Goal: Task Accomplishment & Management: Manage account settings

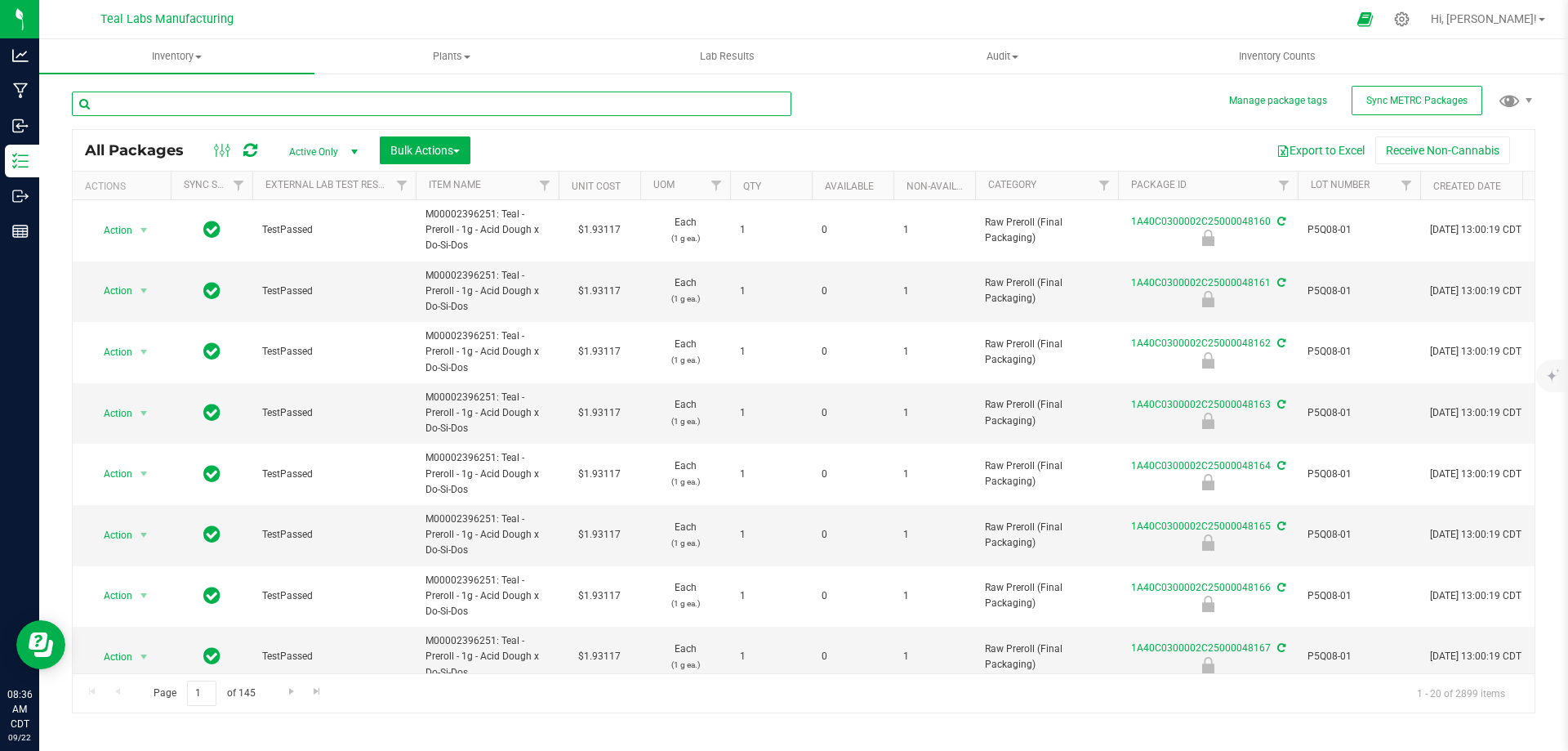
click at [264, 107] on input "text" at bounding box center [431, 103] width 719 height 24
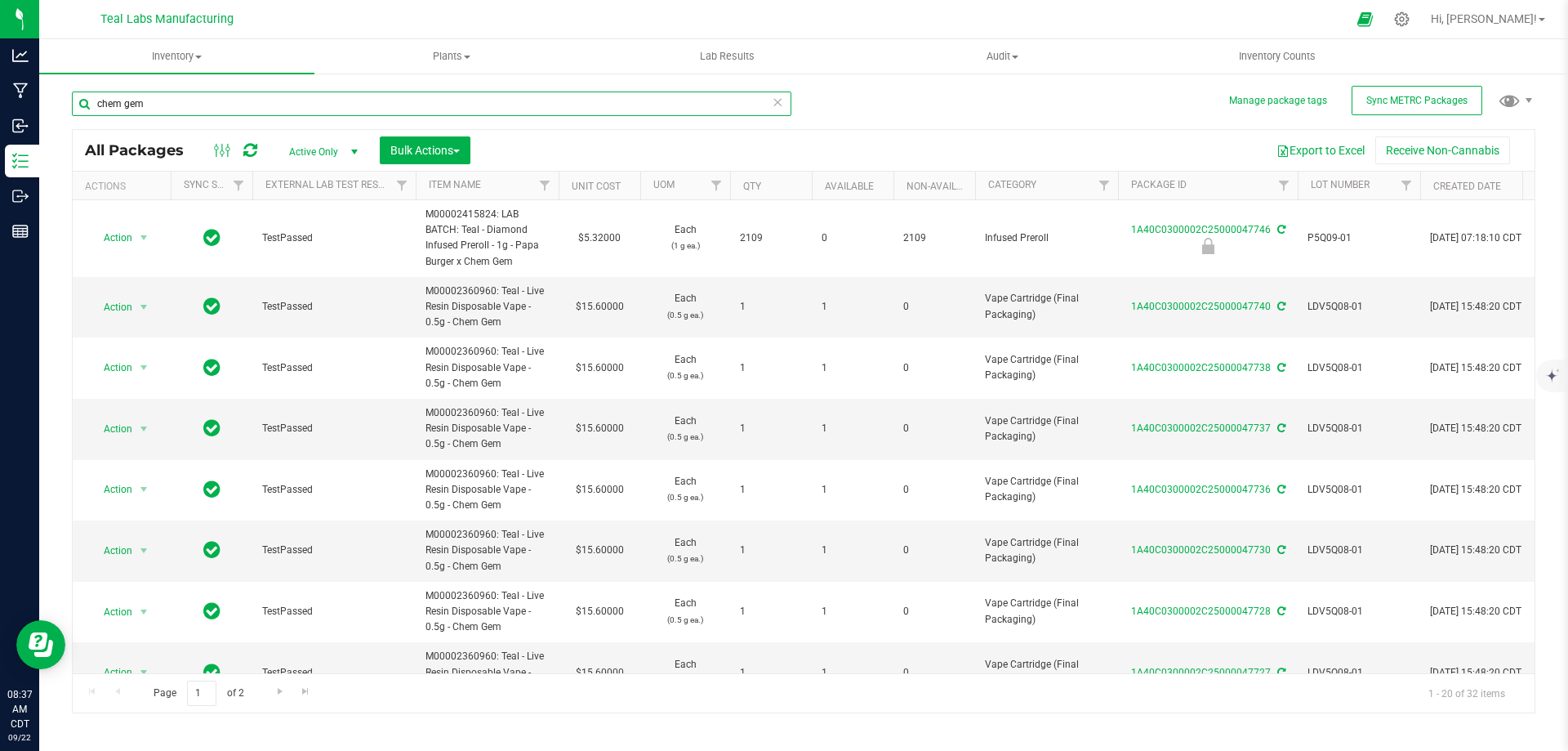
click at [262, 96] on input "chem gem" at bounding box center [431, 103] width 719 height 24
click at [201, 107] on input "chem gem" at bounding box center [431, 103] width 719 height 24
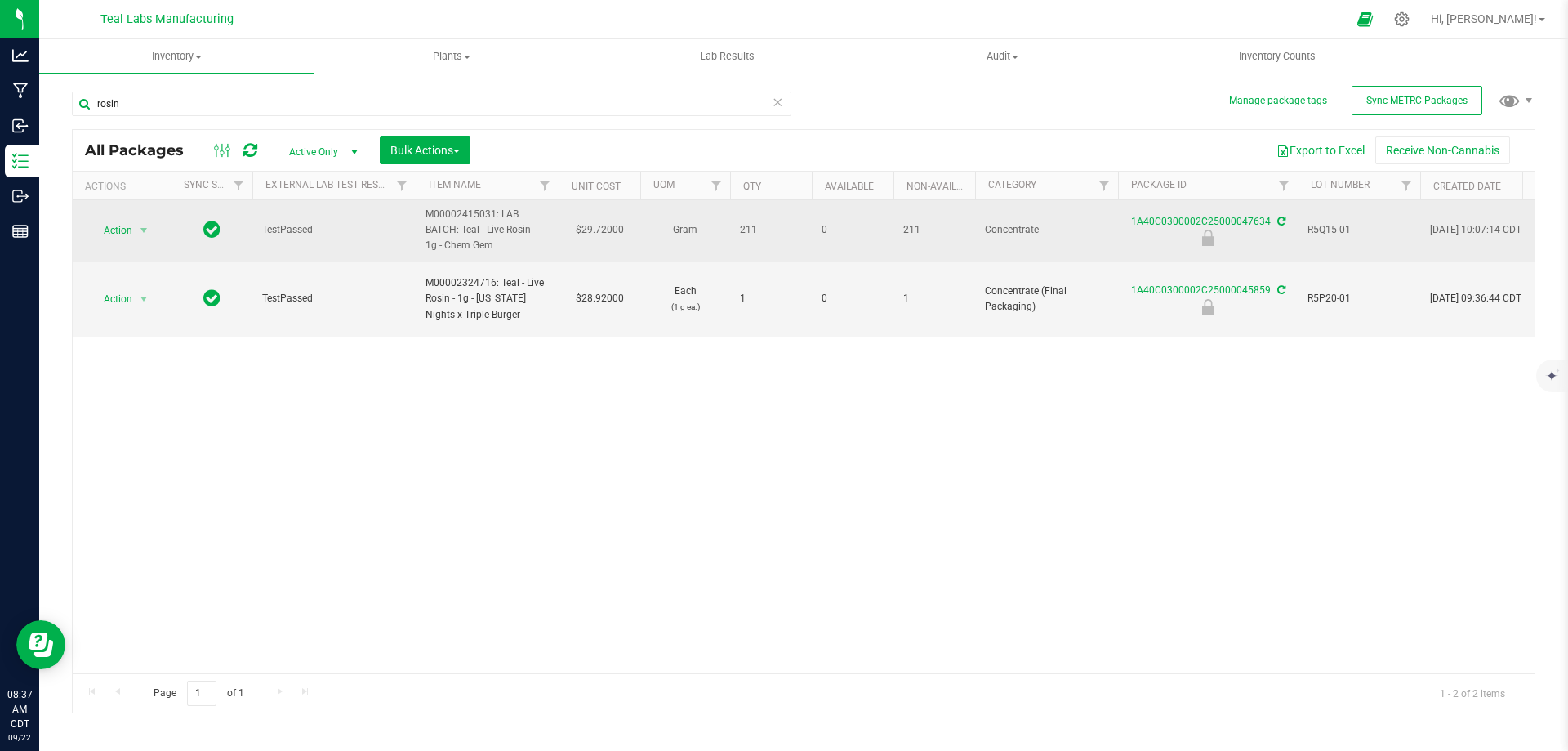
click at [1331, 233] on span "R5Q15-01" at bounding box center [1359, 230] width 103 height 16
click at [1331, 233] on input "R5Q15-01" at bounding box center [1355, 229] width 117 height 25
click at [326, 107] on input "rosin" at bounding box center [431, 103] width 719 height 24
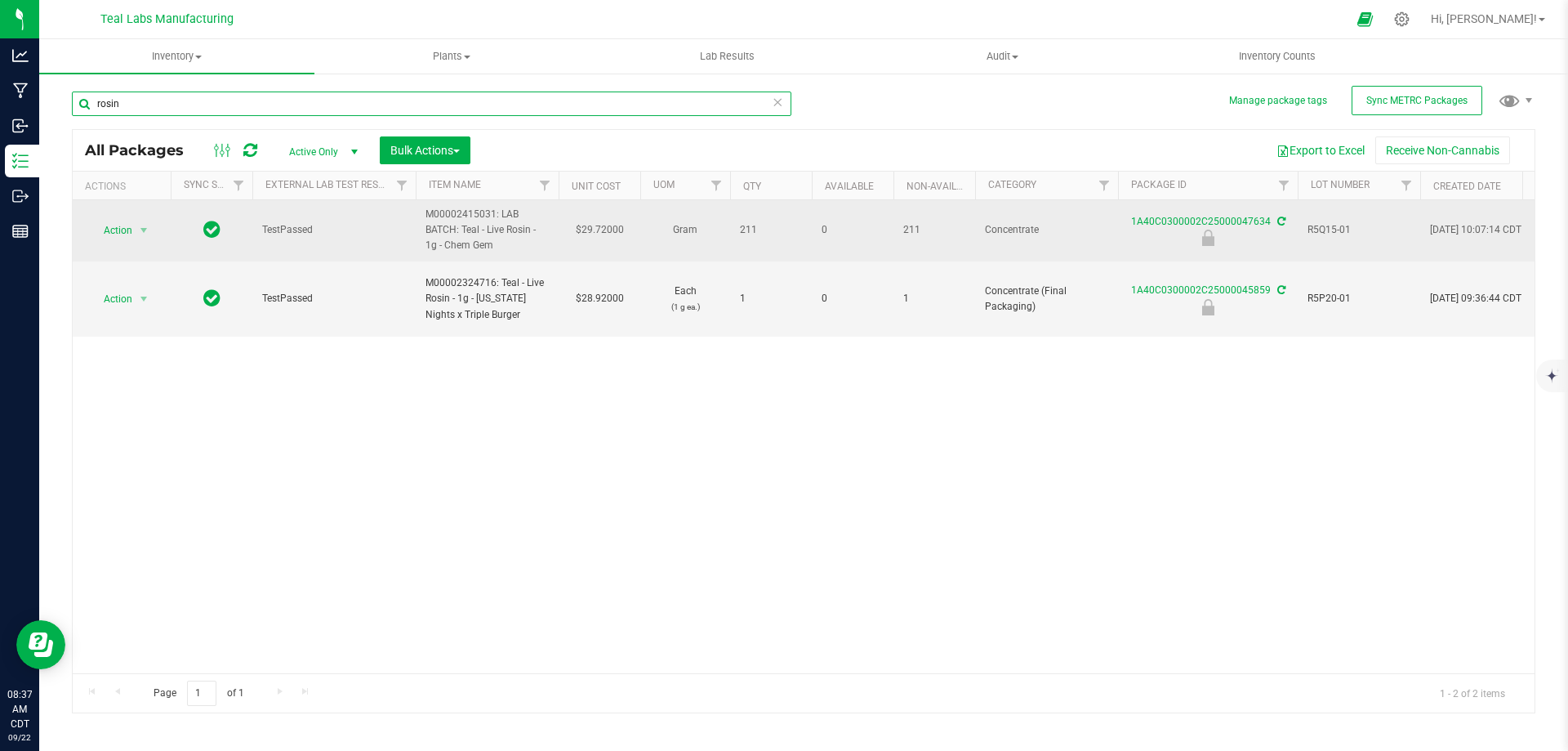
click at [326, 107] on input "rosin" at bounding box center [431, 103] width 719 height 24
paste input "R5Q15-01"
type input "R5Q15-01"
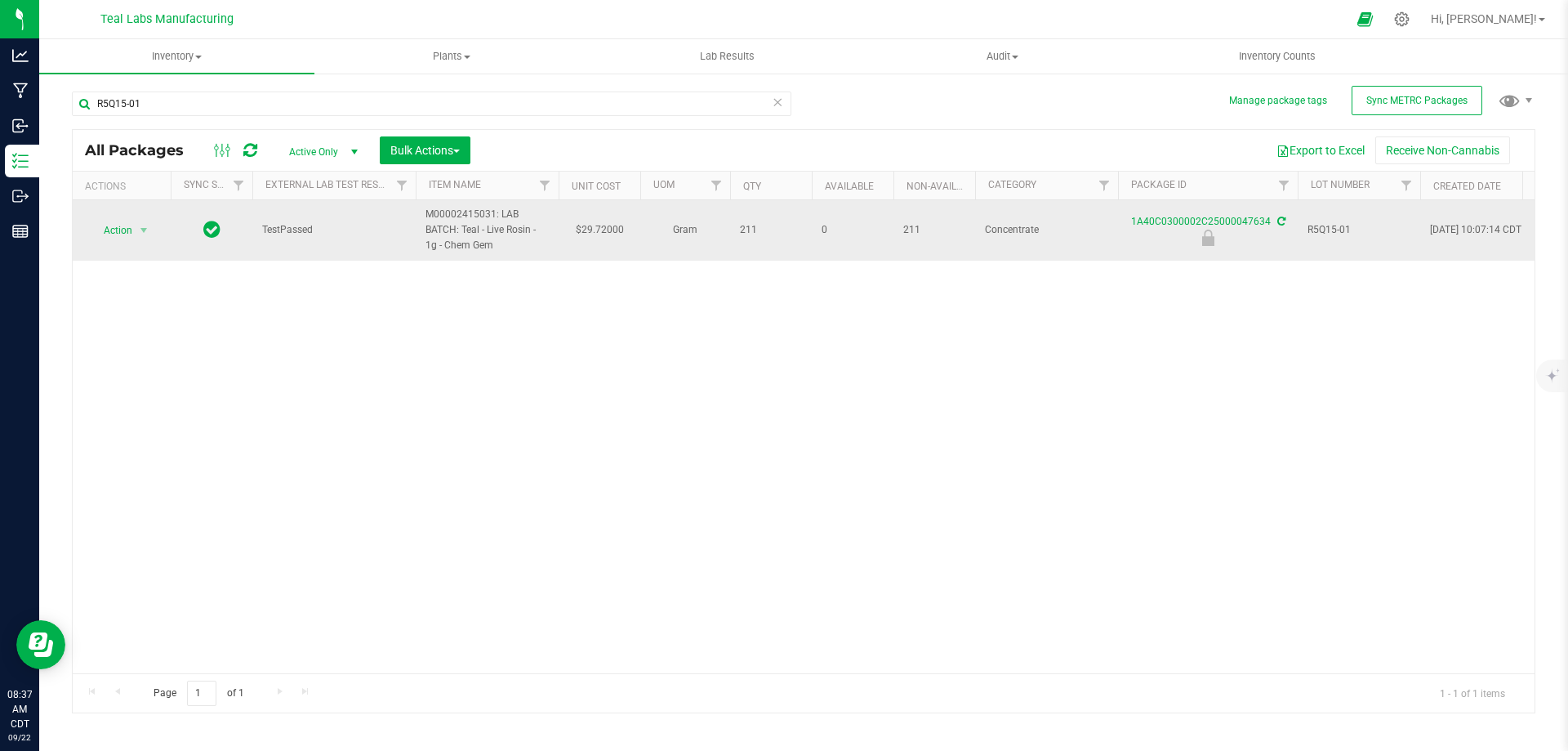
click at [1171, 214] on div "1A40C0300002C25000047634" at bounding box center [1207, 230] width 185 height 32
click at [1171, 224] on link "1A40C0300002C25000047634" at bounding box center [1200, 221] width 140 height 11
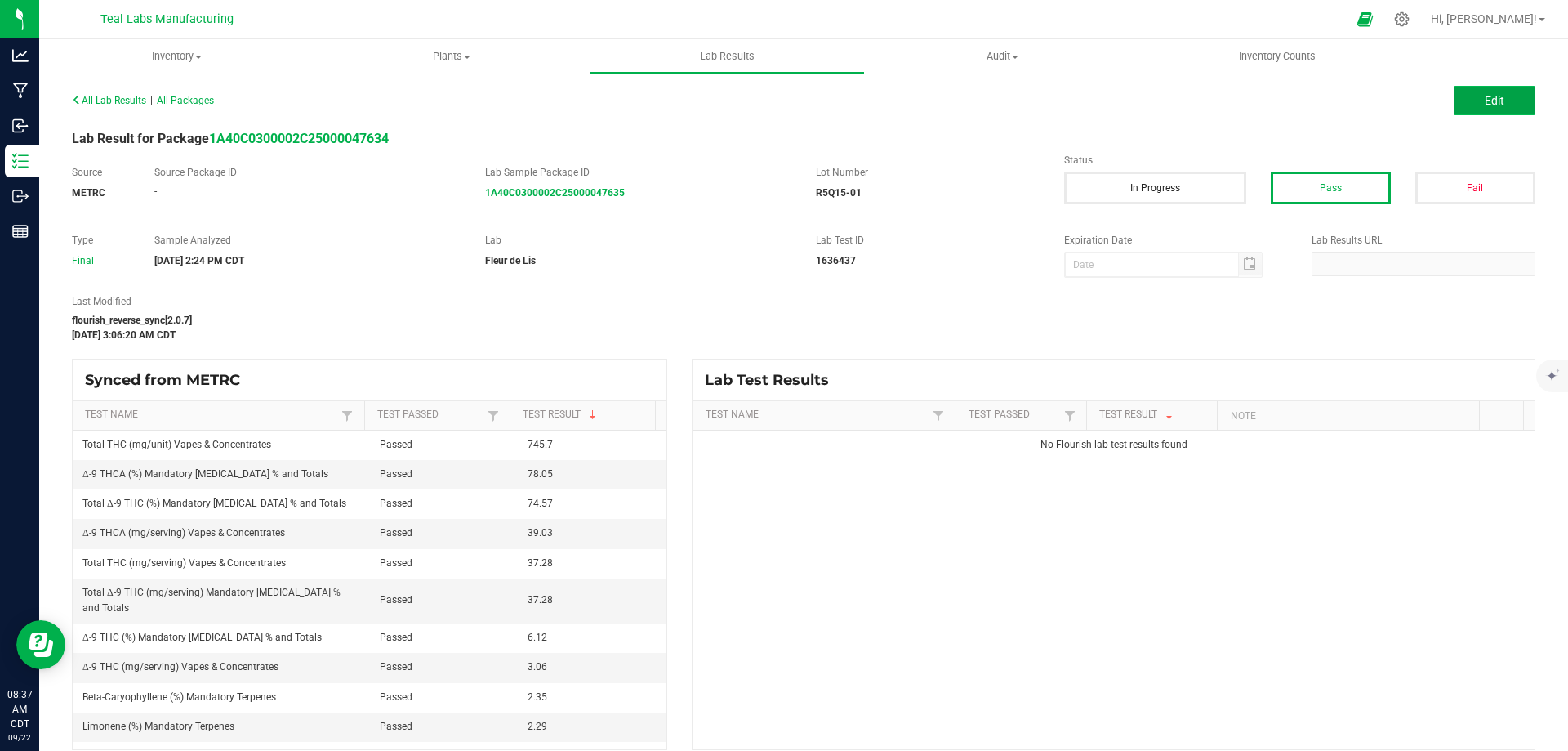
click at [1473, 108] on button "Edit" at bounding box center [1494, 101] width 82 height 30
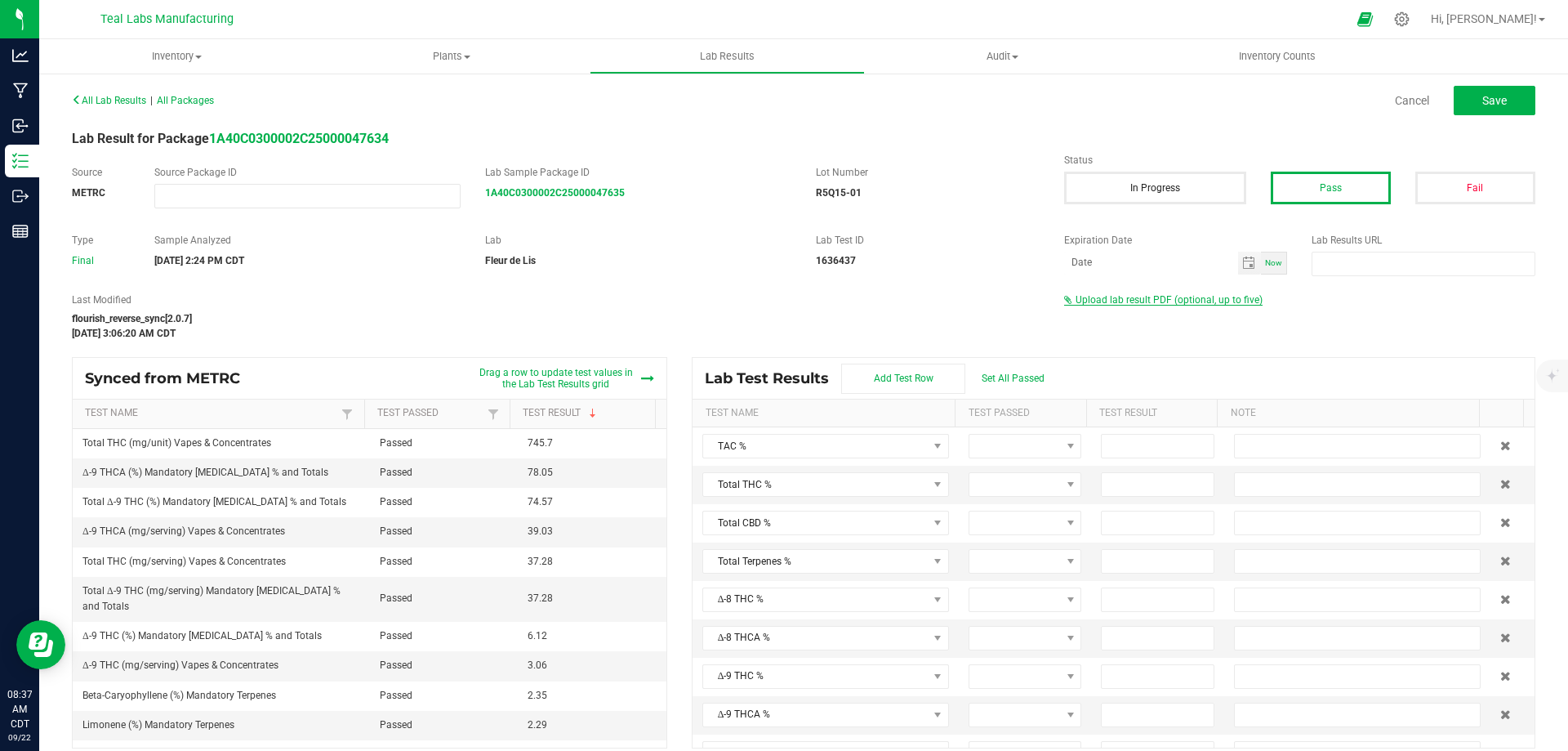
click at [1132, 300] on span "Upload lab result PDF (optional, up to five)" at bounding box center [1169, 300] width 187 height 11
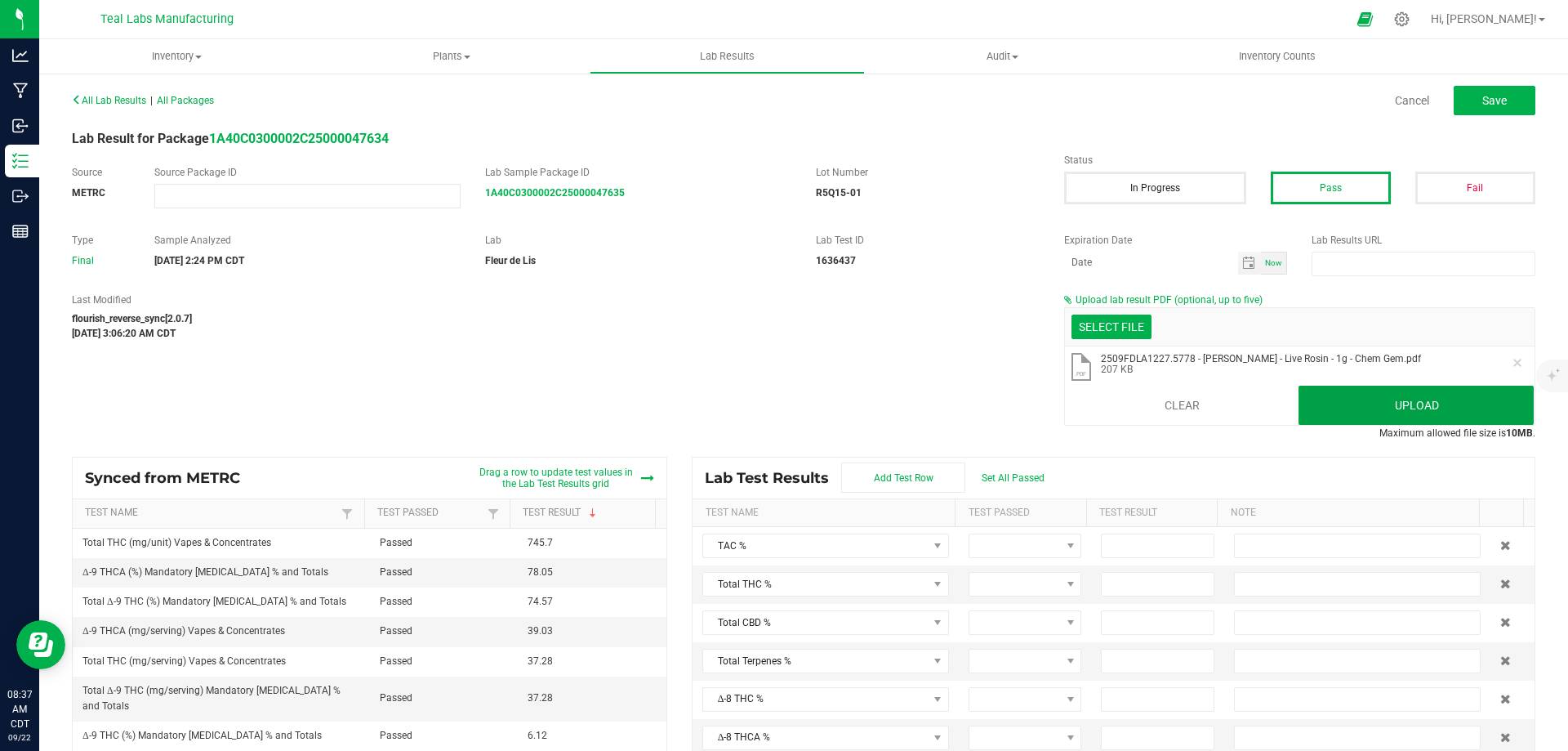
drag, startPoint x: 1348, startPoint y: 398, endPoint x: 1069, endPoint y: 369, distance: 280.5
click at [1348, 397] on button "Upload" at bounding box center [1415, 405] width 235 height 39
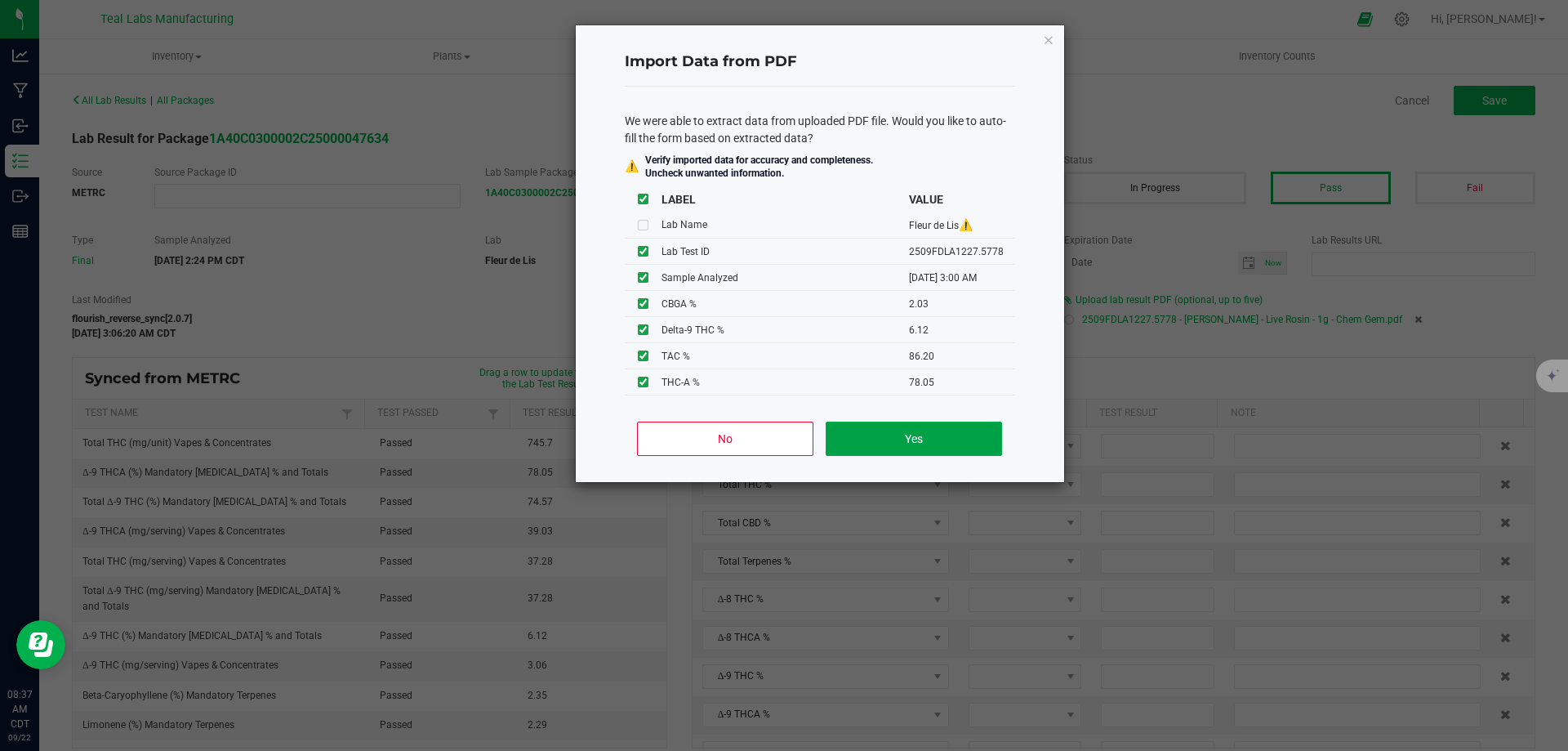
click at [909, 442] on button "Yes" at bounding box center [913, 439] width 175 height 35
type input "86.2000"
type input "74.5700"
type input "6.1200"
type input "78.0500"
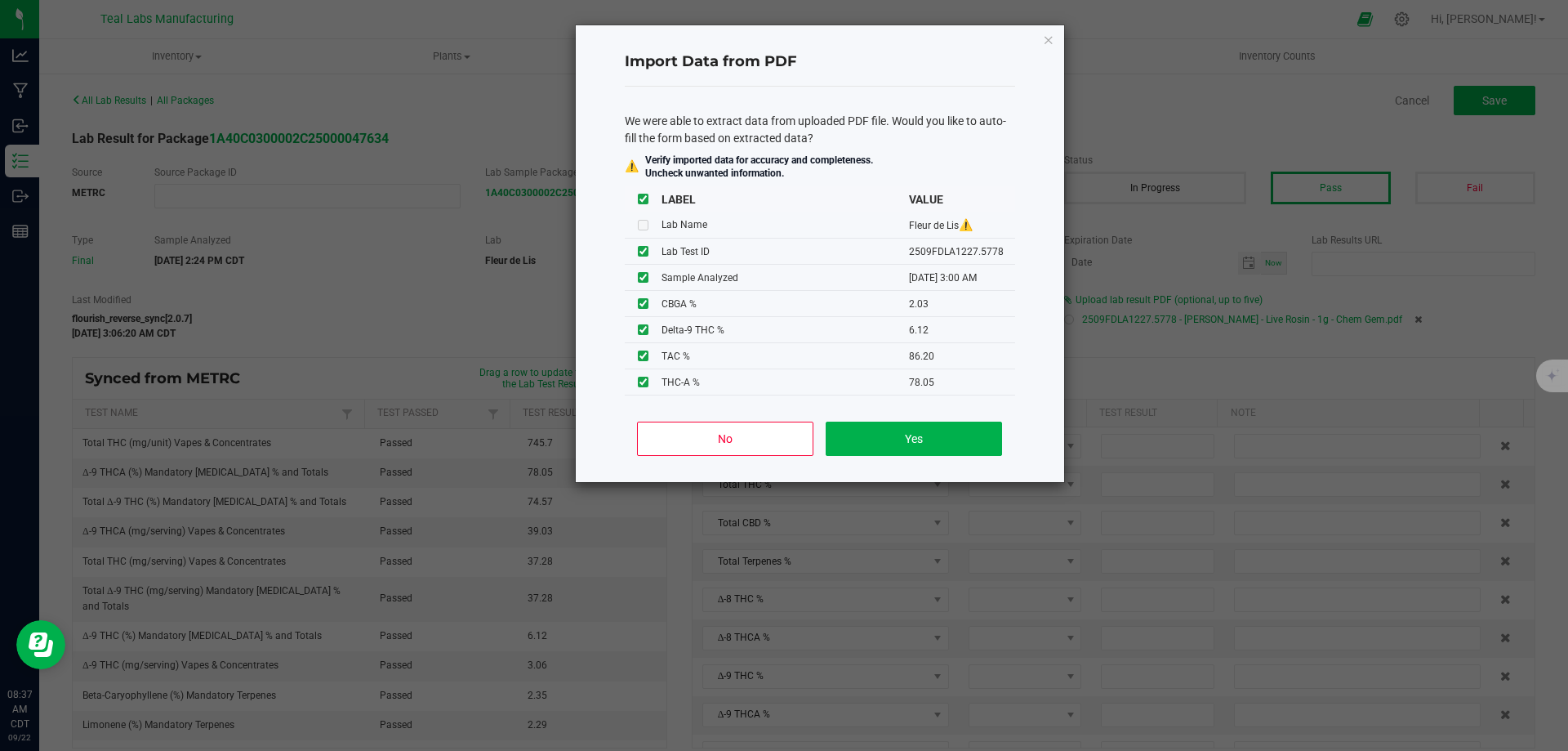
type input "2.0300"
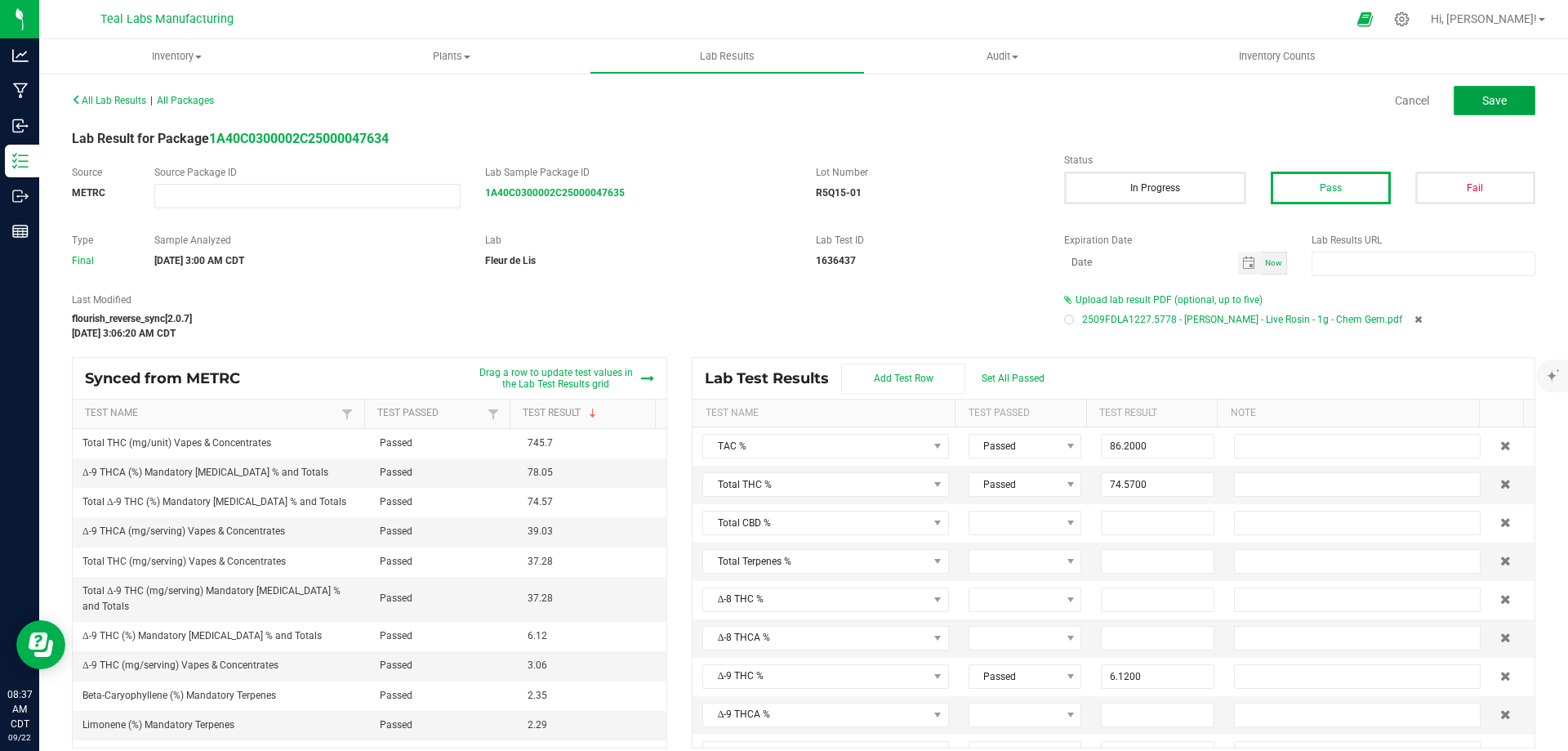
click at [1504, 107] on button "Save" at bounding box center [1494, 101] width 82 height 30
type input "6.1200"
type input "78.0500"
type input "2.0300"
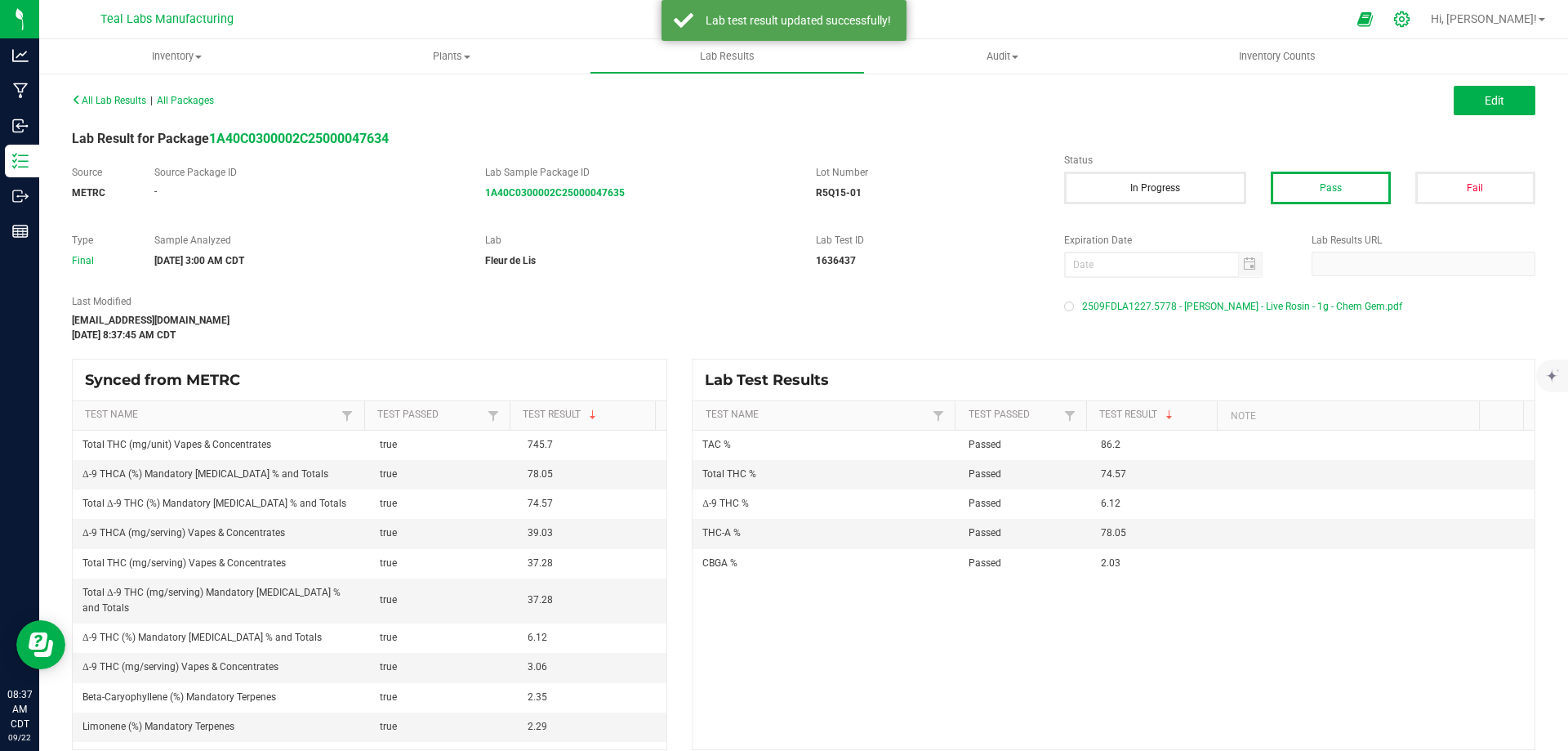
click at [1410, 16] on icon at bounding box center [1401, 19] width 17 height 17
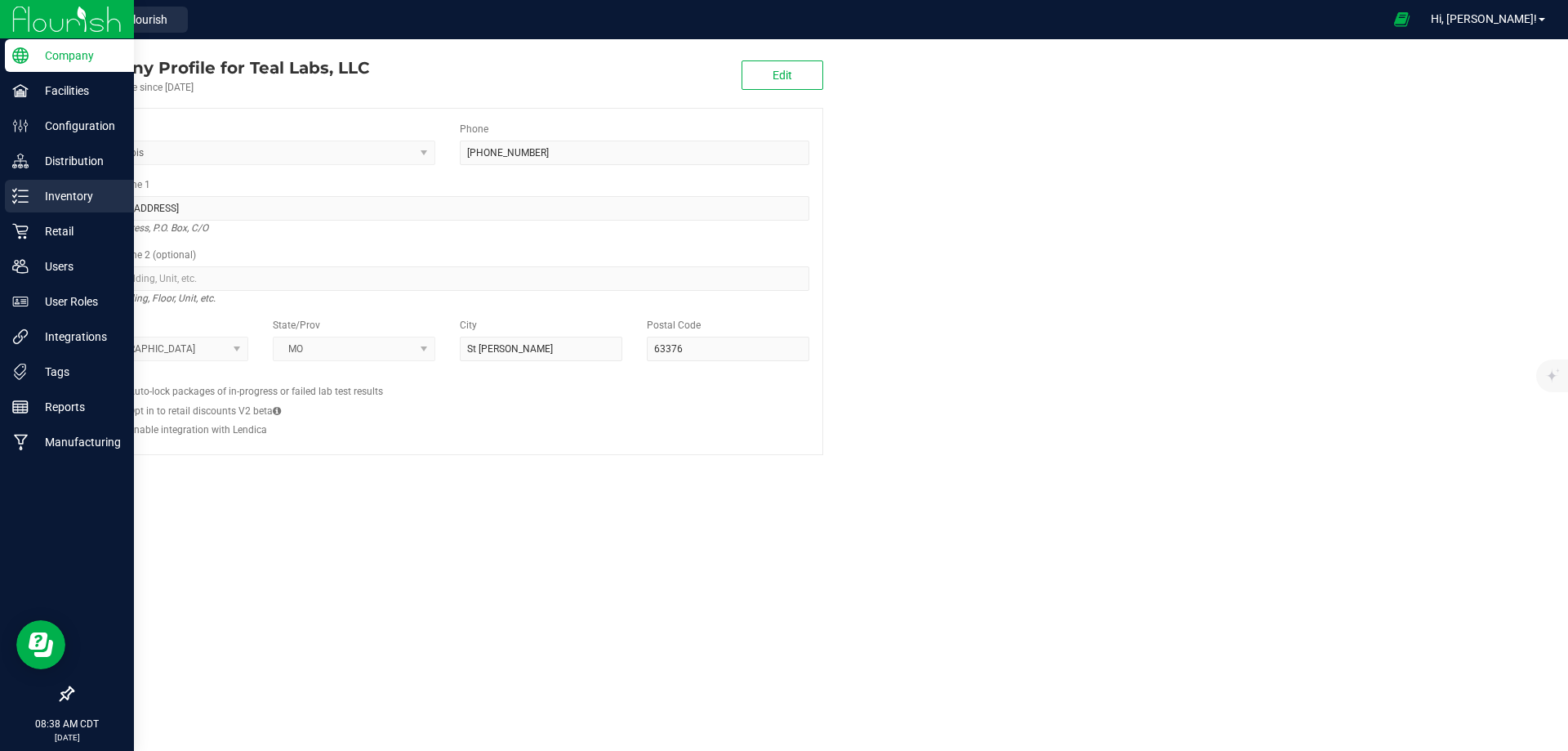
click at [21, 199] on icon at bounding box center [20, 195] width 16 height 16
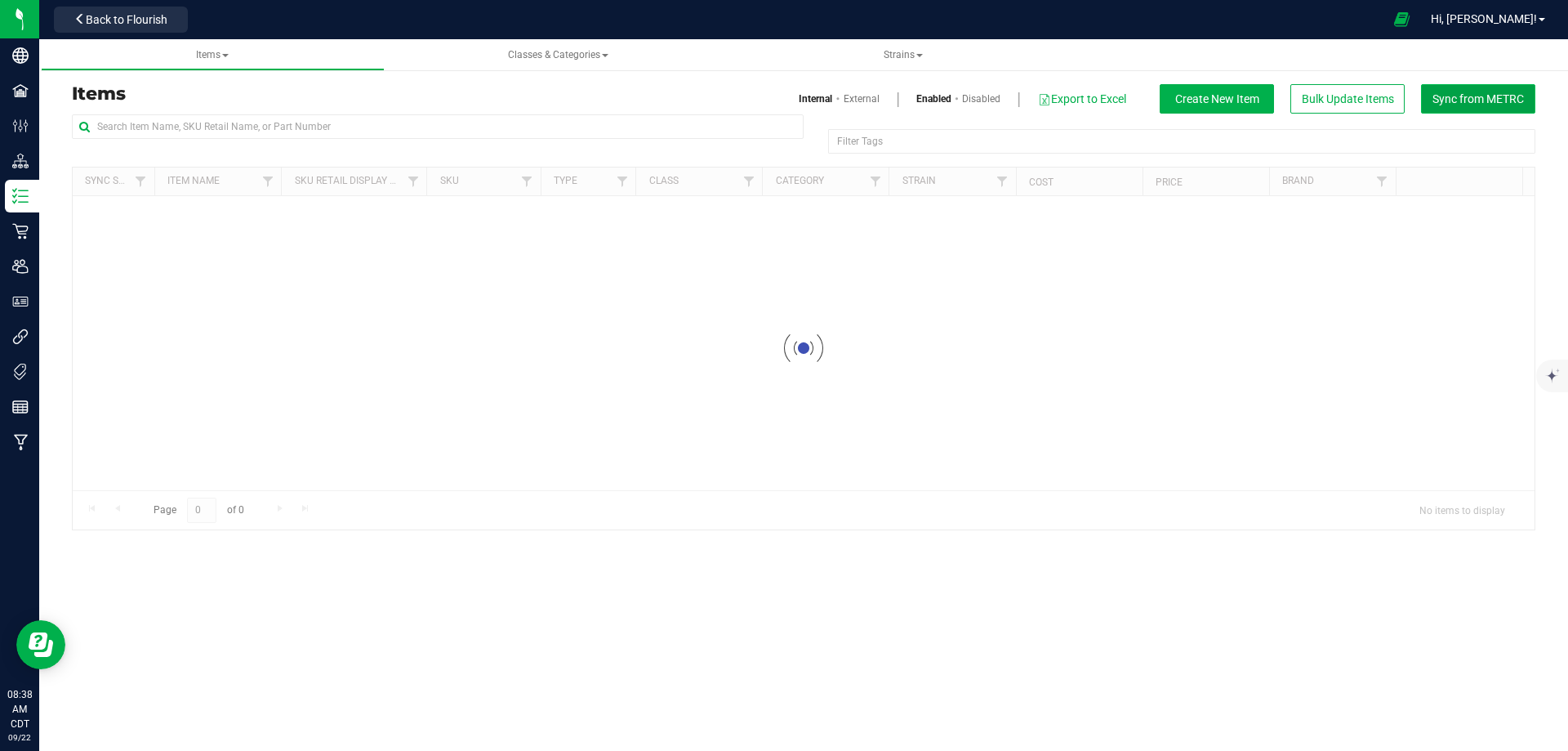
click at [1466, 102] on span "Sync from METRC" at bounding box center [1478, 98] width 91 height 13
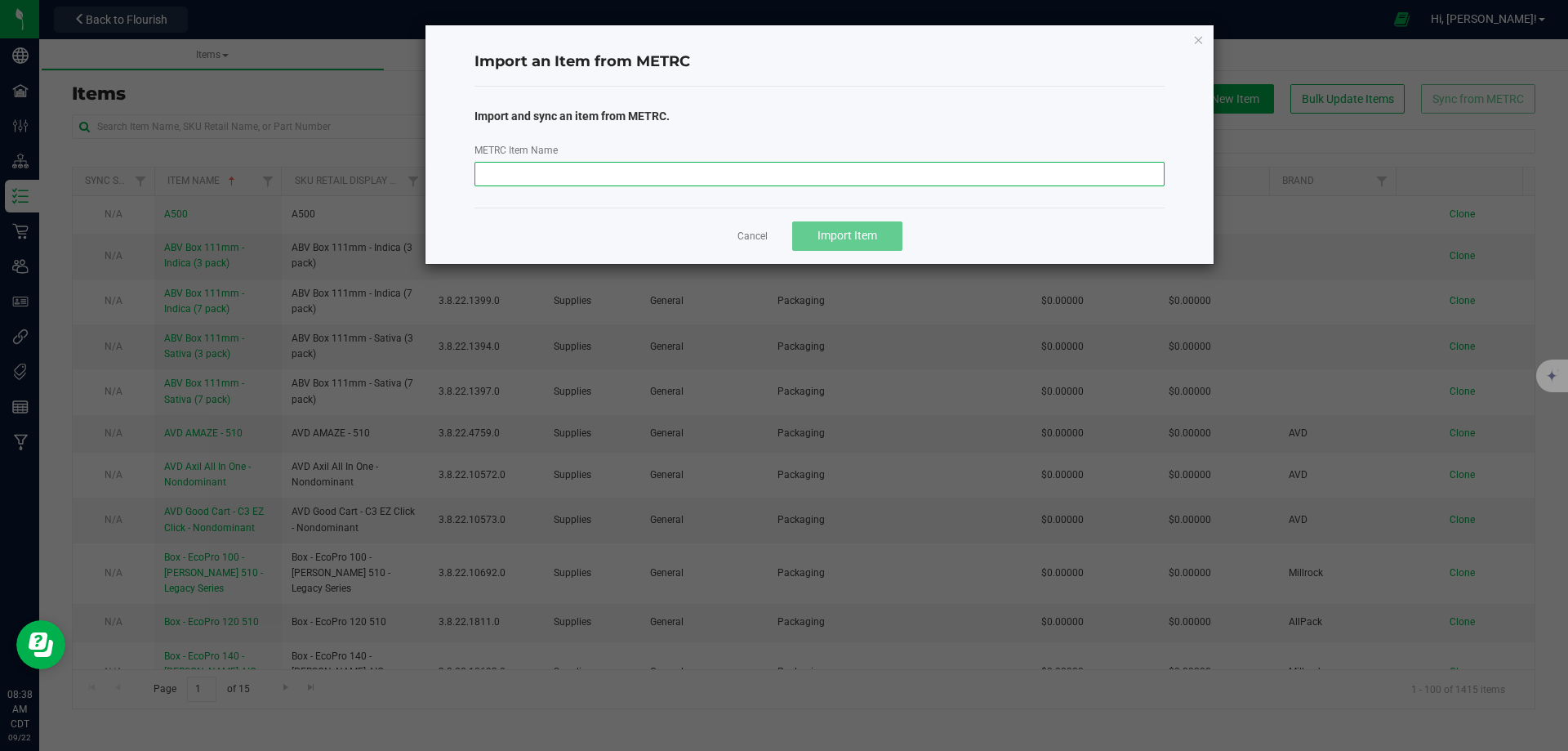
click at [630, 177] on input "METRC Item Name" at bounding box center [820, 174] width 691 height 24
paste input "M00002361024: Teal - Live Rosin - 1g - Chem Gem"
type input "M00002361024: Teal - Live Rosin - 1g - Chem Gem"
click at [878, 239] on button "Import Item" at bounding box center [847, 236] width 110 height 30
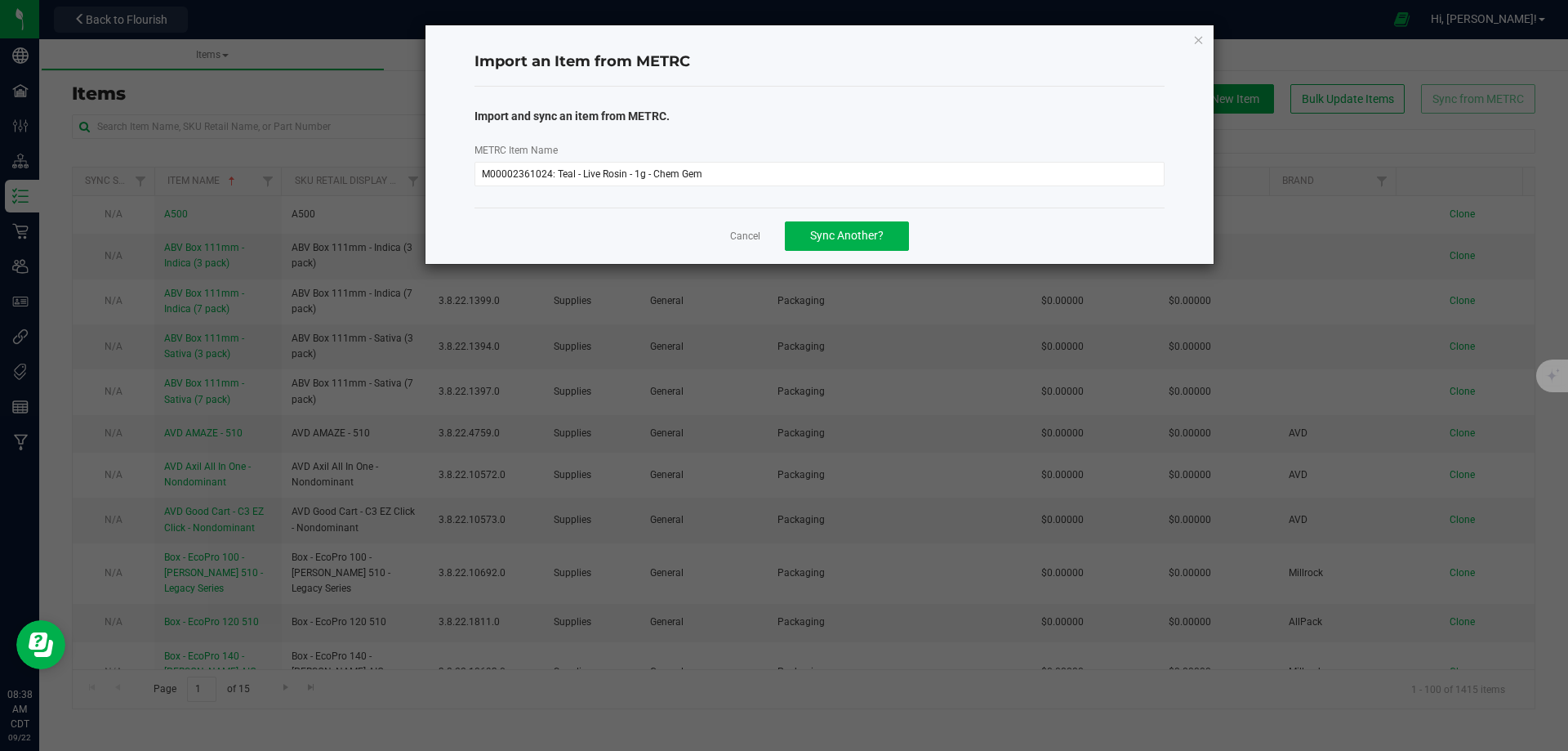
click at [1204, 39] on div "Import an Item from METRC Import and sync an item from METRC. METRC Item Name M…" at bounding box center [819, 144] width 789 height 239
click at [1201, 39] on icon "button" at bounding box center [1198, 39] width 11 height 20
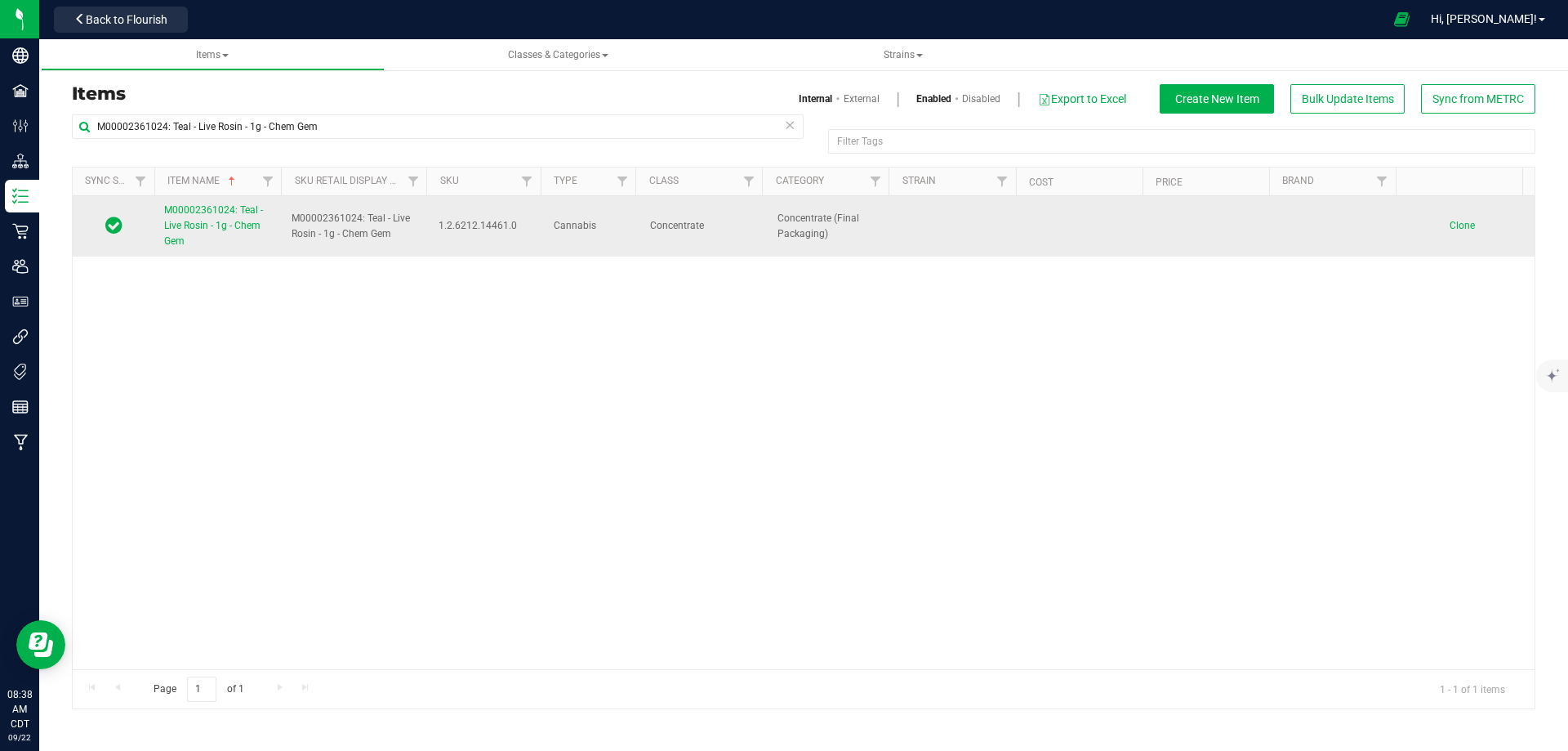
click at [215, 220] on span "M00002361024: Teal - Live Rosin - 1g - Chem Gem" at bounding box center [213, 225] width 99 height 43
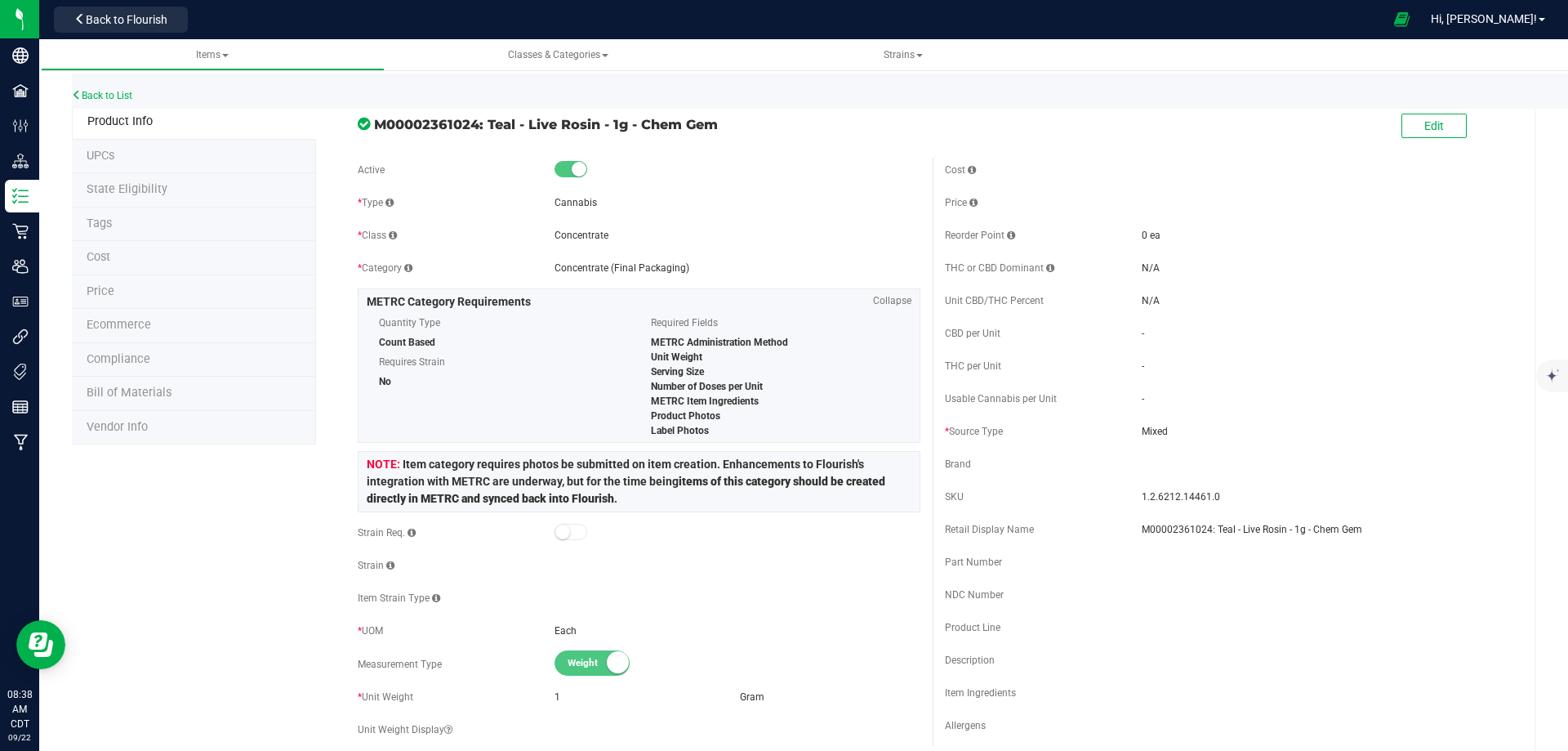
click at [1433, 142] on div "Edit" at bounding box center [1434, 127] width 65 height 34
click at [1431, 134] on button "Edit" at bounding box center [1434, 126] width 65 height 24
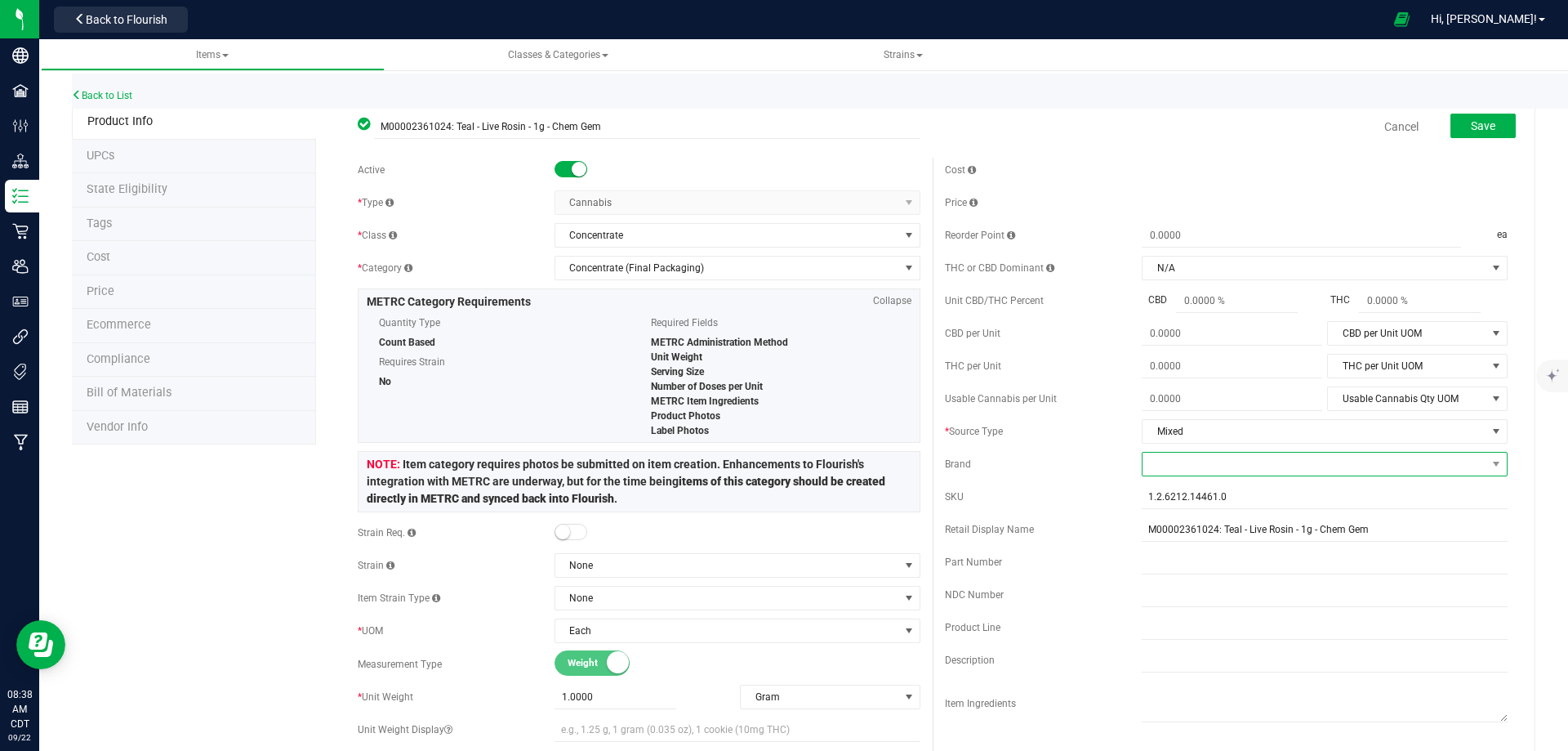
click at [1171, 466] on span at bounding box center [1315, 464] width 344 height 23
type input "tea"
click at [1169, 573] on li "Teal" at bounding box center [1314, 562] width 361 height 28
click at [1087, 491] on div "SKU" at bounding box center [1043, 497] width 197 height 15
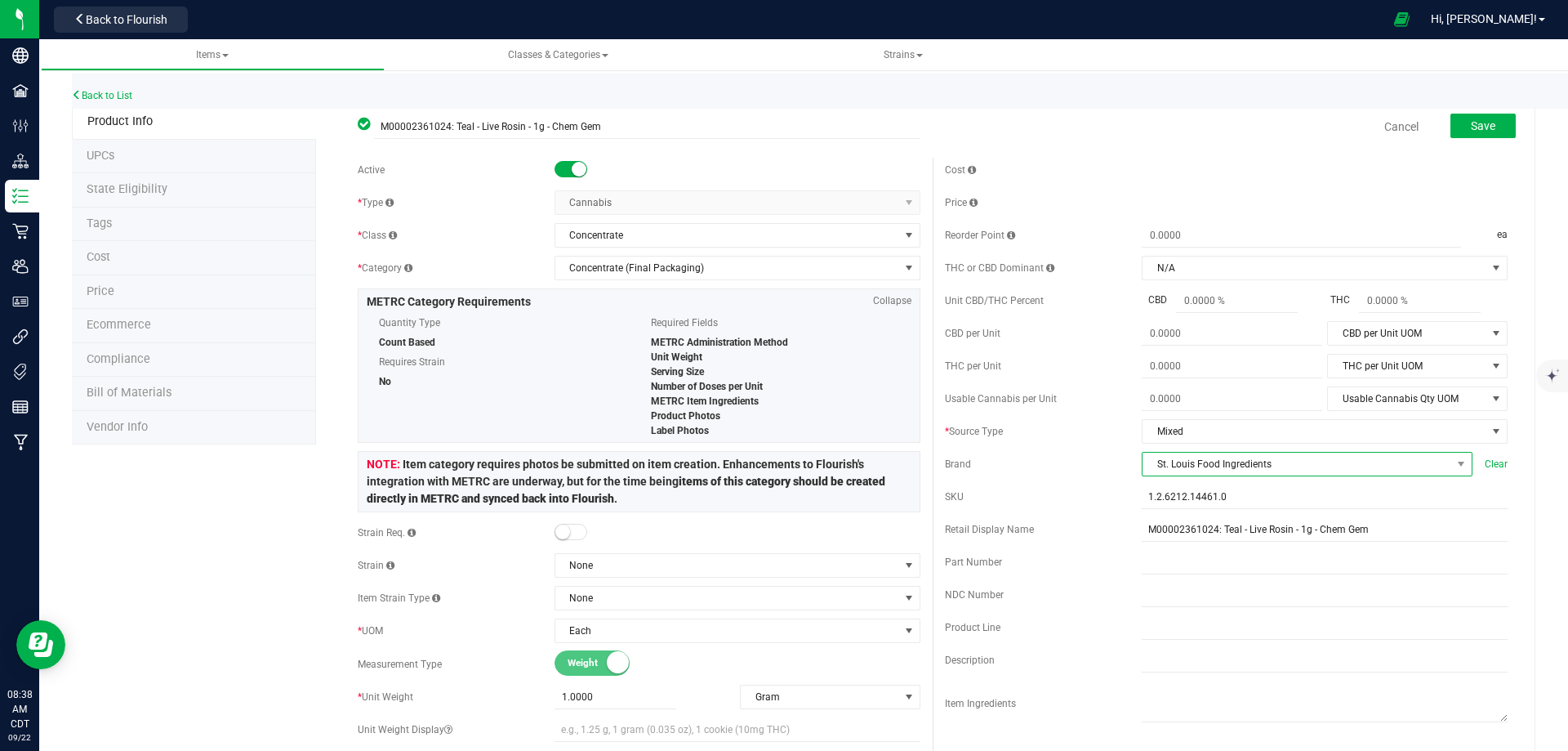
click at [1173, 466] on span "St. Louis Food Ingredients" at bounding box center [1297, 464] width 309 height 23
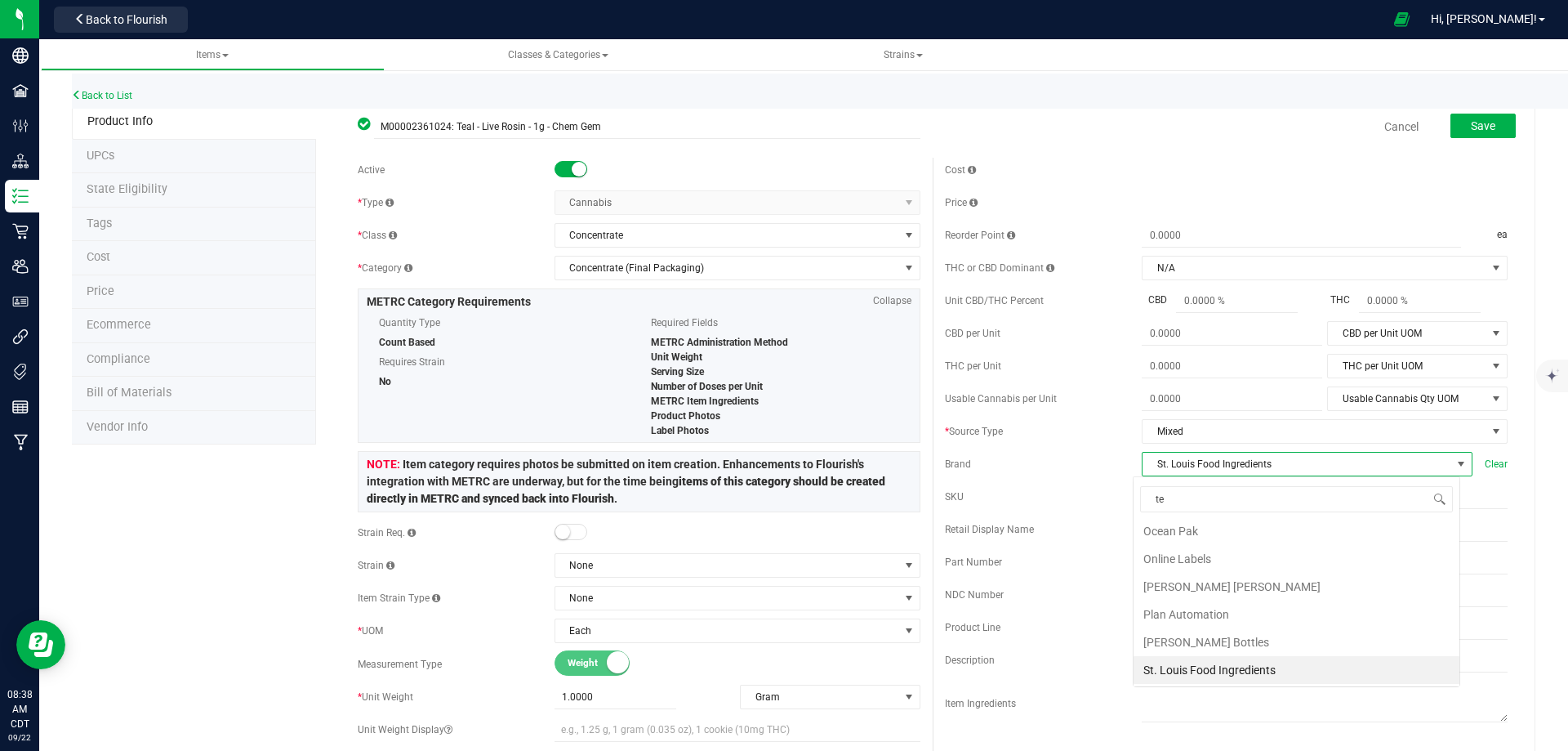
type input "tea"
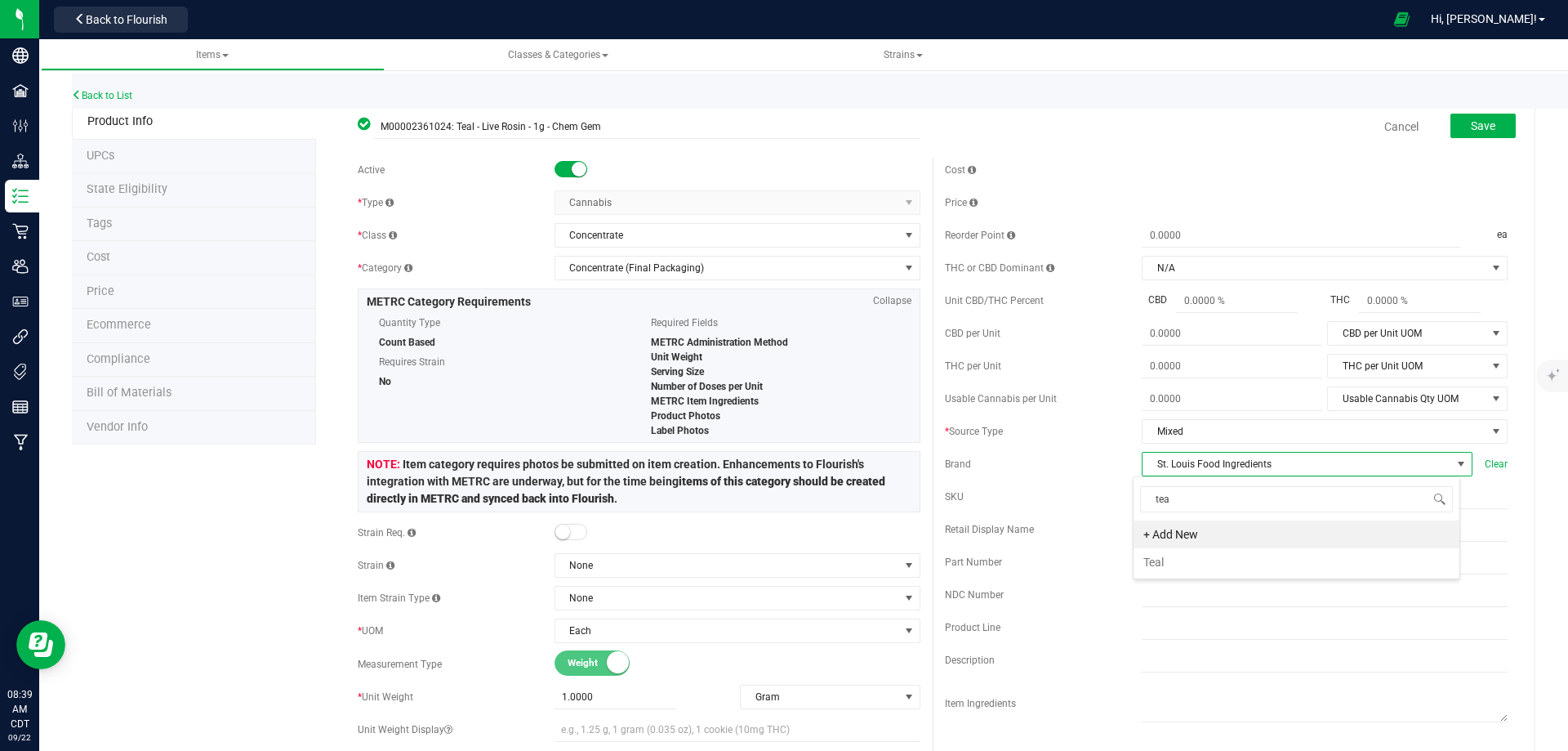
scroll to position [0, 0]
click at [1170, 557] on li "Teal" at bounding box center [1296, 562] width 325 height 28
click at [1020, 452] on div "Brand Teal Clear" at bounding box center [1226, 464] width 562 height 24
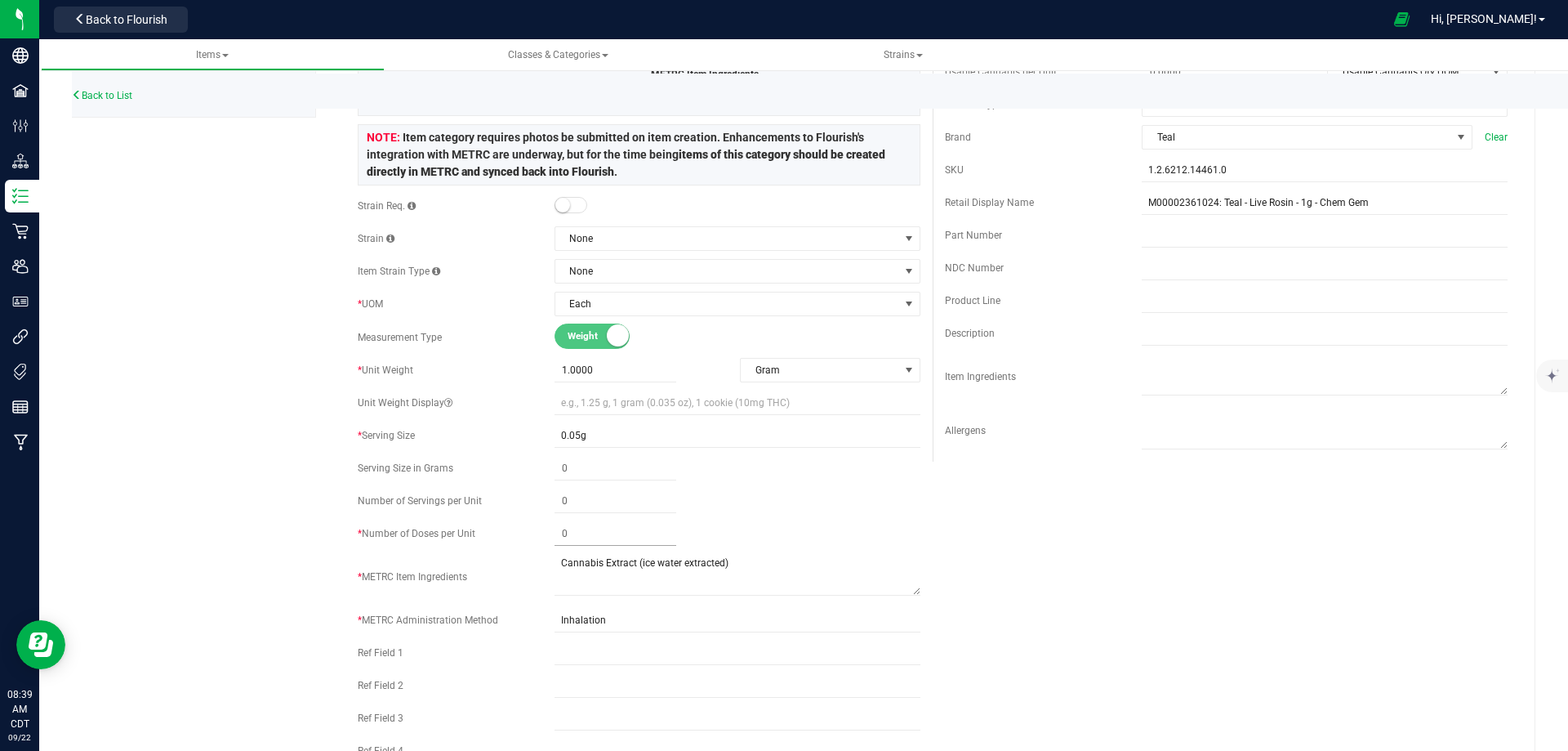
click at [574, 530] on span at bounding box center [615, 533] width 121 height 23
type input "20"
click at [878, 478] on div at bounding box center [738, 468] width 366 height 23
type input "20"
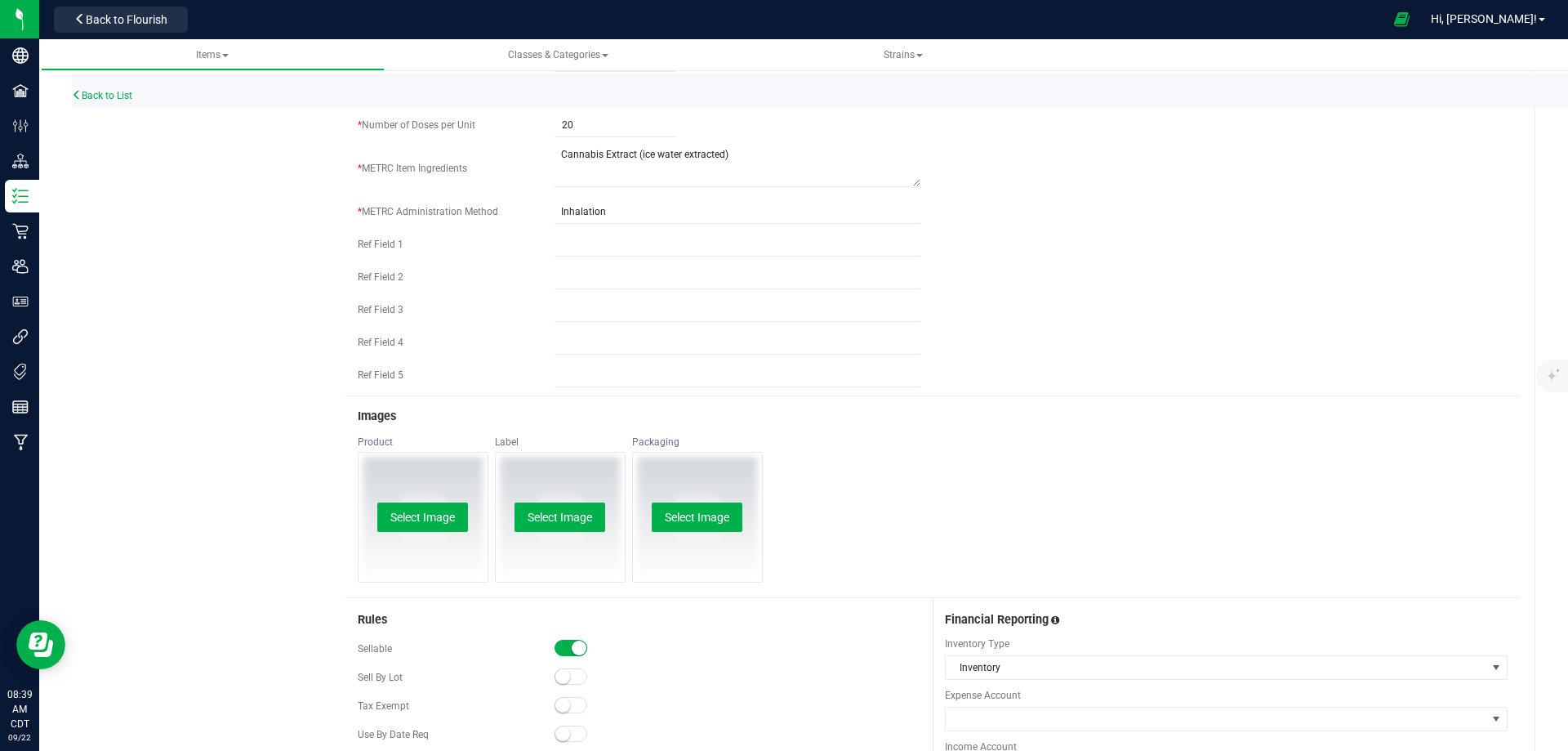
scroll to position [899, 0]
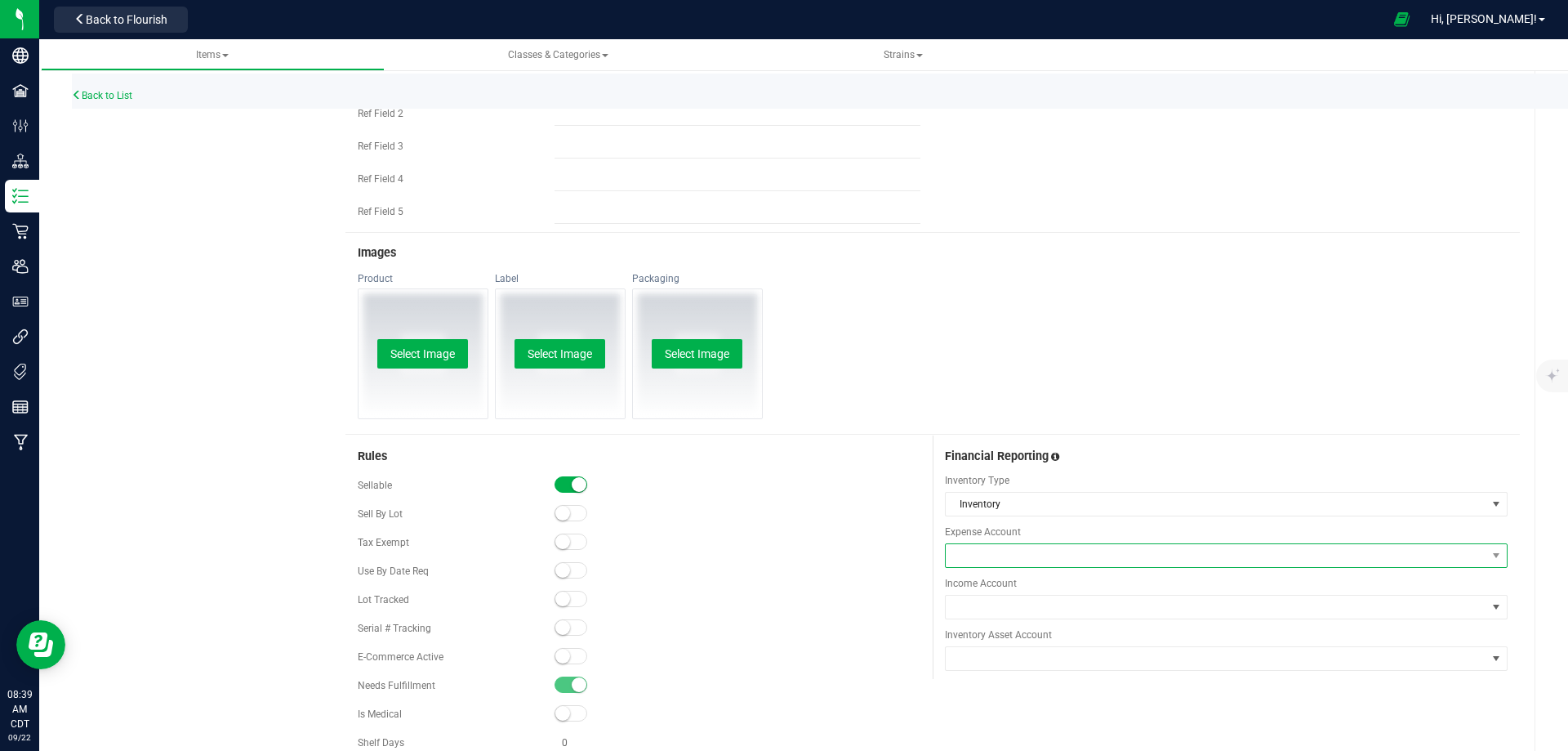
click at [988, 561] on span at bounding box center [1216, 556] width 541 height 23
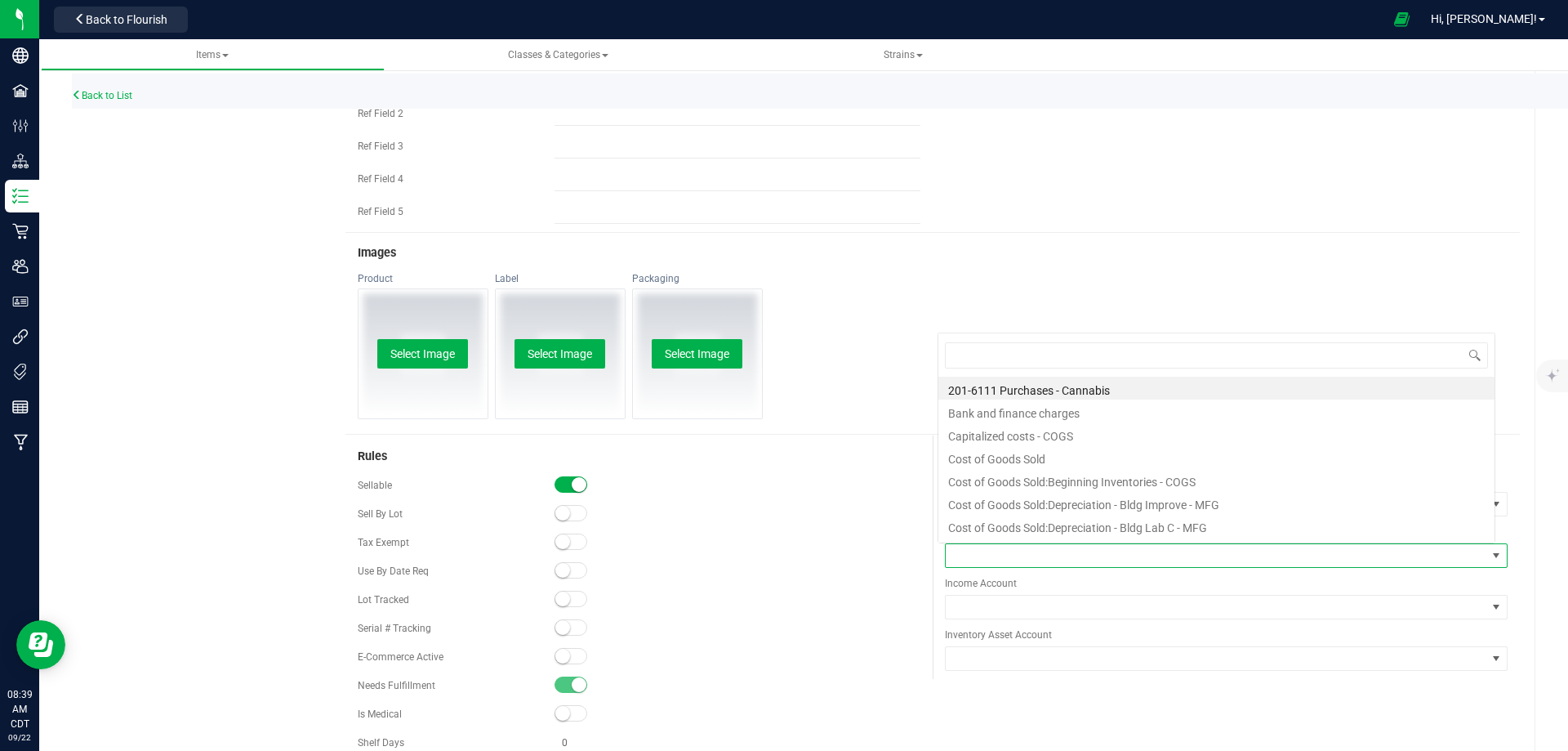
scroll to position [24, 552]
type input "purchas"
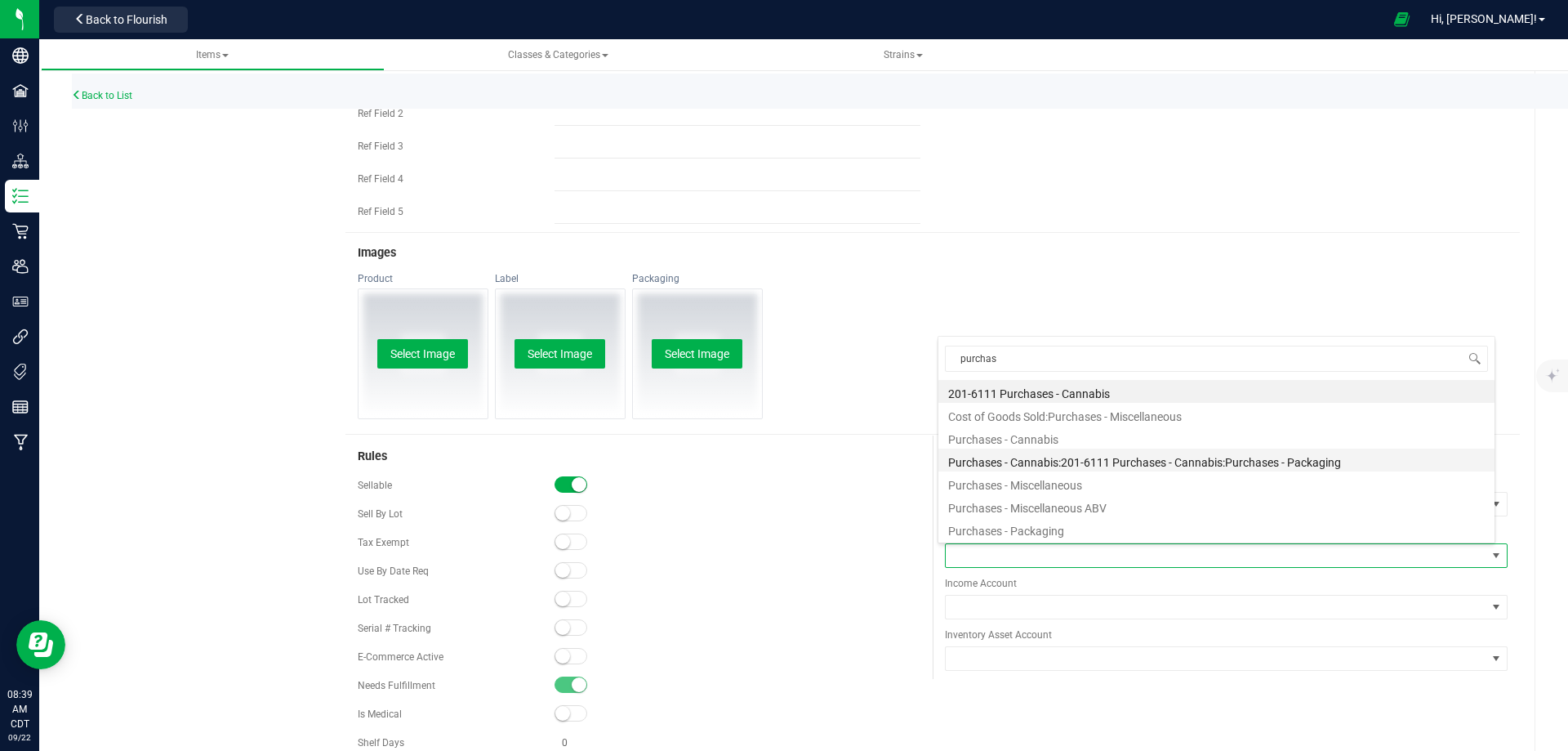
click at [1012, 450] on li "Purchases - Cannabis:201-6111 Purchases - Cannabis:Purchases - Packaging" at bounding box center [1216, 460] width 556 height 23
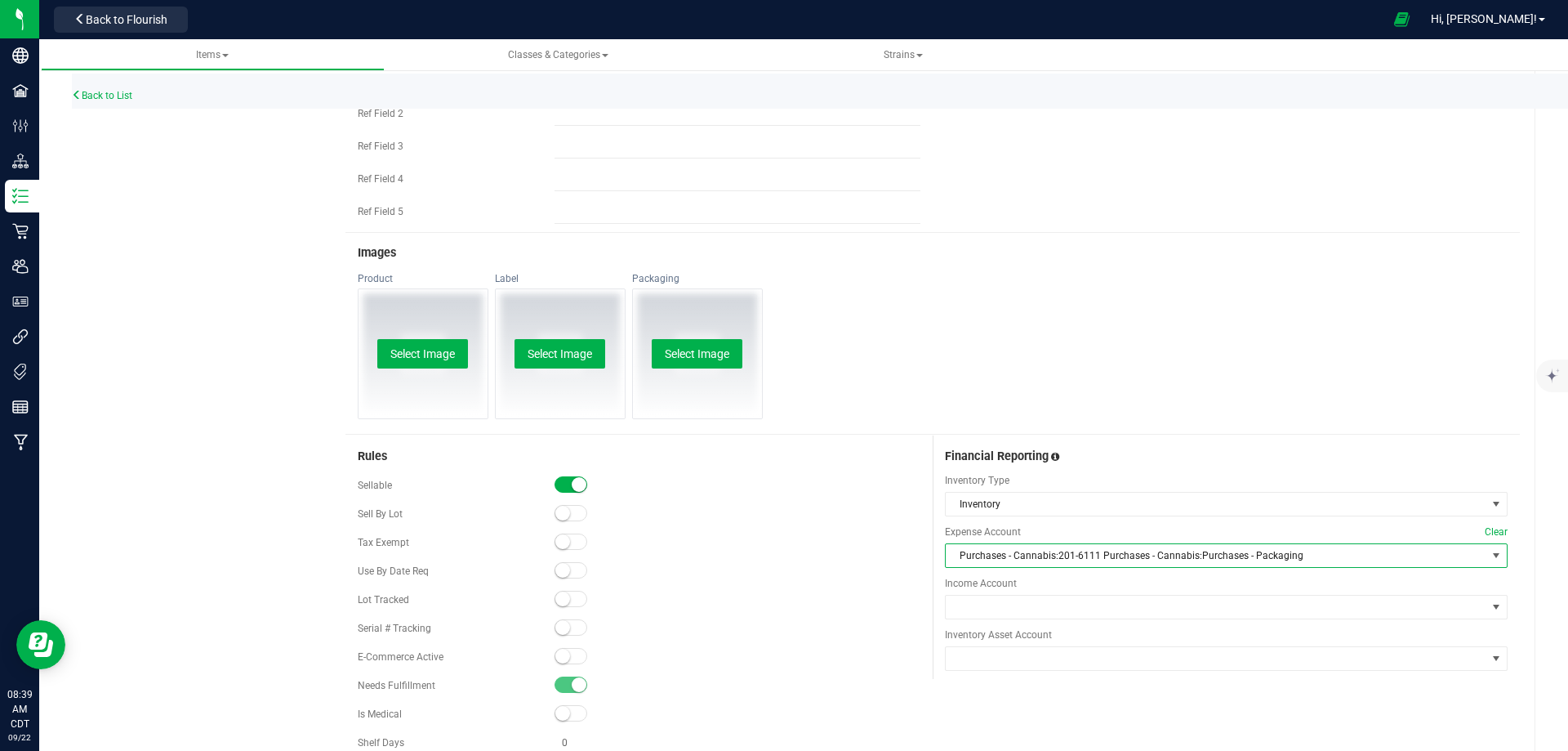
click at [1022, 558] on span "Purchases - Cannabis:201-6111 Purchases - Cannabis:Purchases - Packaging" at bounding box center [1216, 556] width 541 height 23
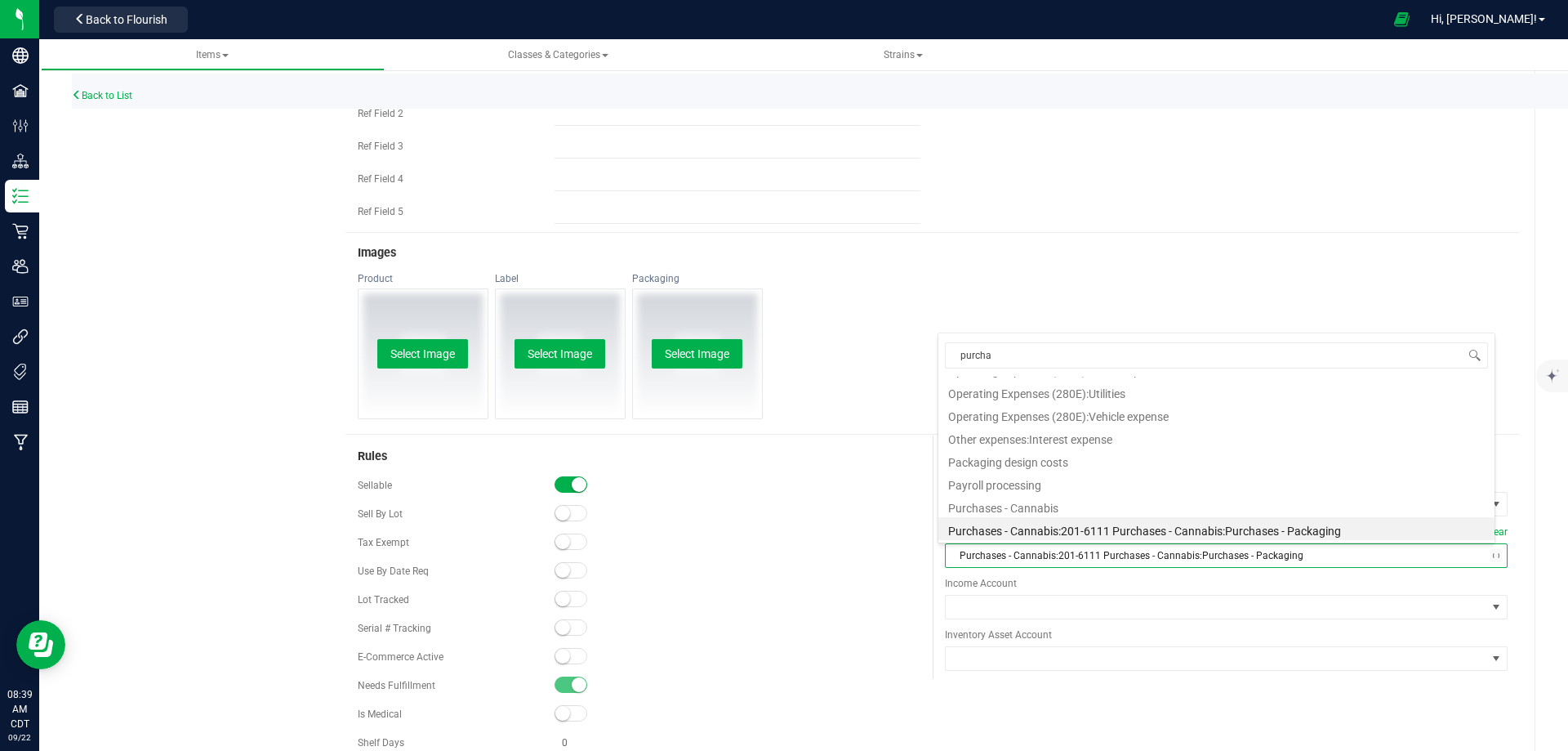
type input "purchas"
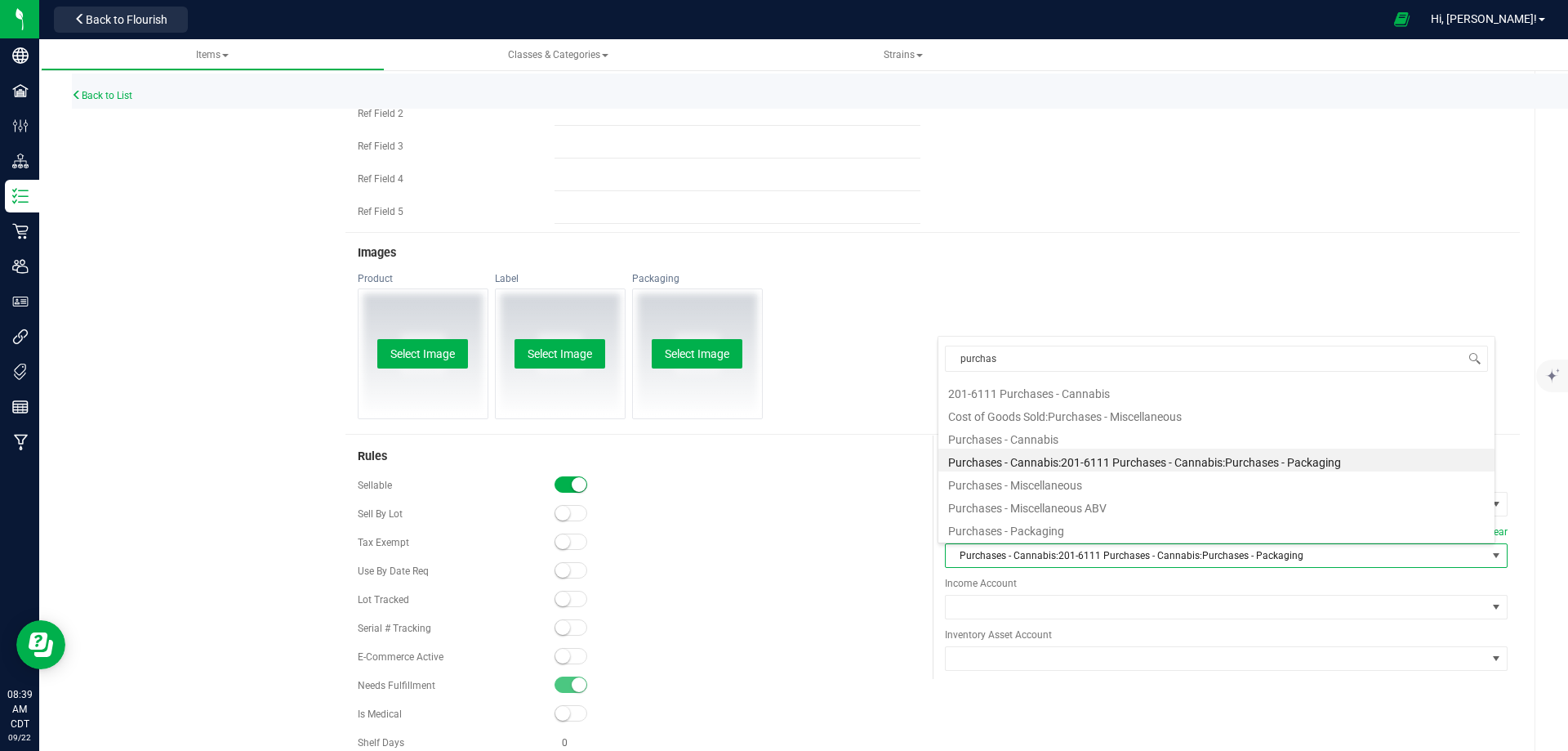
scroll to position [0, 0]
click at [1014, 431] on li "Purchases - Cannabis" at bounding box center [1216, 437] width 556 height 23
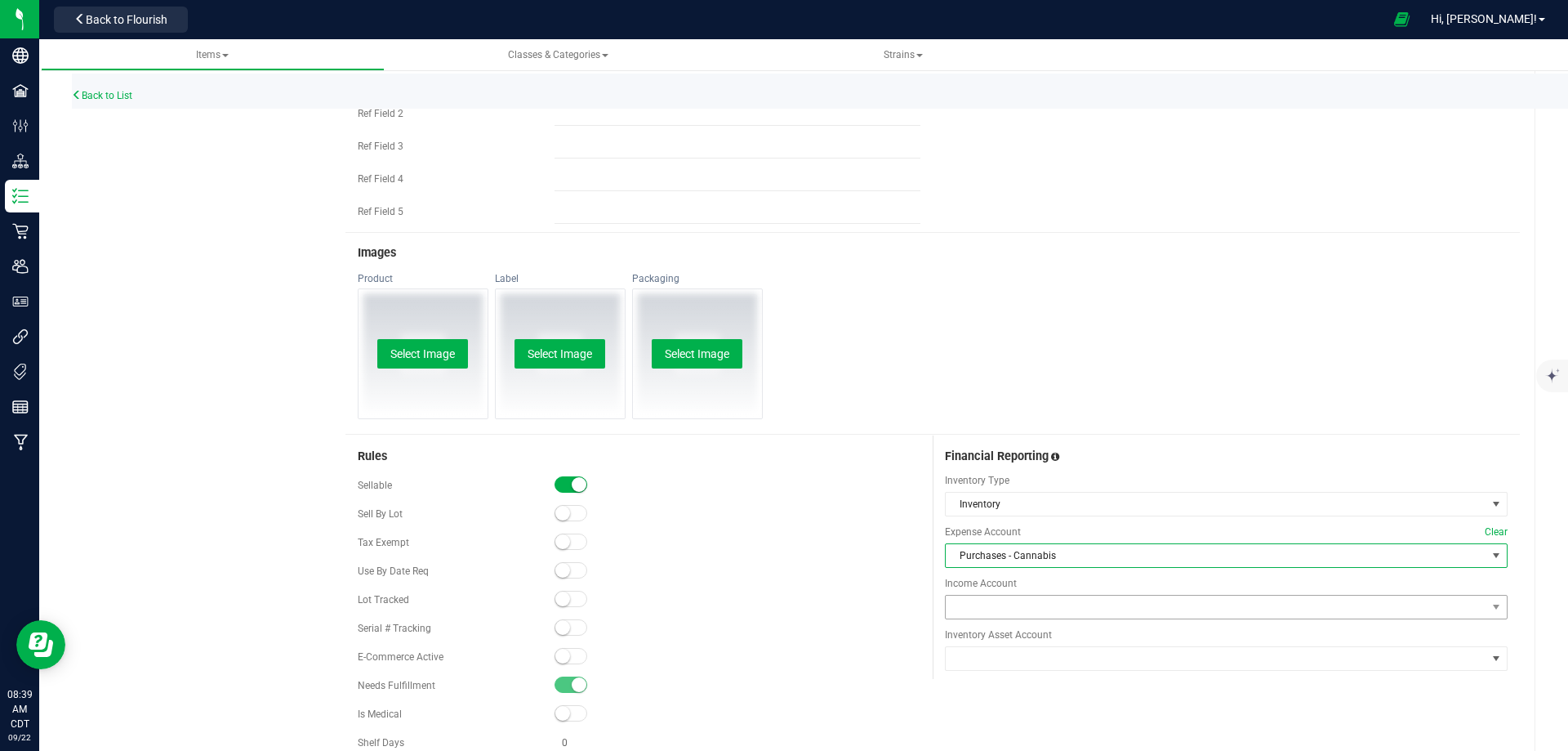
click at [993, 593] on div "Income Account" at bounding box center [1226, 597] width 562 height 43
click at [993, 608] on span at bounding box center [1216, 607] width 541 height 23
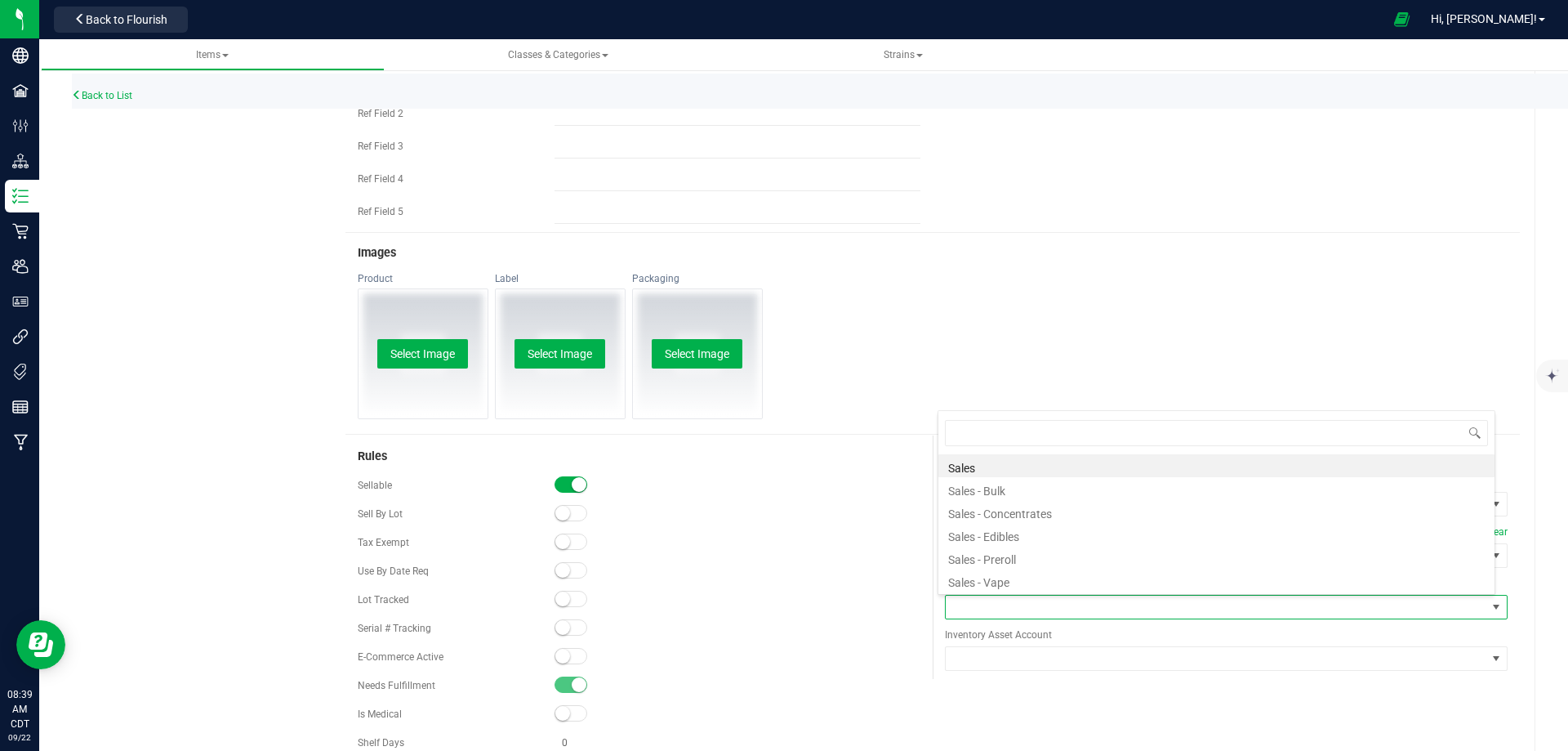
scroll to position [24, 552]
click at [999, 507] on li "Sales - Concentrates" at bounding box center [1216, 511] width 556 height 23
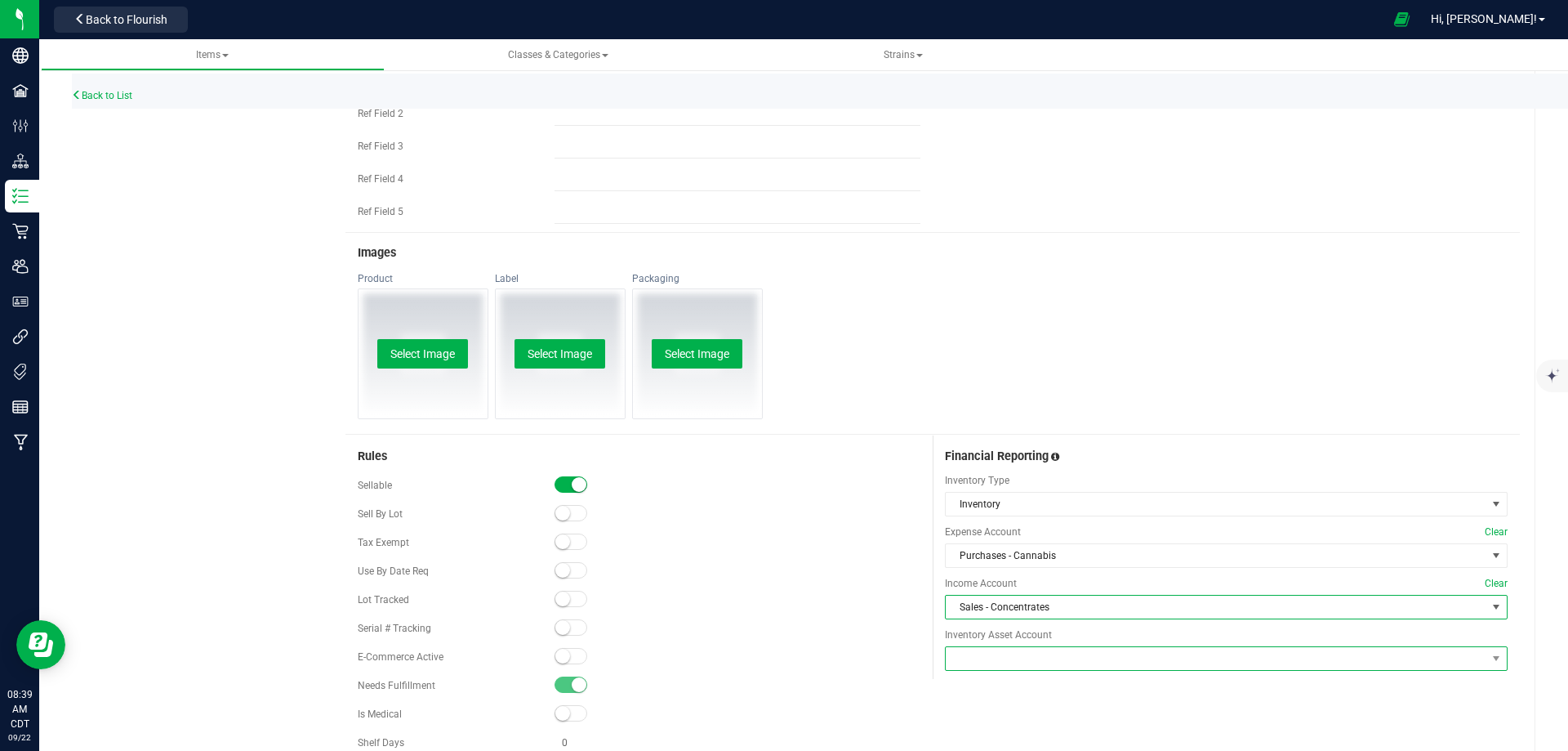
click at [1012, 658] on span at bounding box center [1216, 658] width 541 height 23
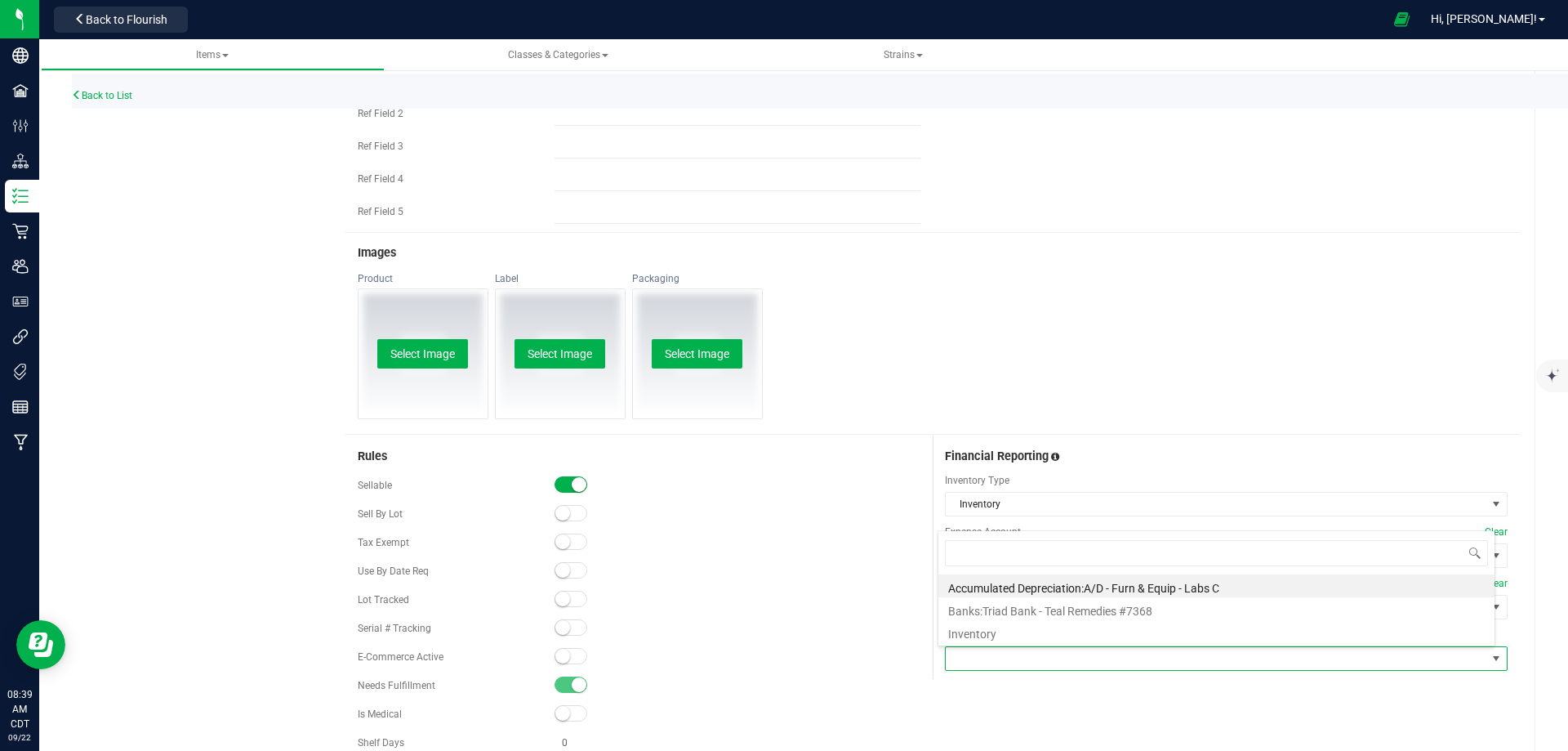
click at [978, 640] on li "Inventory" at bounding box center [1216, 631] width 556 height 23
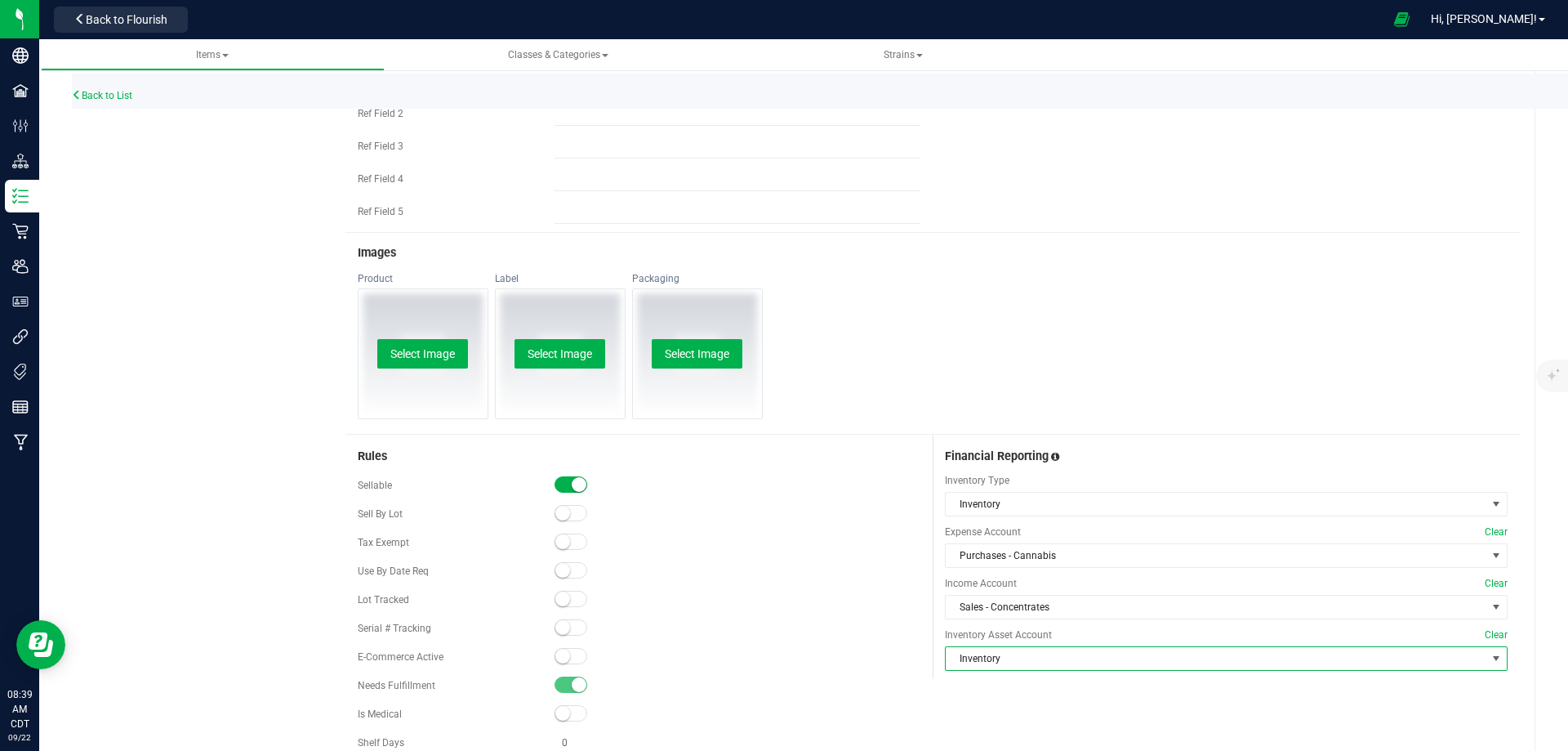
click at [863, 614] on div "Sellable Sell By Lot Tax Exempt" at bounding box center [639, 629] width 562 height 311
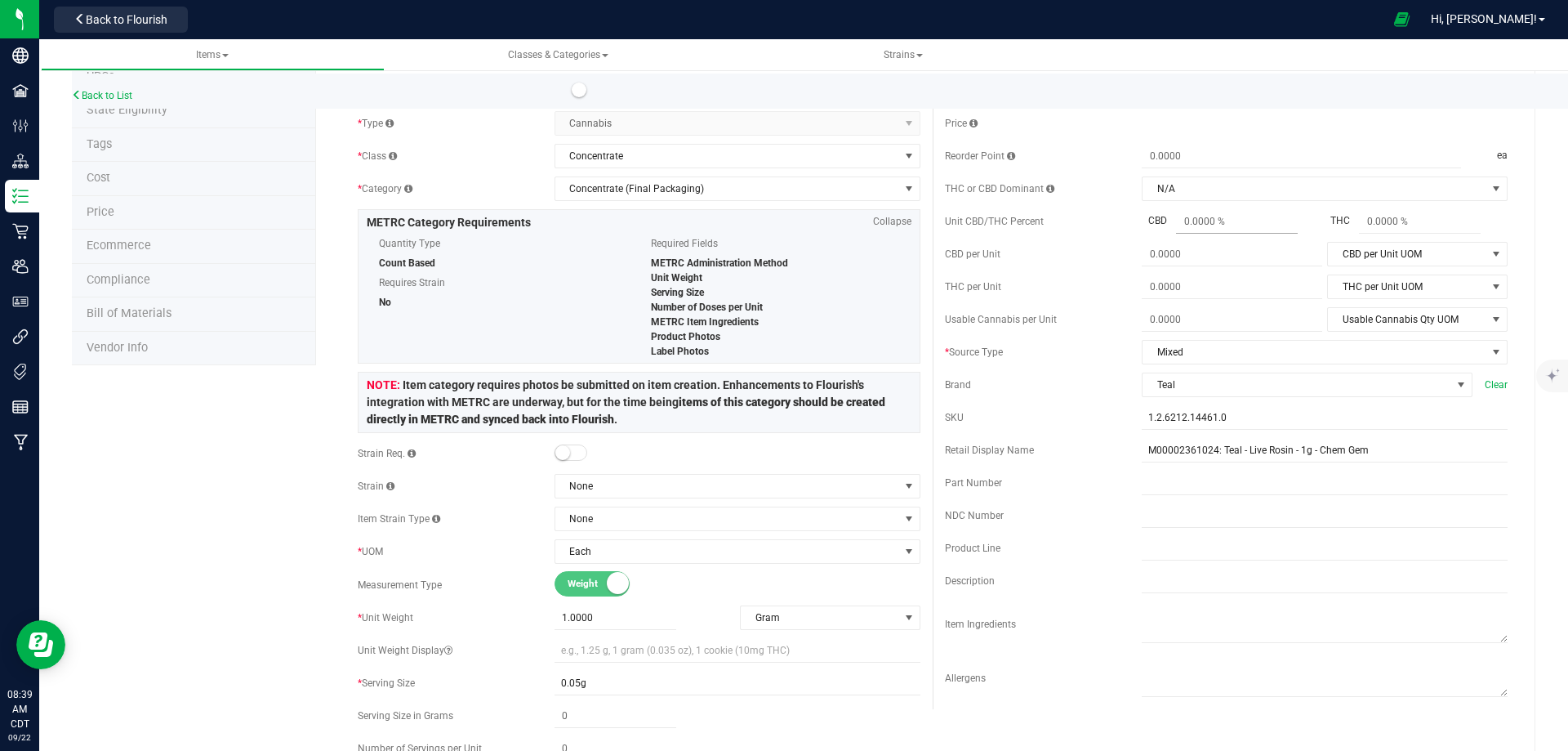
scroll to position [0, 0]
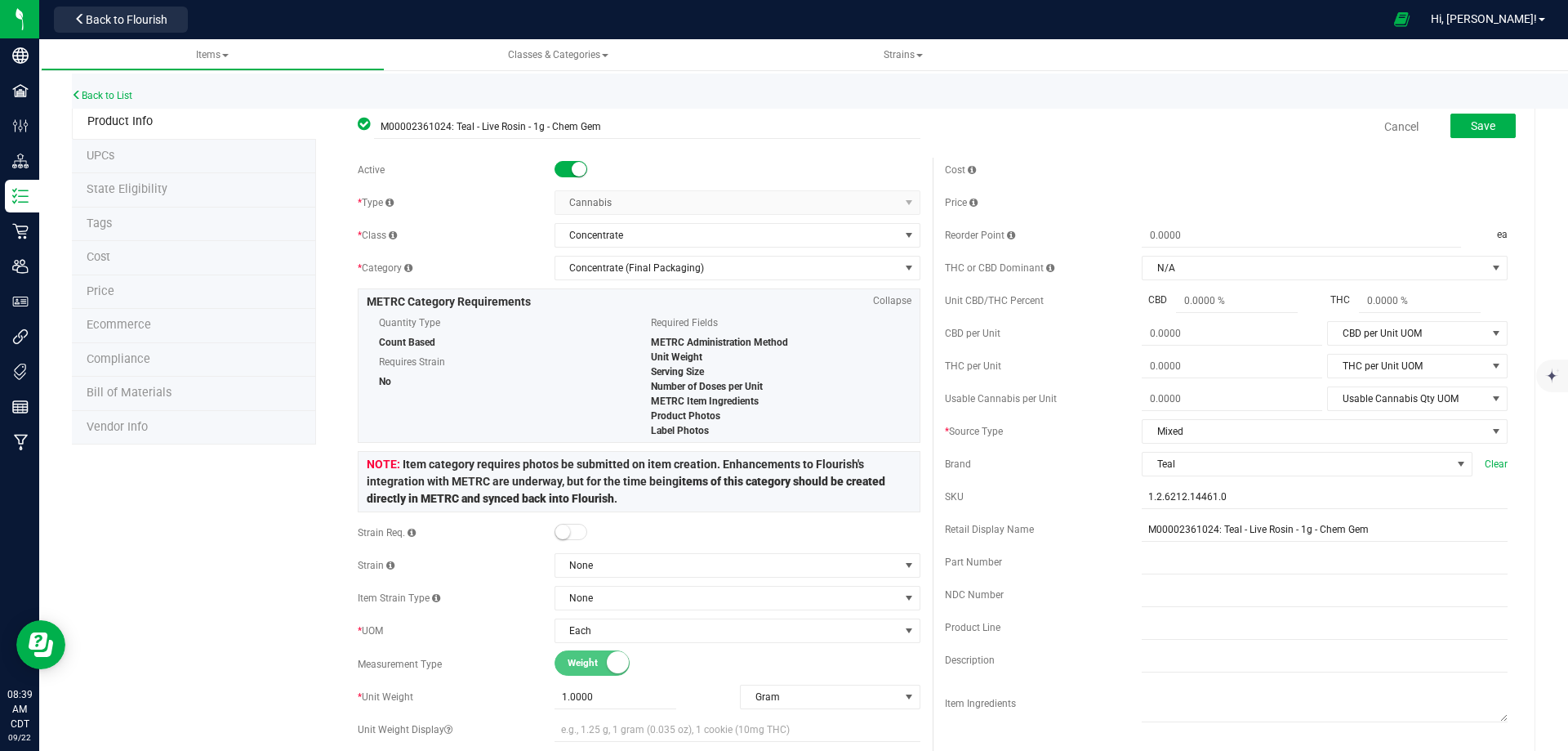
drag, startPoint x: 1478, startPoint y: 113, endPoint x: 1421, endPoint y: 135, distance: 61.1
click at [1479, 115] on div "Save" at bounding box center [1471, 127] width 90 height 34
drag, startPoint x: 1421, startPoint y: 135, endPoint x: 1481, endPoint y: 117, distance: 62.6
click at [1426, 135] on div "Save" at bounding box center [1471, 127] width 90 height 34
click at [1481, 117] on button "Save" at bounding box center [1482, 126] width 65 height 24
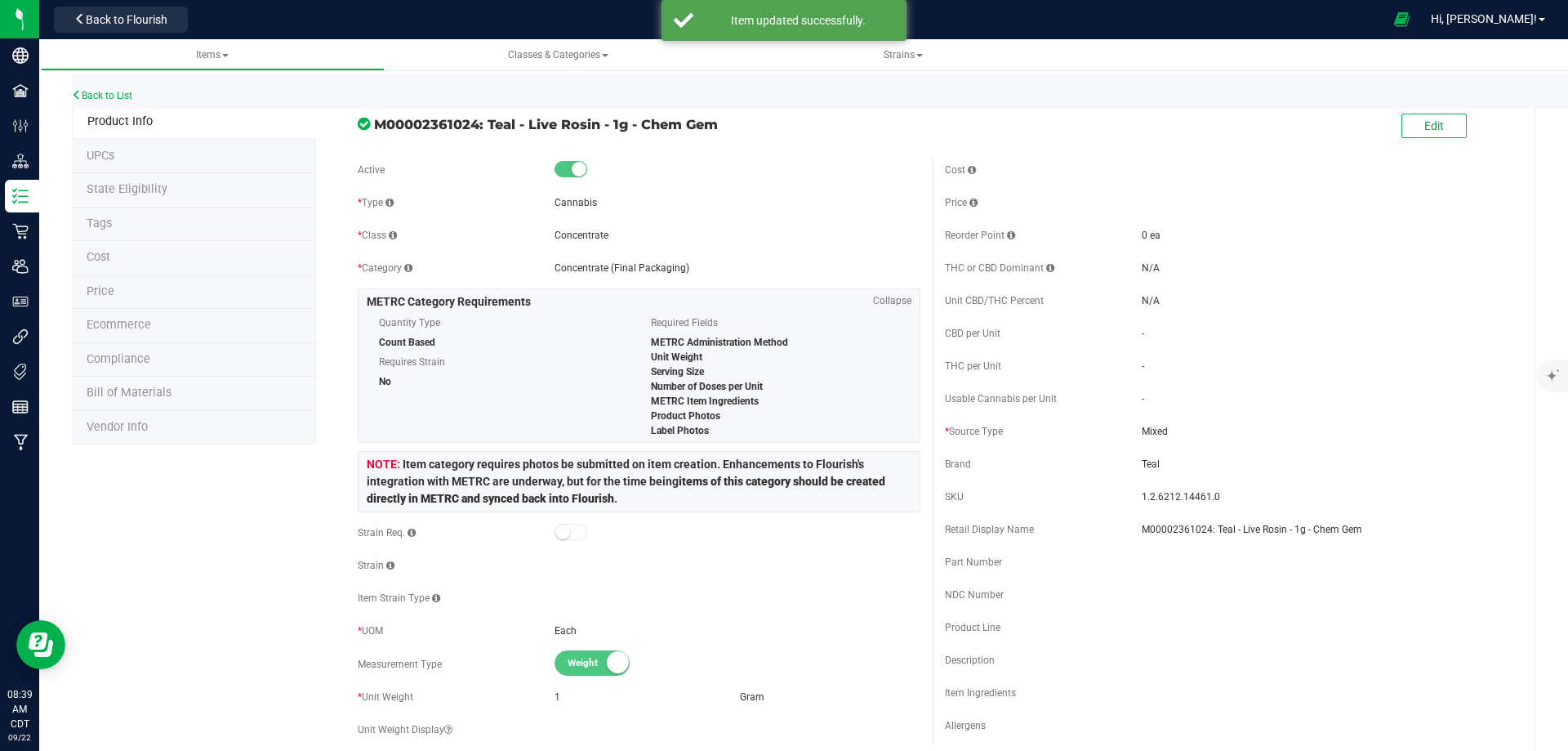
click at [137, 297] on li "Price" at bounding box center [194, 293] width 244 height 35
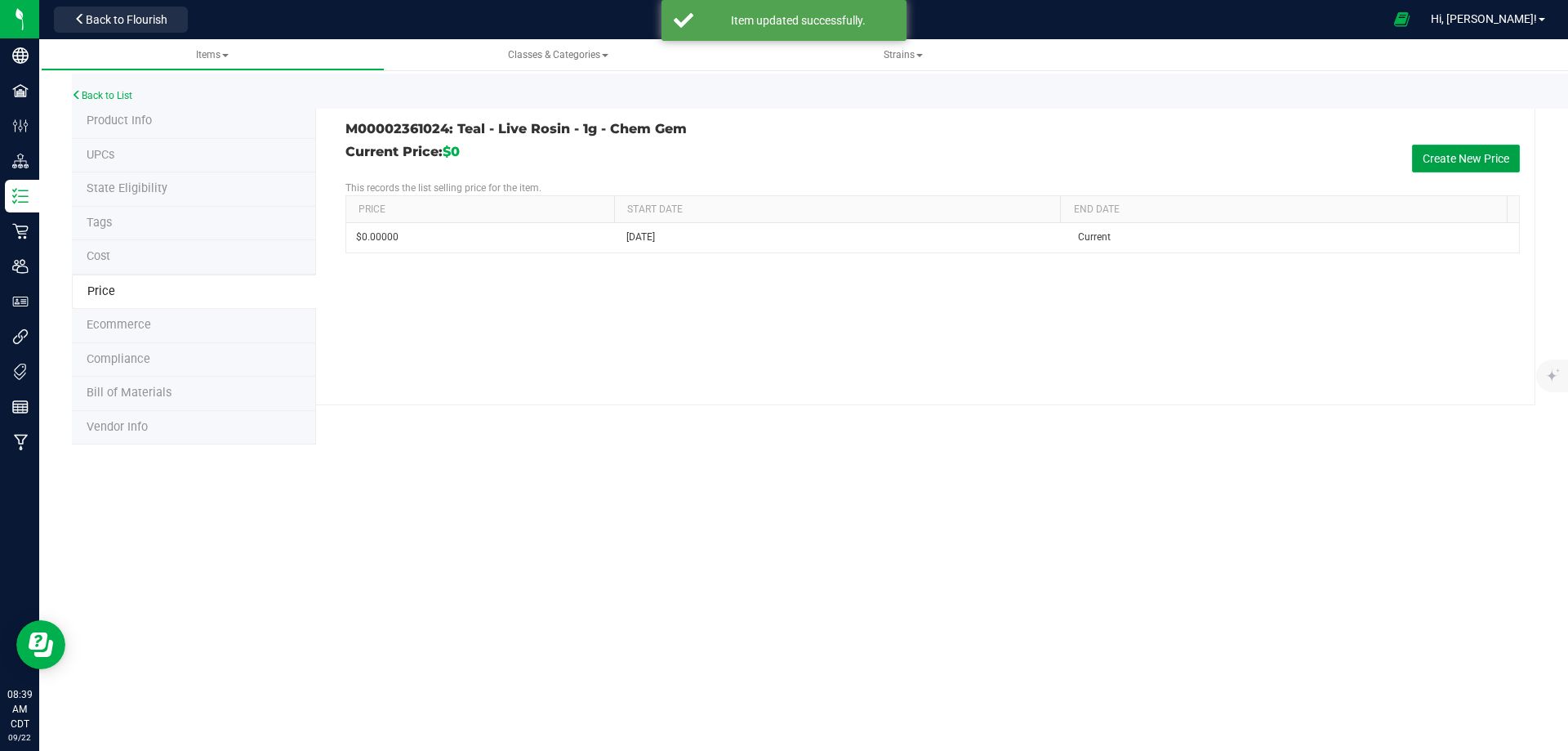
click at [1499, 153] on button "Create New Price" at bounding box center [1466, 159] width 108 height 28
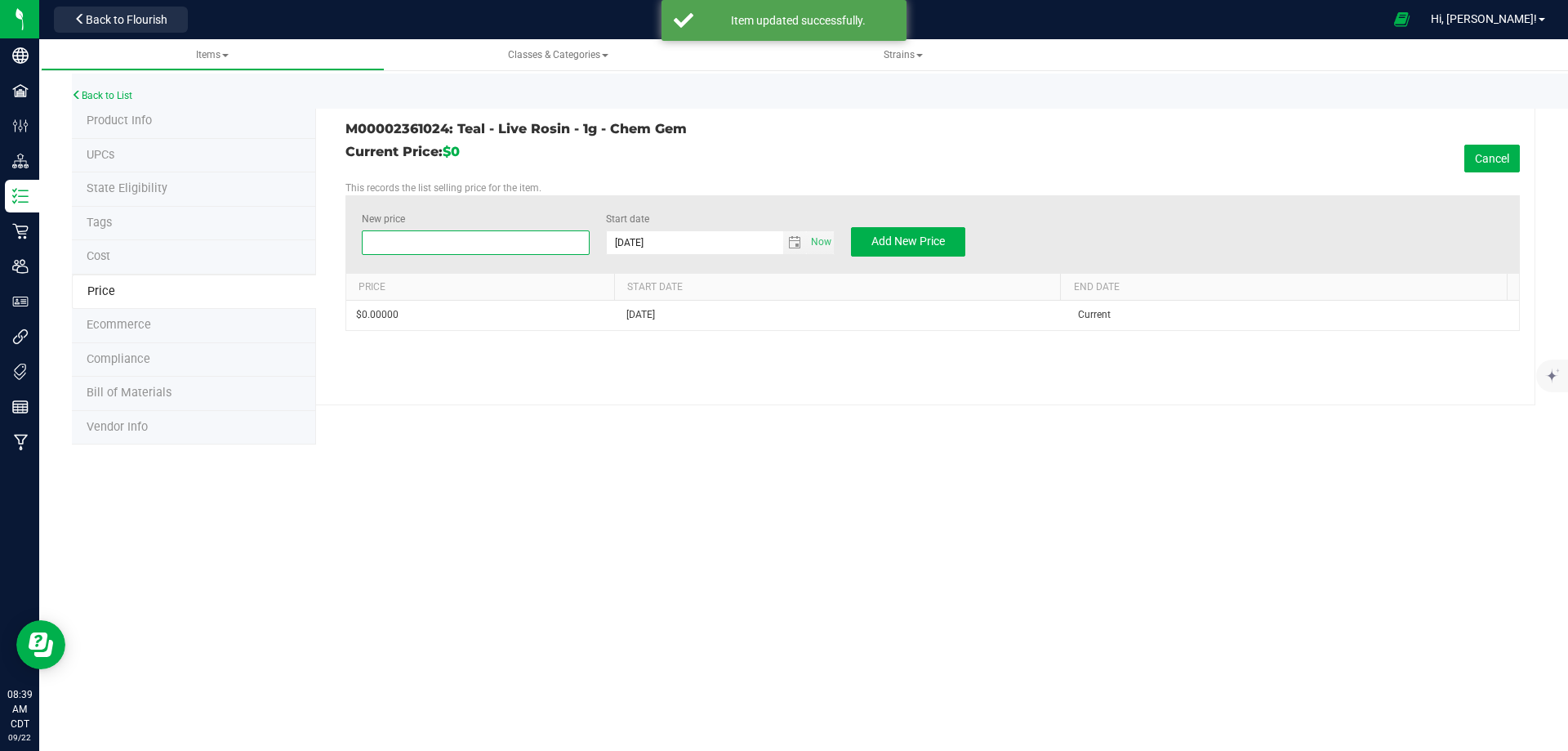
click at [484, 245] on span at bounding box center [476, 242] width 228 height 24
type input "32.50"
click at [946, 250] on button "Add New Price" at bounding box center [909, 242] width 115 height 30
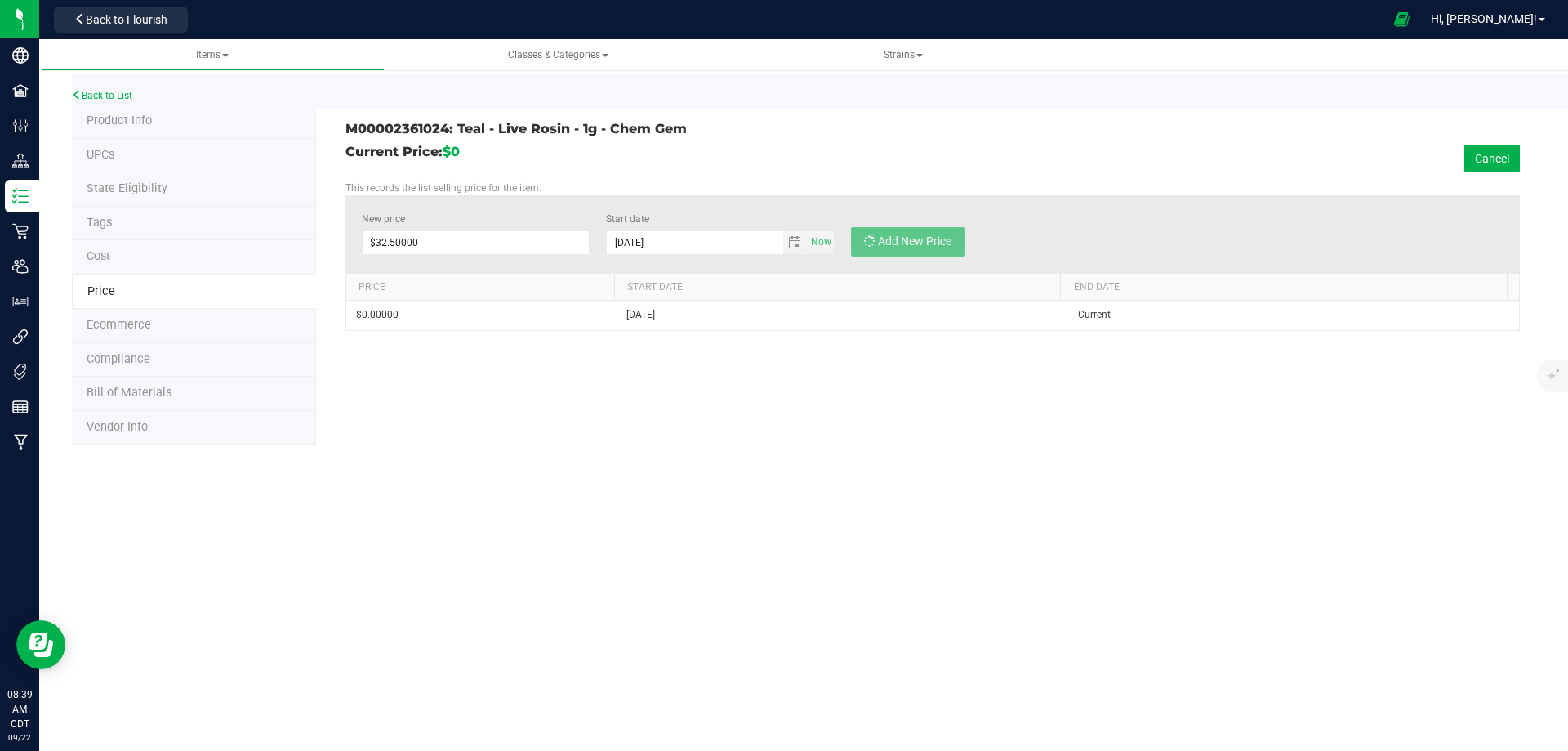
type input "$0.00000"
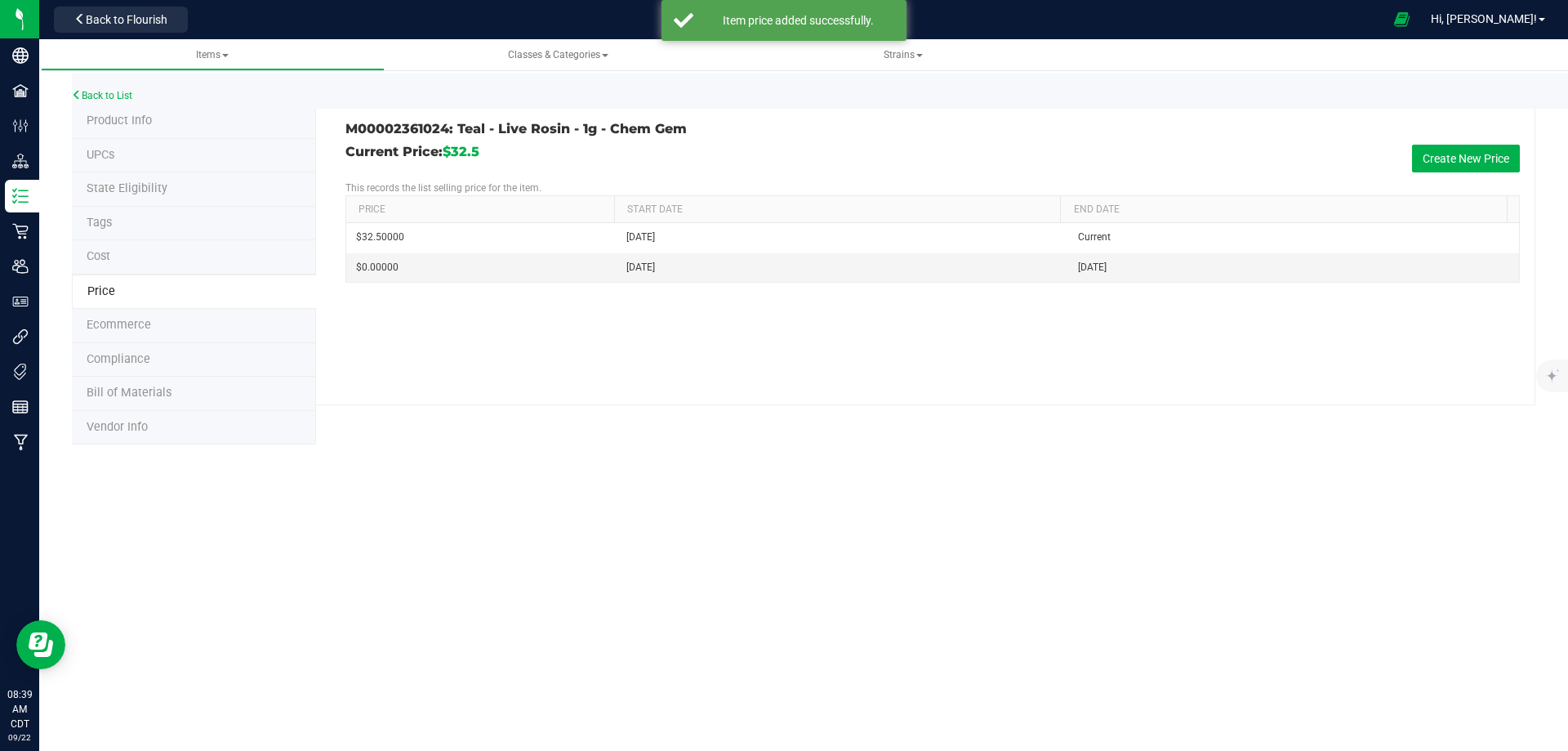
click at [482, 498] on div "Items Classes & Categories Strains Back to List Product Info UPCs State Eligibi…" at bounding box center [804, 395] width 1529 height 712
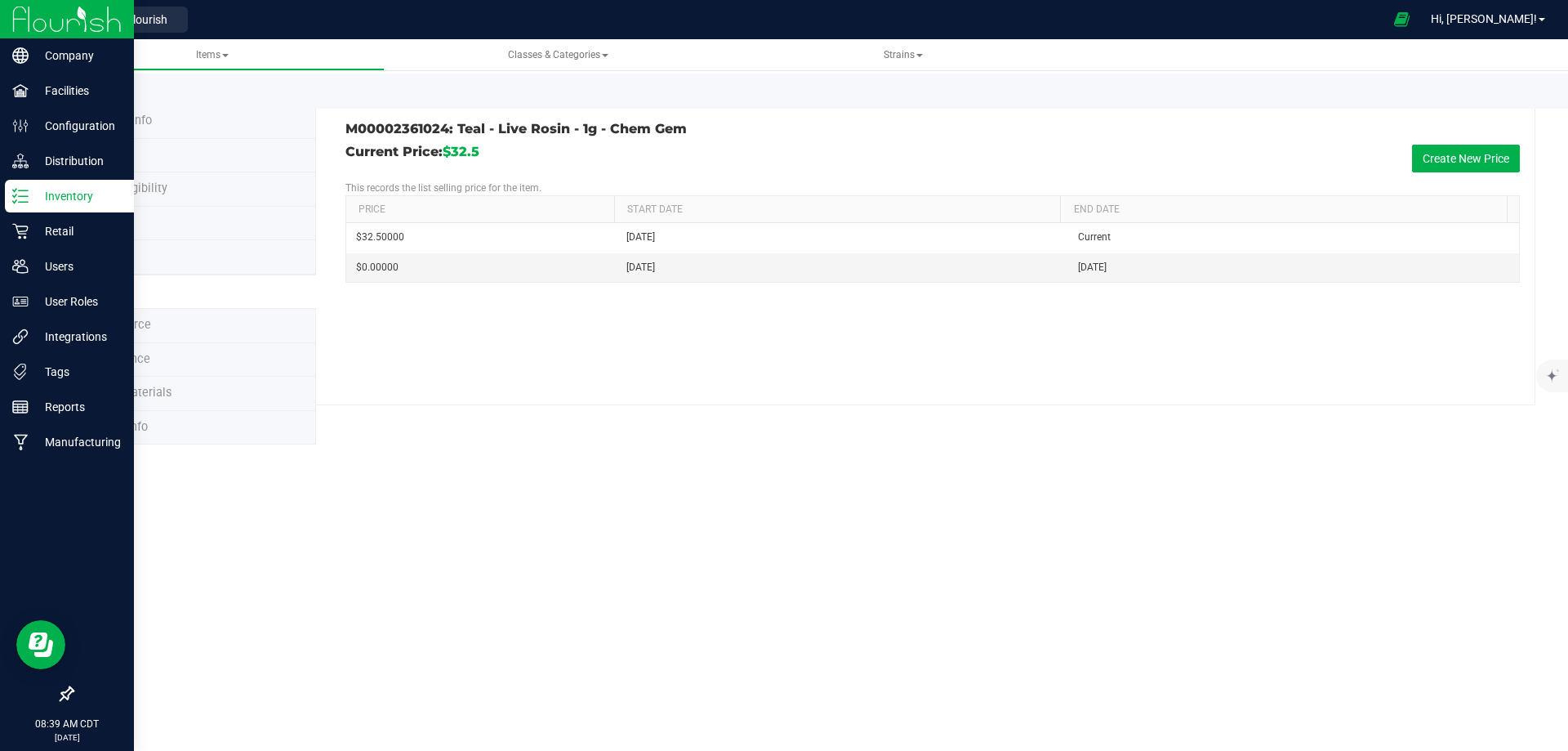
click at [25, 15] on img at bounding box center [67, 19] width 109 height 38
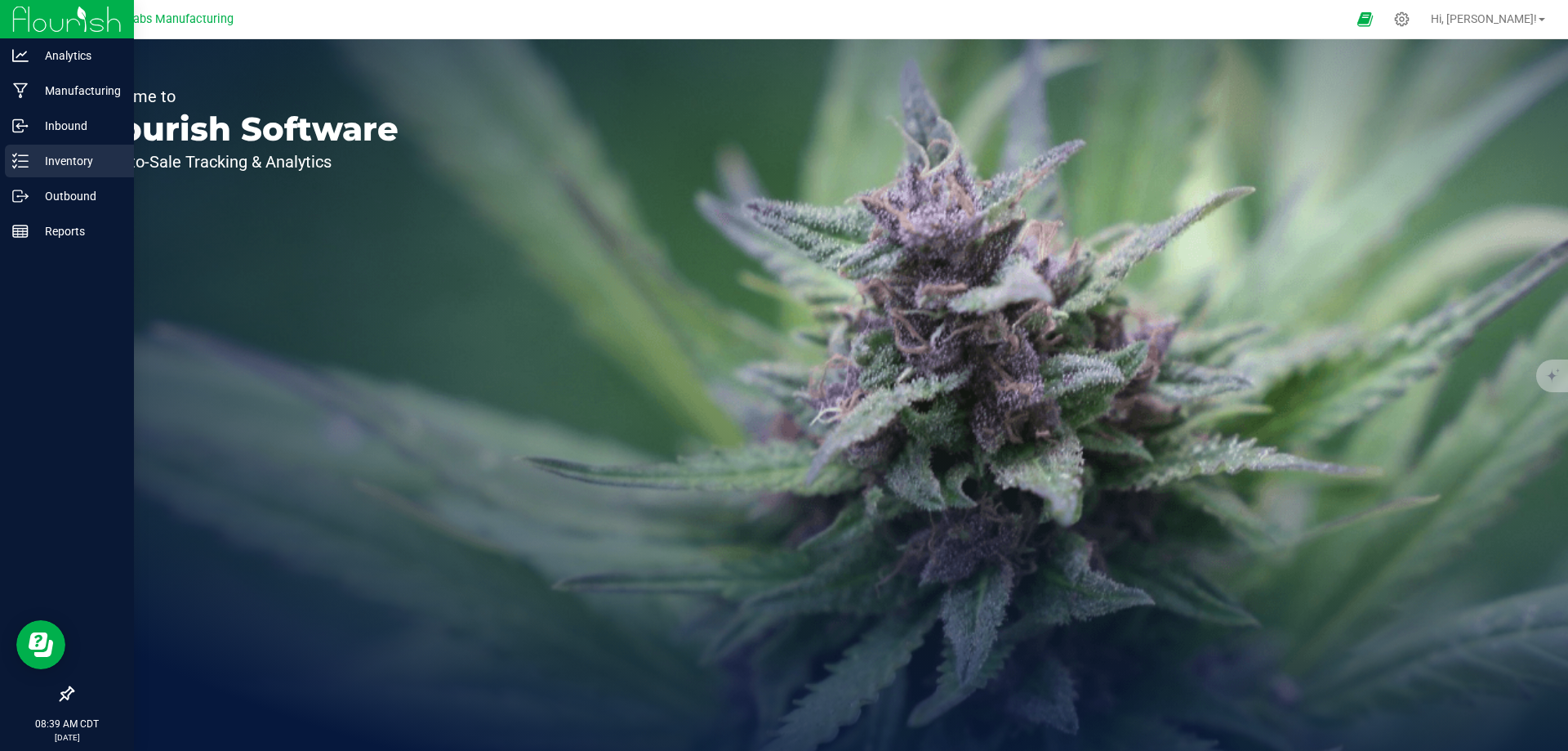
click at [67, 161] on p "Inventory" at bounding box center [77, 161] width 98 height 20
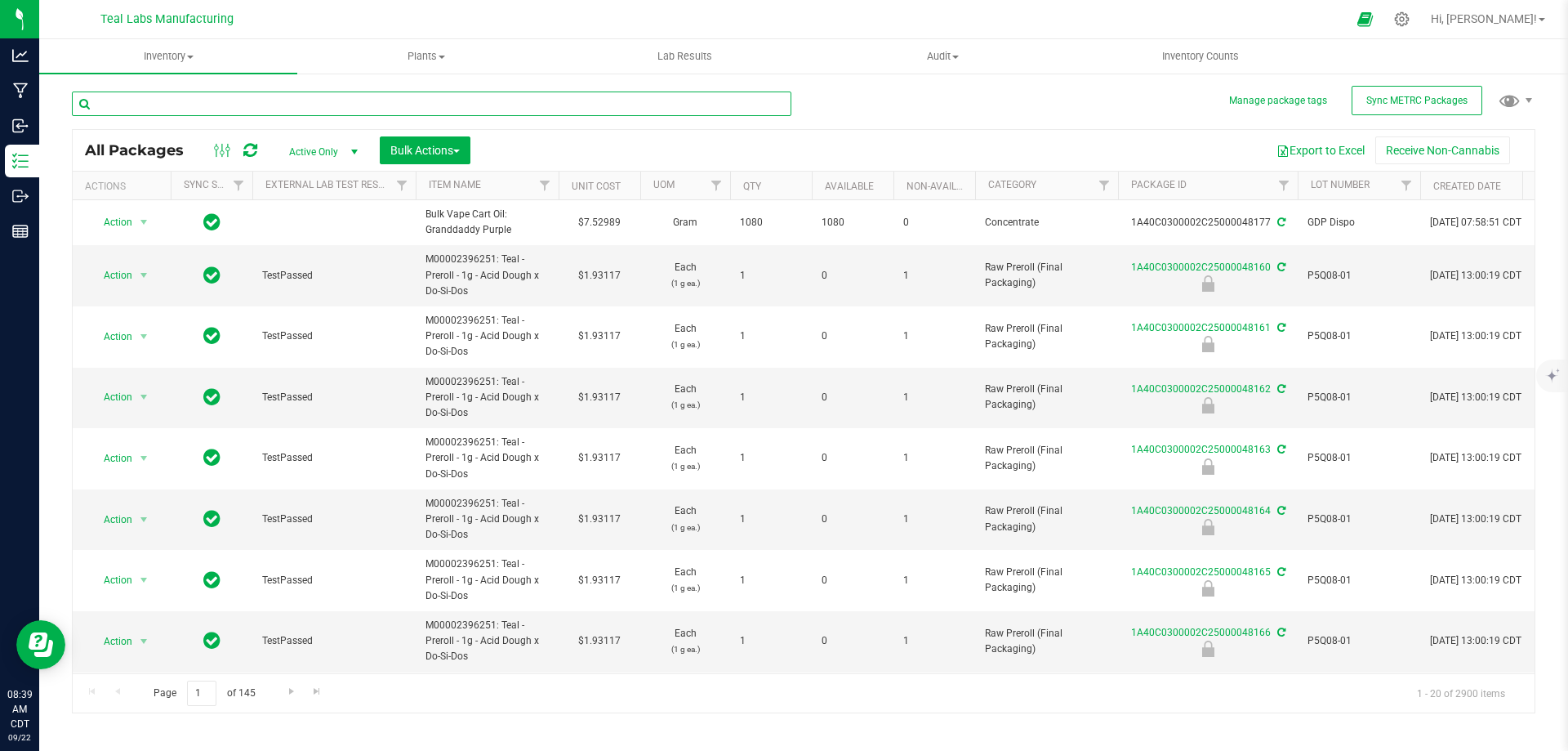
click at [284, 105] on input "text" at bounding box center [431, 103] width 719 height 24
type input "c"
paste input "M00002361024: Teal - Live Rosin - 1g - Chem Gem"
type input "M00002361024: Teal - Live Rosin - 1g - Chem Ge"
type input "c"
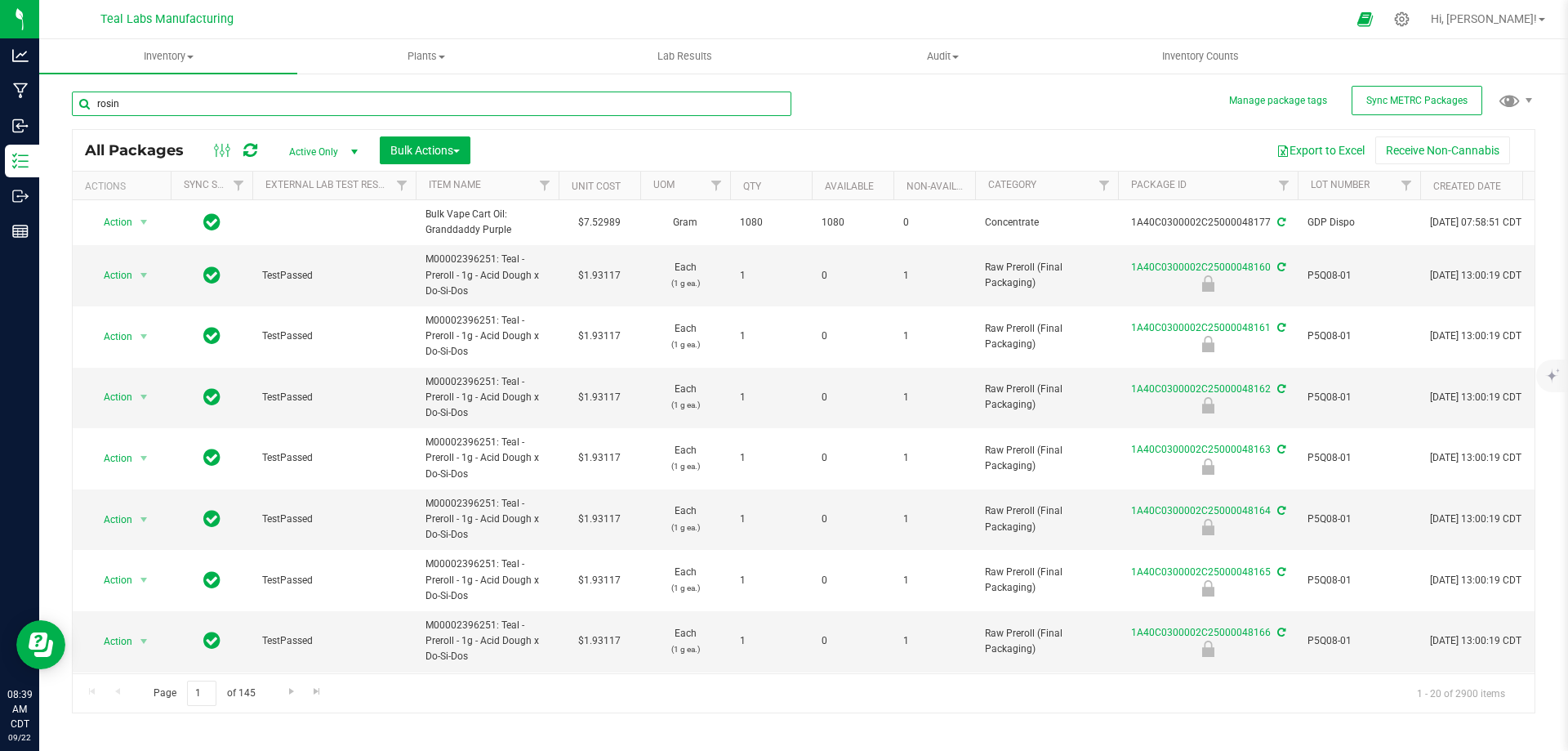
type input "rosin"
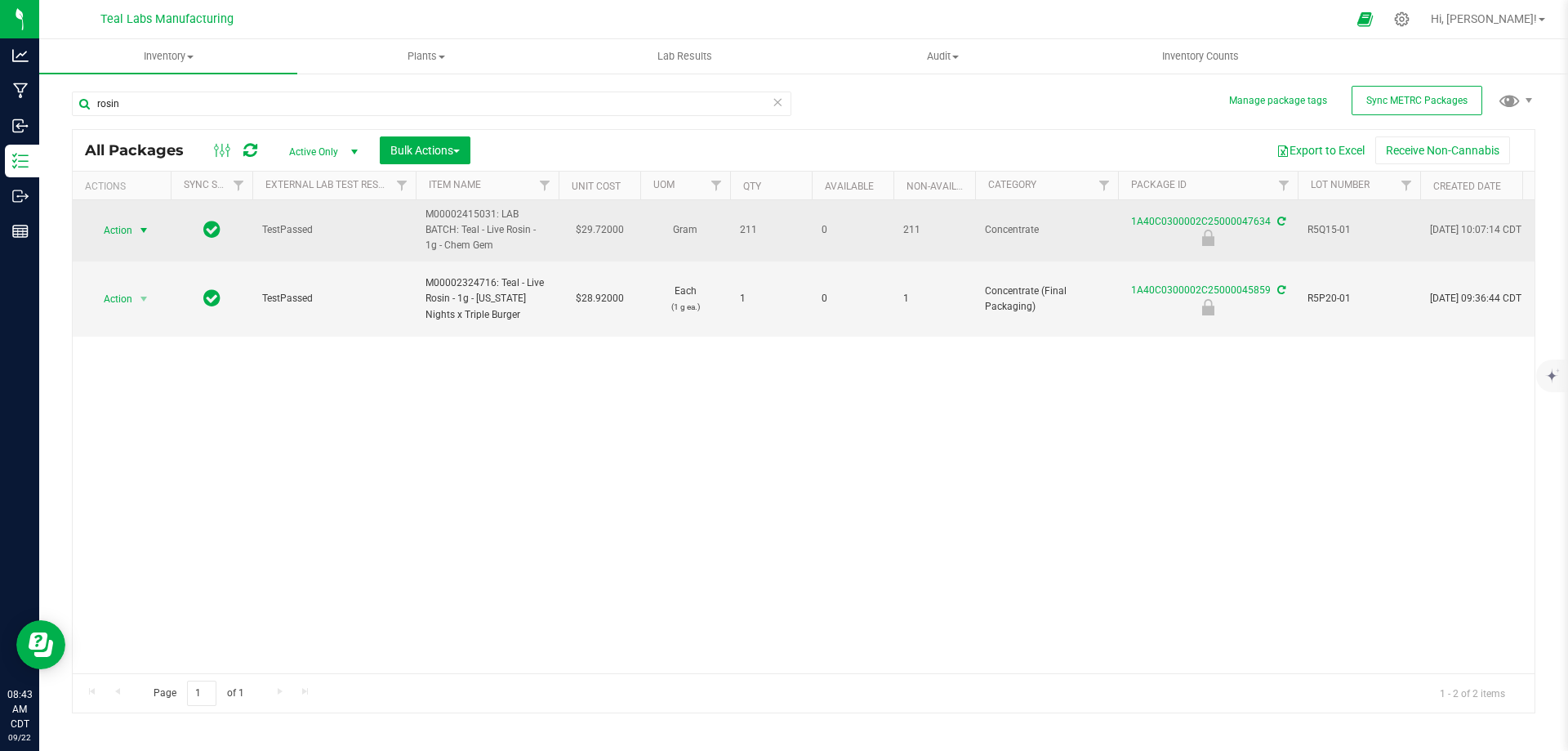
click at [135, 238] on span "select" at bounding box center [144, 230] width 21 height 23
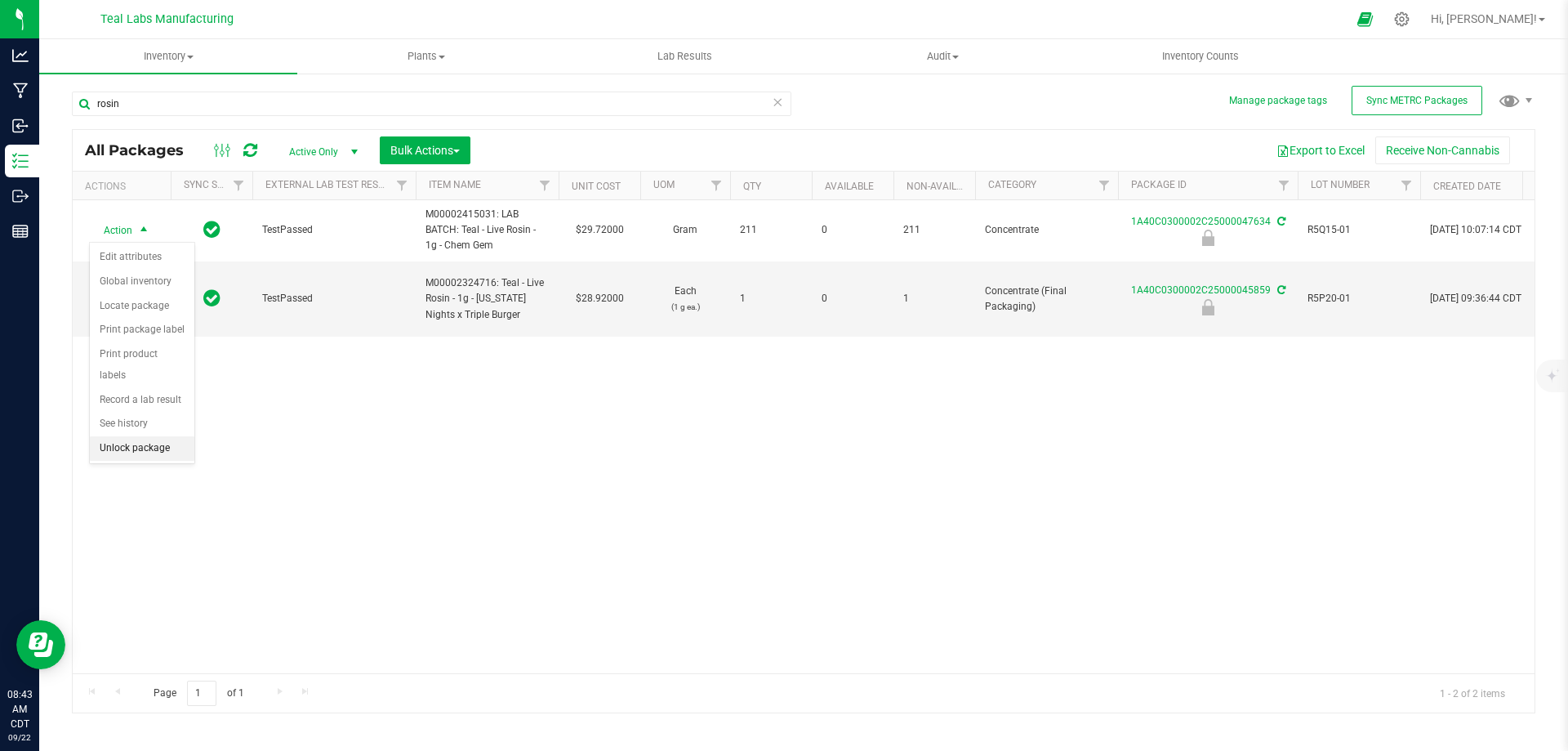
click at [130, 437] on li "Unlock package" at bounding box center [142, 449] width 104 height 24
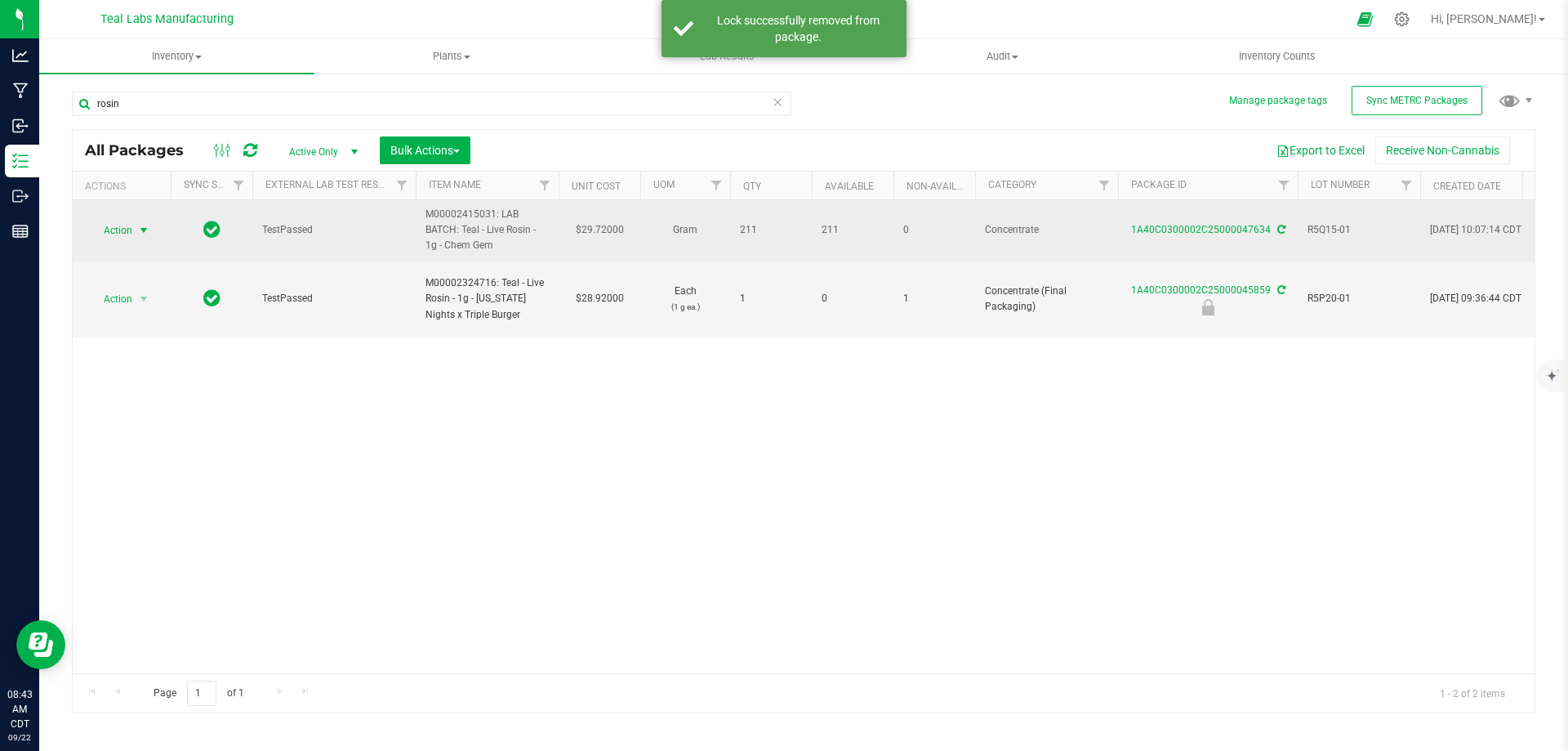
click at [139, 236] on span "select" at bounding box center [143, 230] width 13 height 13
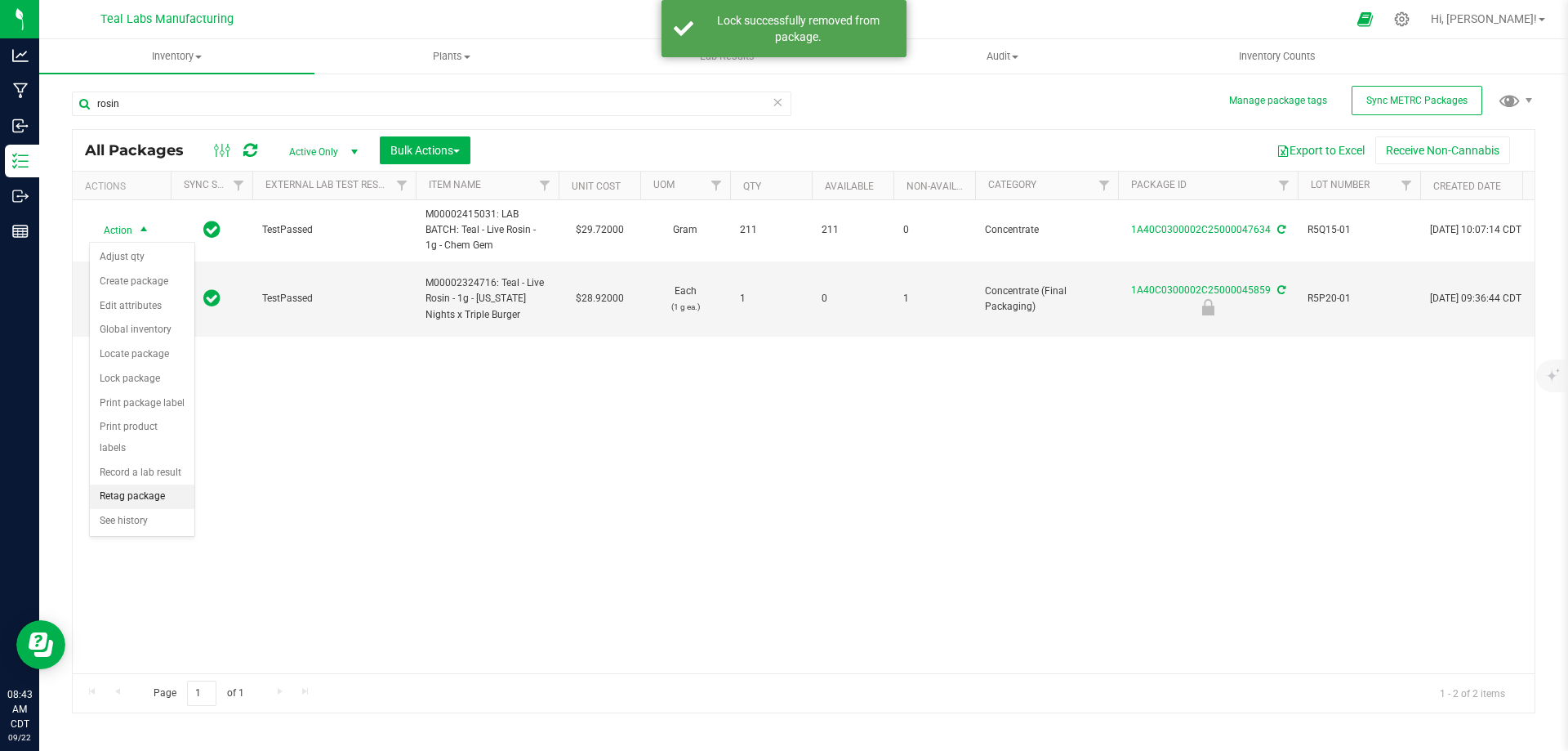
click at [134, 484] on li "Retag package" at bounding box center [142, 497] width 104 height 24
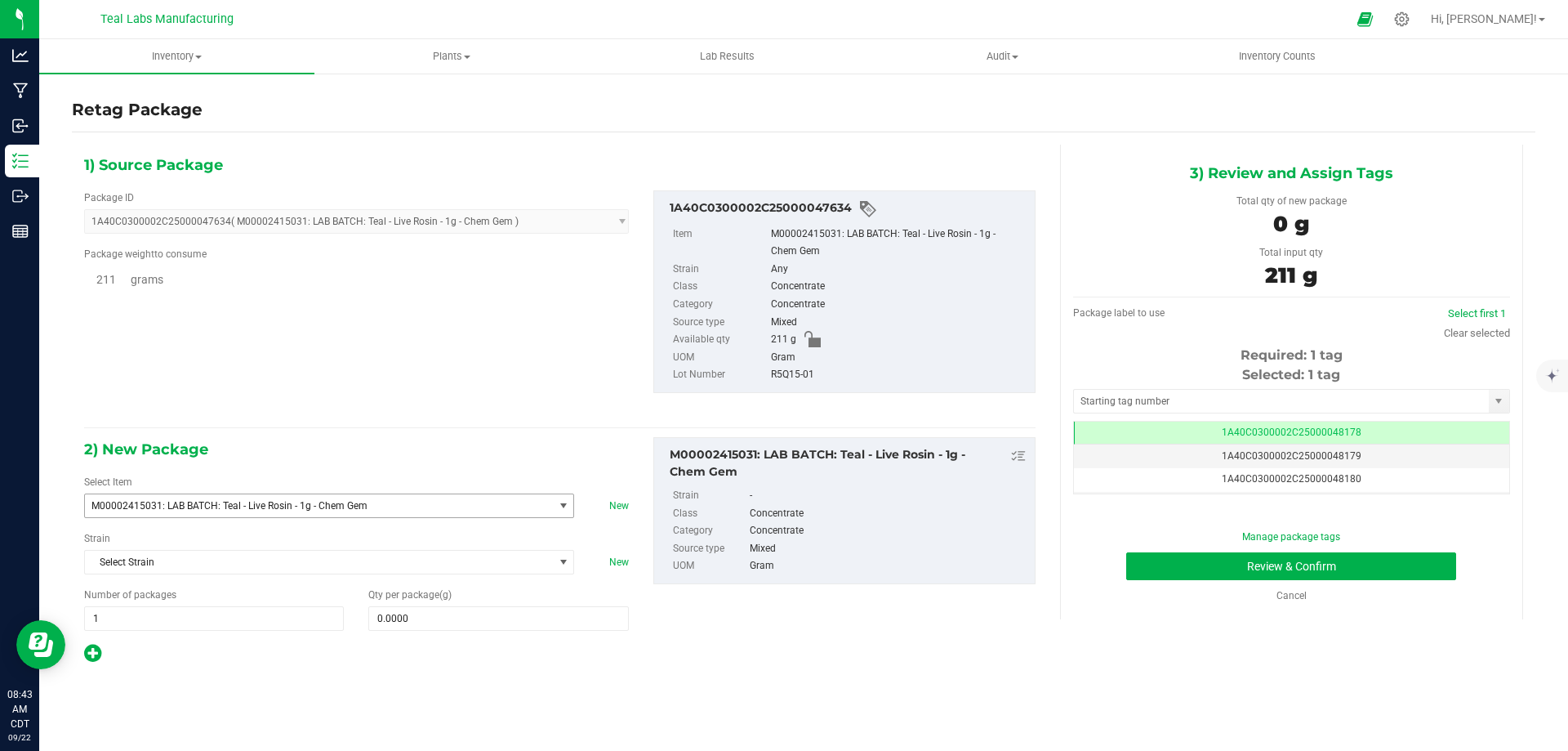
click at [376, 502] on span "M00002415031: LAB BATCH: Teal - Live Rosin - 1g - Chem Gem" at bounding box center [309, 505] width 436 height 11
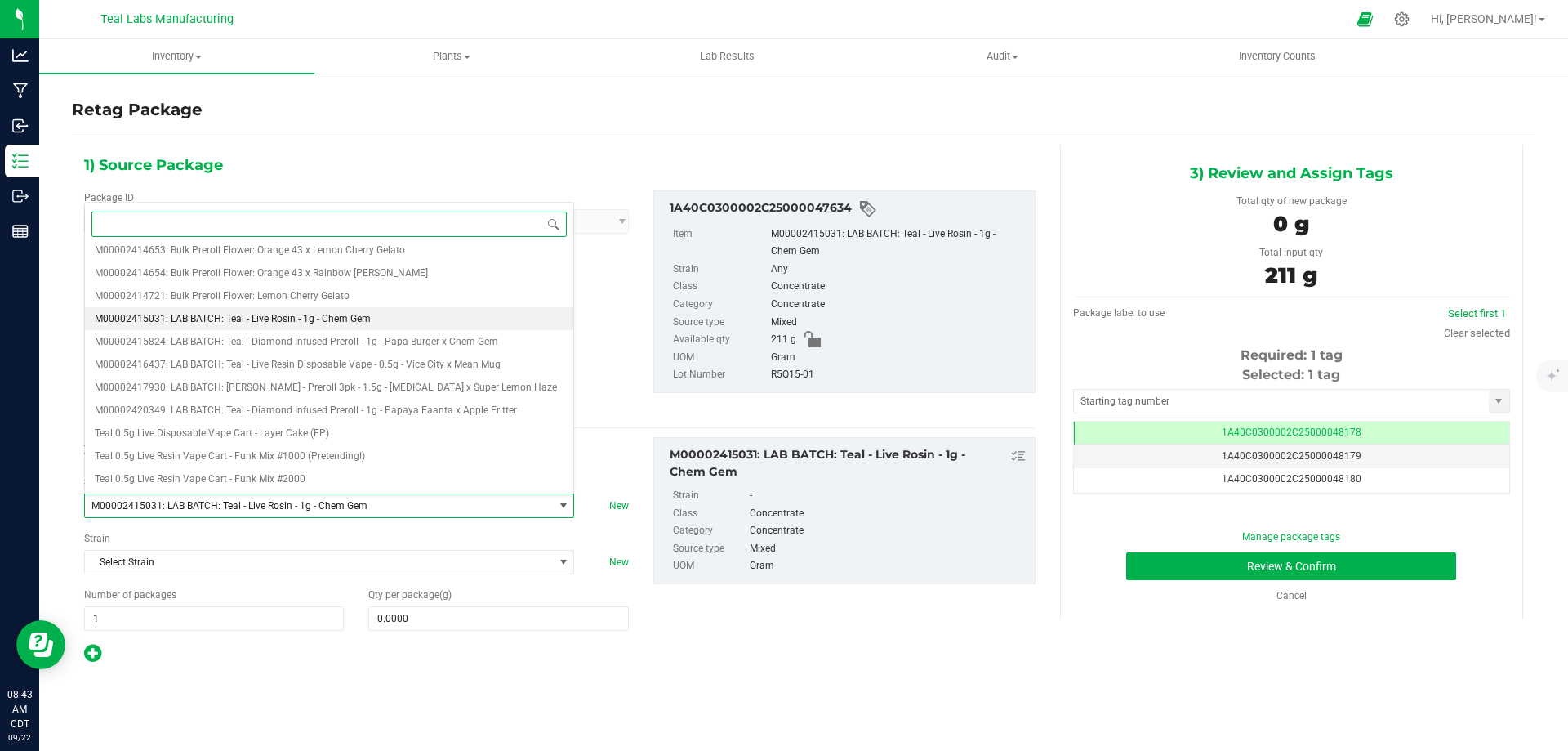
paste input "M00002361024: Teal - Live Rosin - 1g - Chem Gem"
type input "M00002361024: Teal - Live Rosin - 1g - Chem Gem"
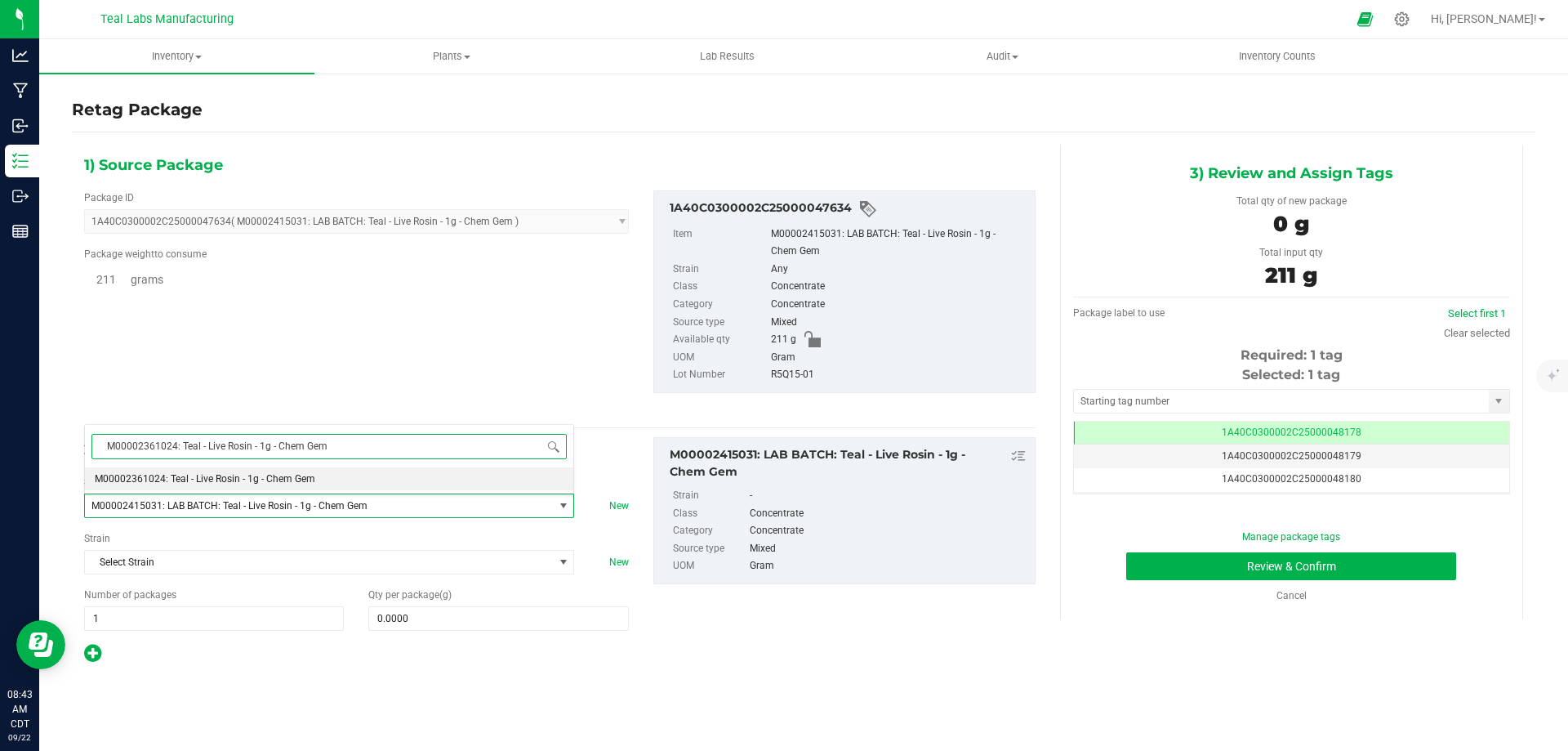
scroll to position [0, 0]
click at [332, 478] on li "M00002361024: Teal - Live Rosin - 1g - Chem Gem" at bounding box center [329, 478] width 489 height 23
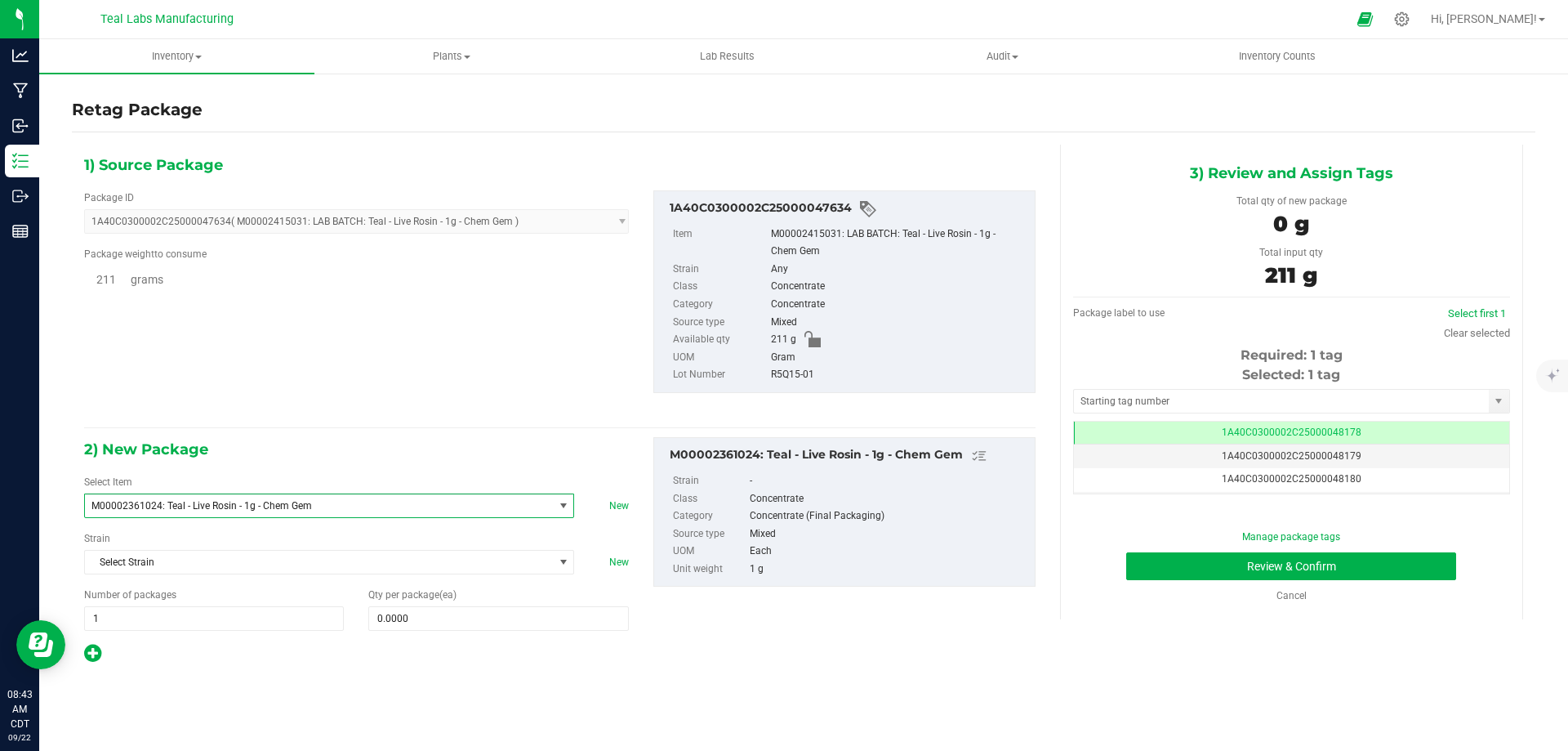
type input "0"
click at [423, 616] on span at bounding box center [497, 618] width 259 height 24
type input "211"
click at [748, 643] on div "2) New Package Select Item M00002361024: Teal - Live Rosin - 1g - Chem Gem M000…" at bounding box center [560, 550] width 976 height 227
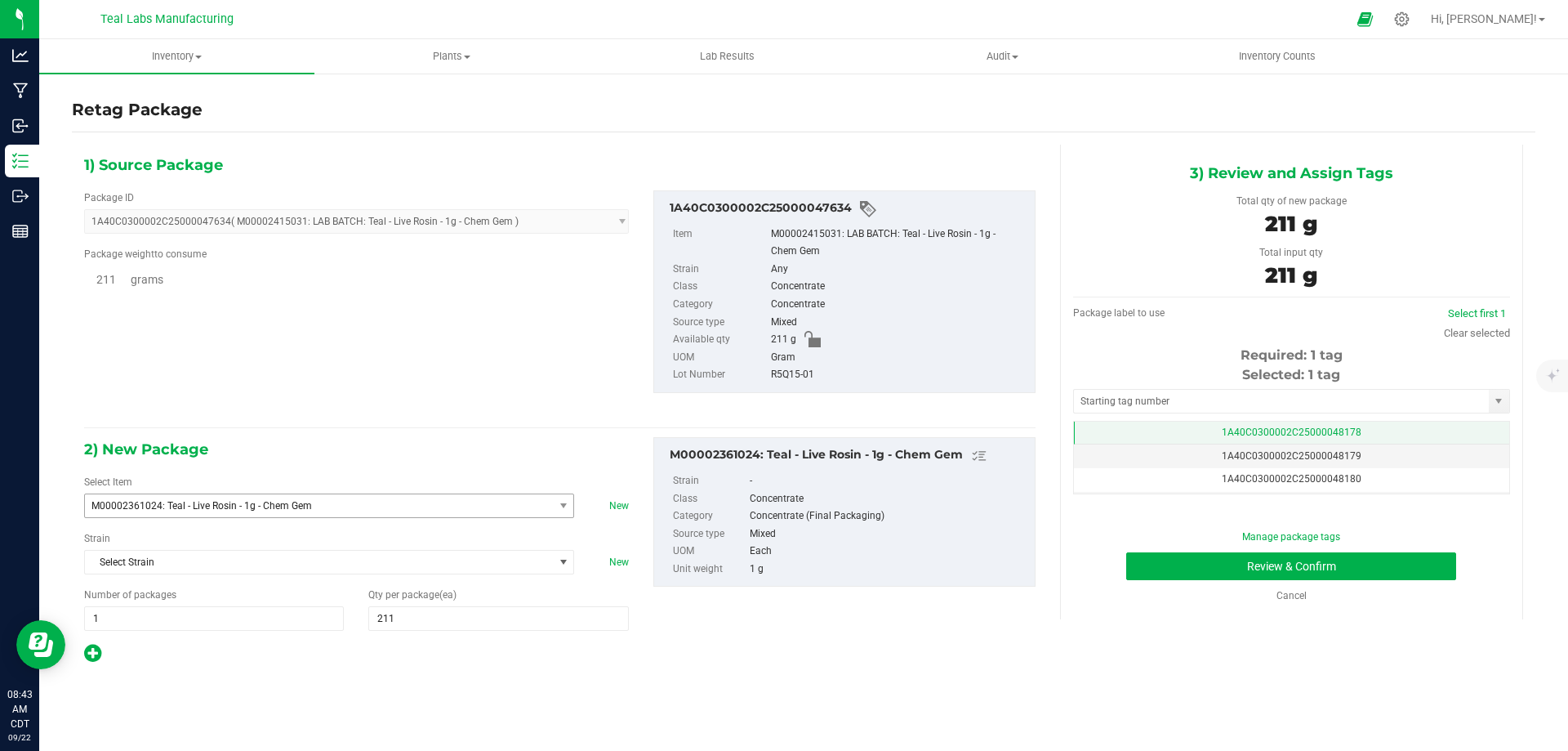
click at [1330, 434] on span "1A40C0300002C25000048178" at bounding box center [1291, 431] width 140 height 11
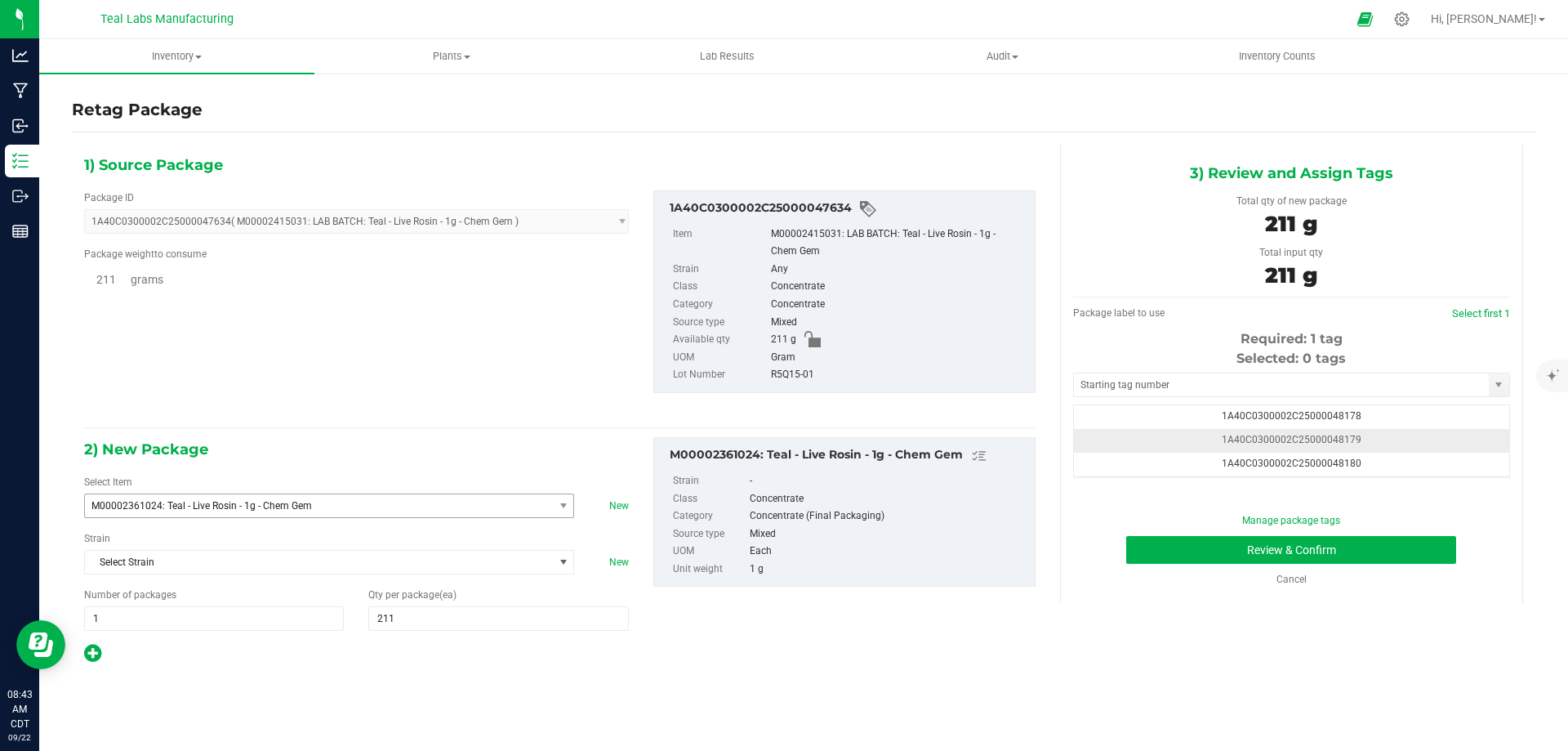
click at [1328, 442] on span "1A40C0300002C25000048179" at bounding box center [1291, 439] width 140 height 11
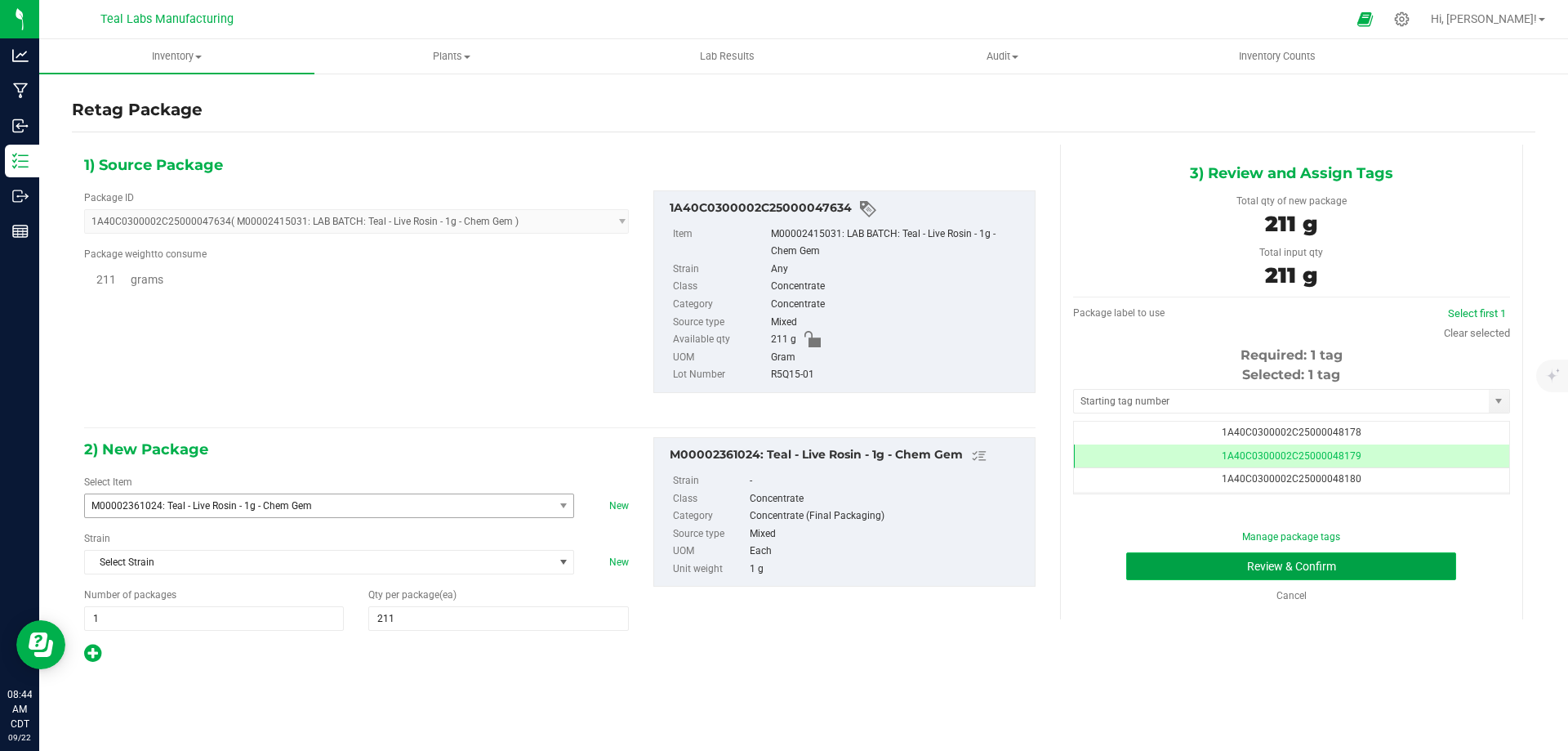
click at [1196, 577] on button "Review & Confirm" at bounding box center [1291, 566] width 330 height 28
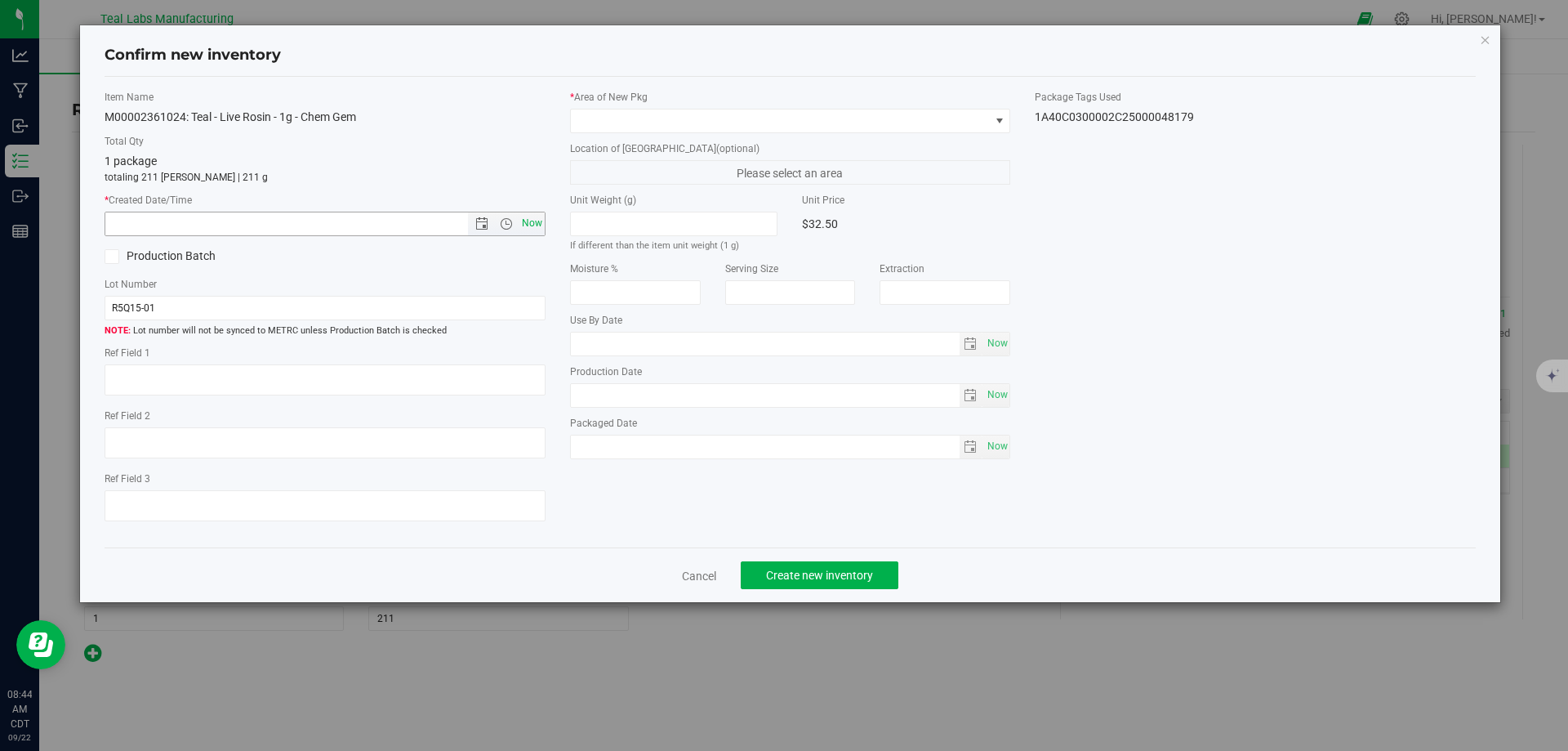
click at [535, 220] on span "Now" at bounding box center [532, 223] width 28 height 23
type input "[DATE] 8:44 AM"
click at [659, 132] on span at bounding box center [791, 121] width 441 height 24
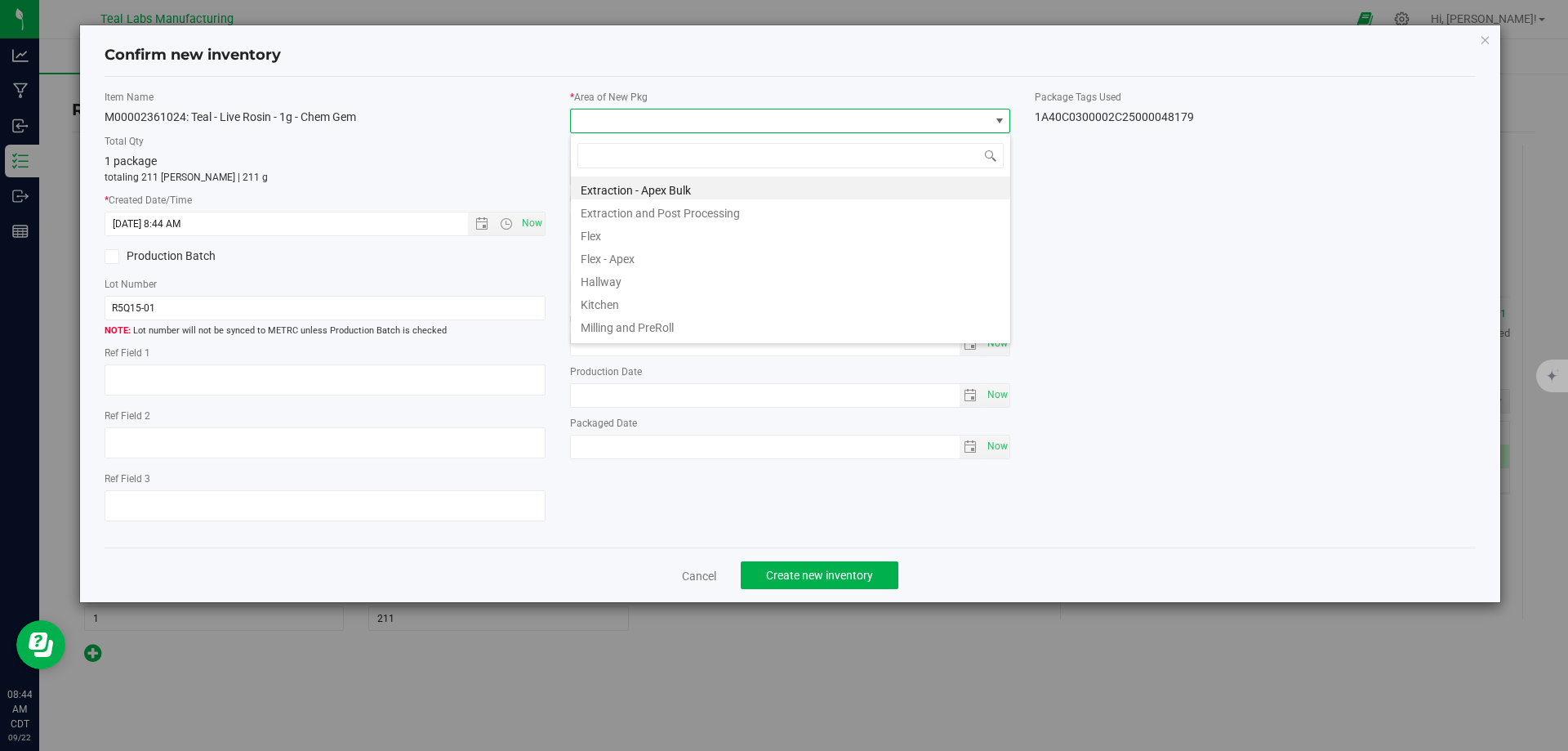
click at [688, 118] on span at bounding box center [780, 121] width 419 height 23
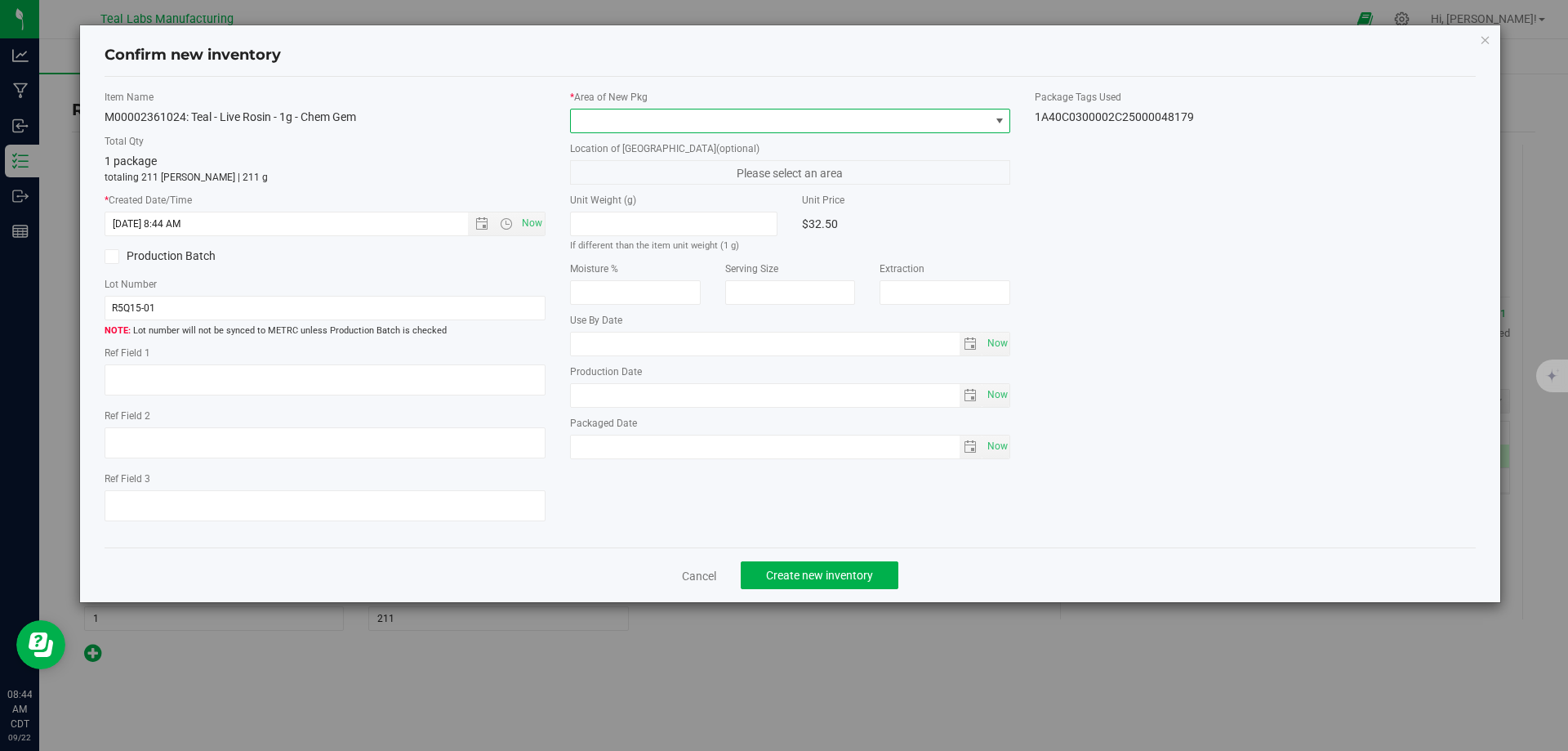
click at [688, 118] on span at bounding box center [780, 121] width 419 height 23
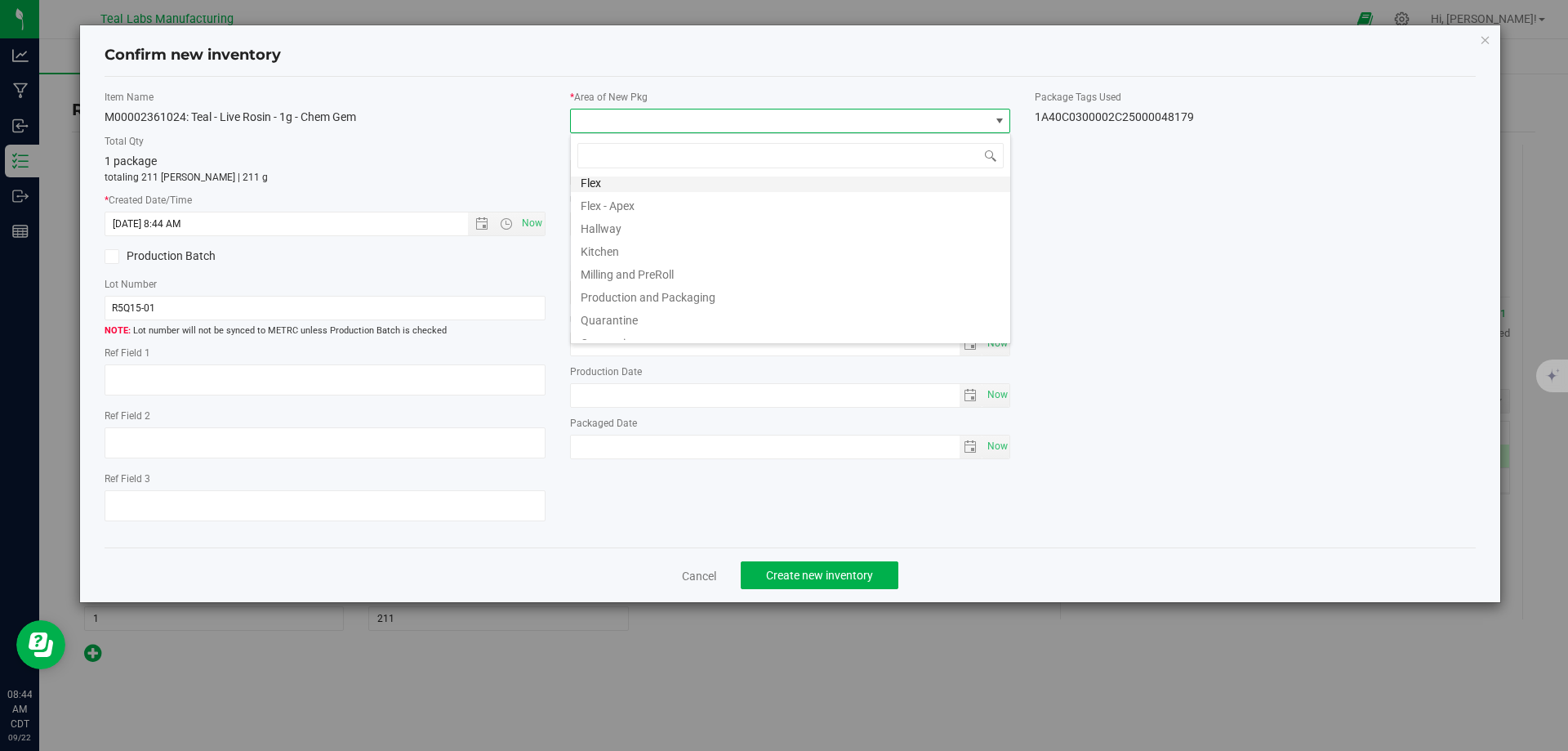
scroll to position [82, 0]
click at [678, 265] on li "Production and Packaging" at bounding box center [791, 267] width 439 height 23
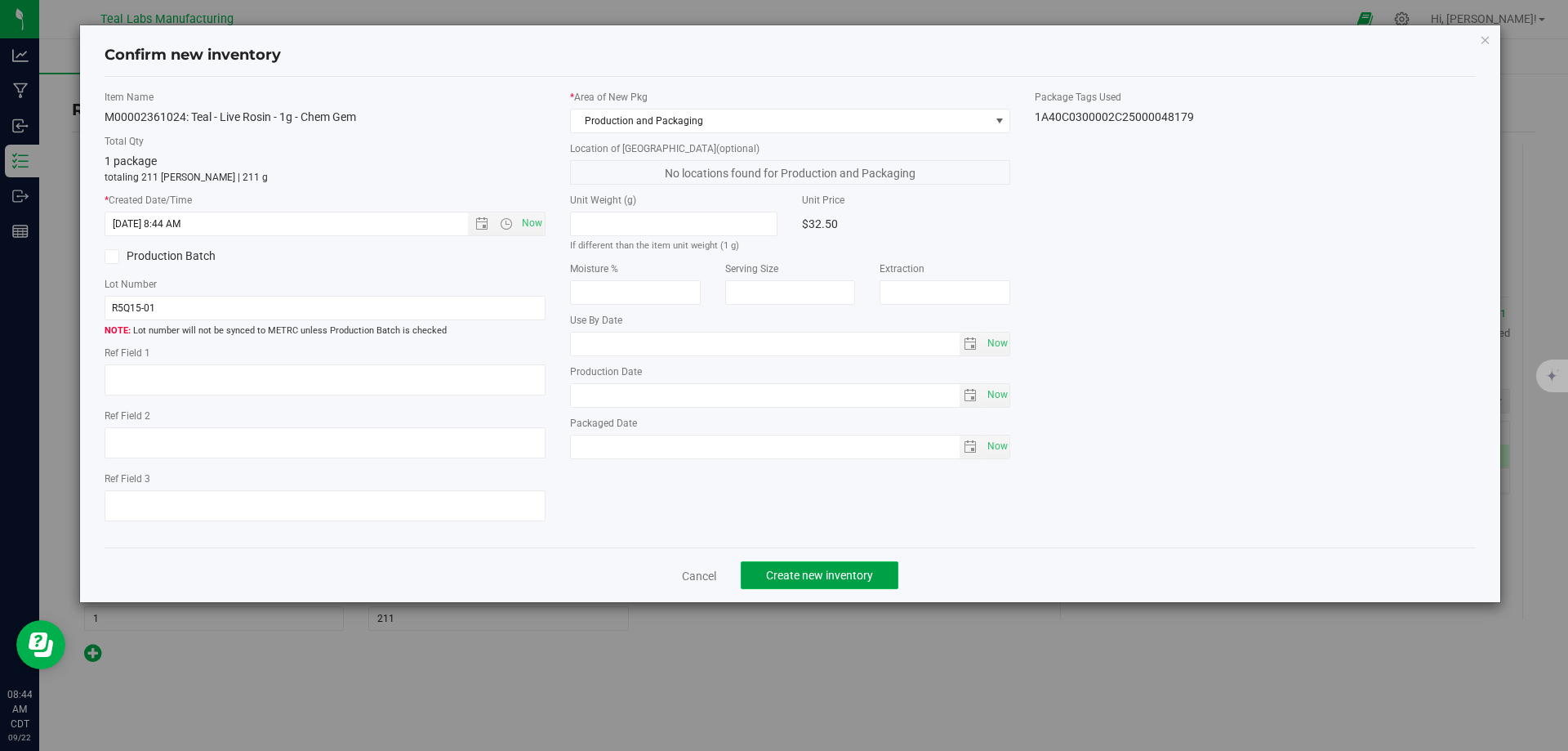
click at [835, 576] on span "Create new inventory" at bounding box center [819, 575] width 107 height 13
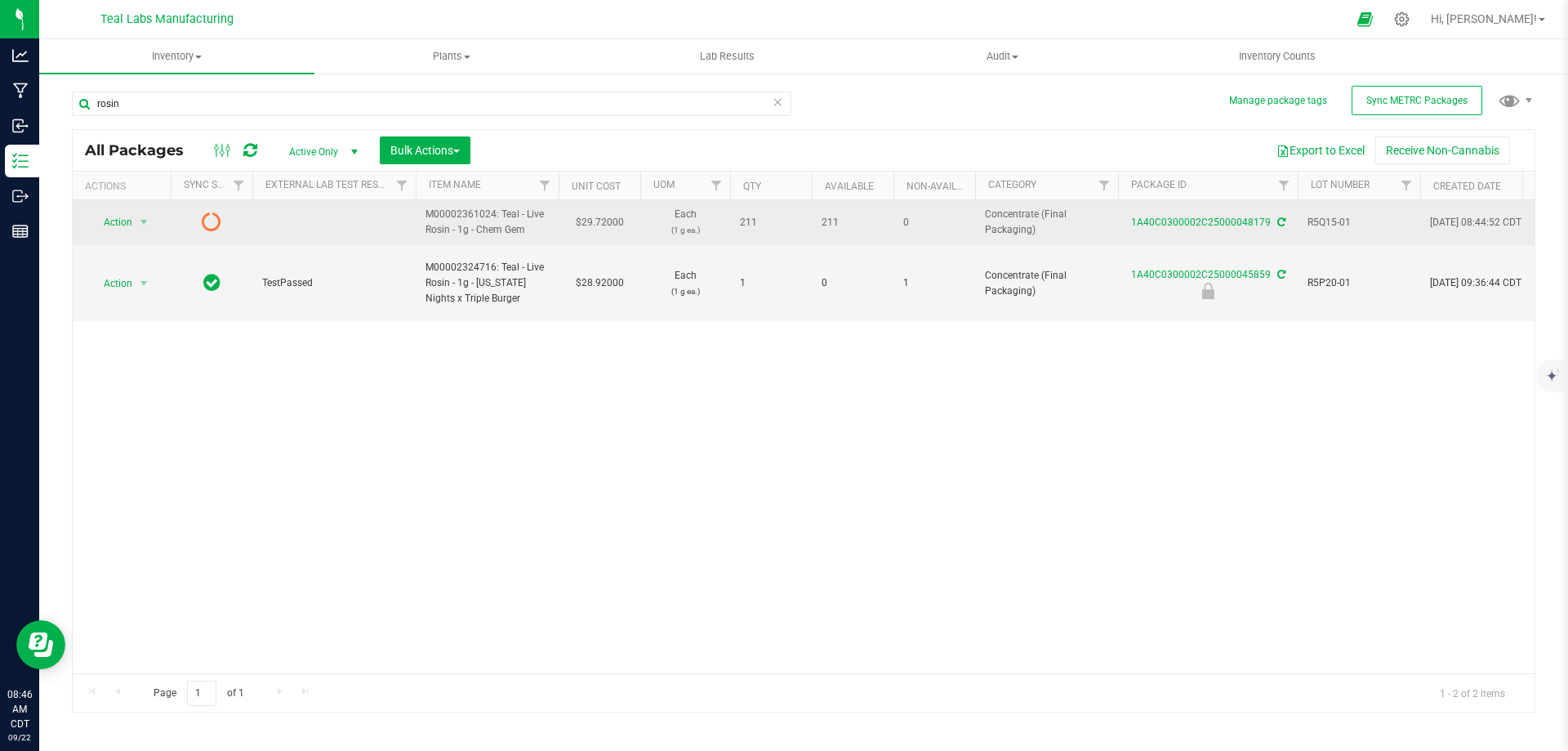
click at [1280, 220] on icon at bounding box center [1281, 221] width 8 height 10
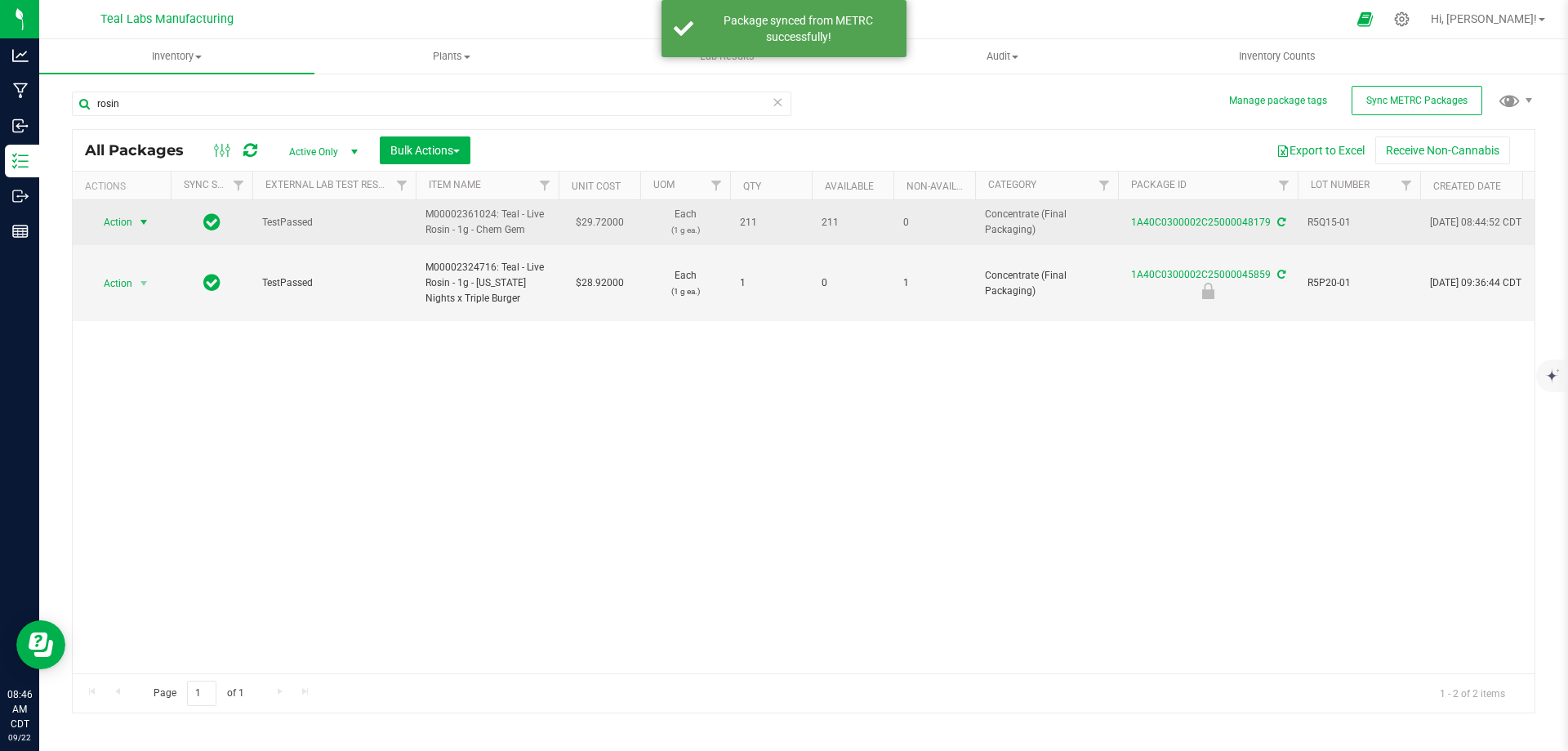
click at [105, 225] on span "Action" at bounding box center [111, 222] width 44 height 23
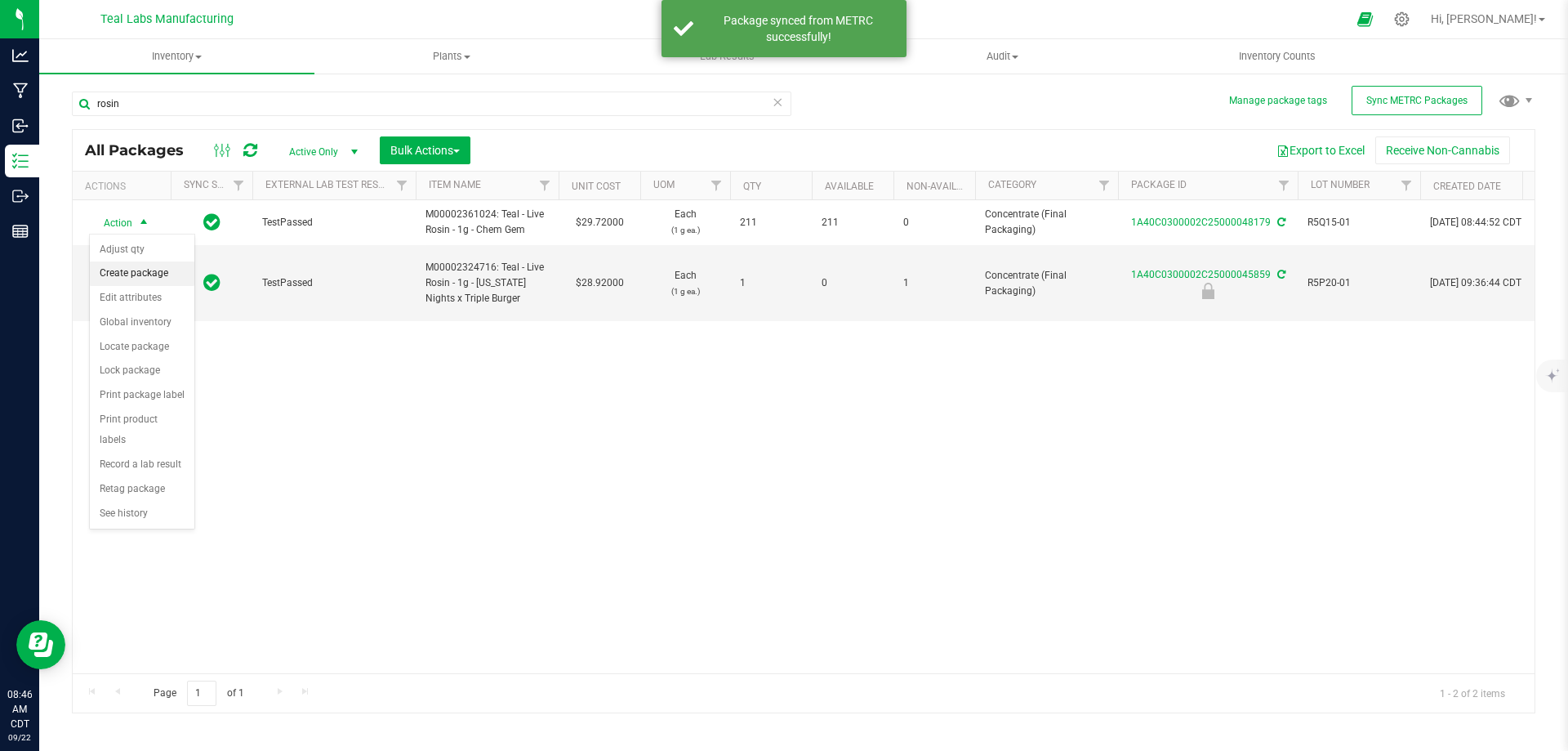
click at [131, 275] on li "Create package" at bounding box center [142, 273] width 104 height 24
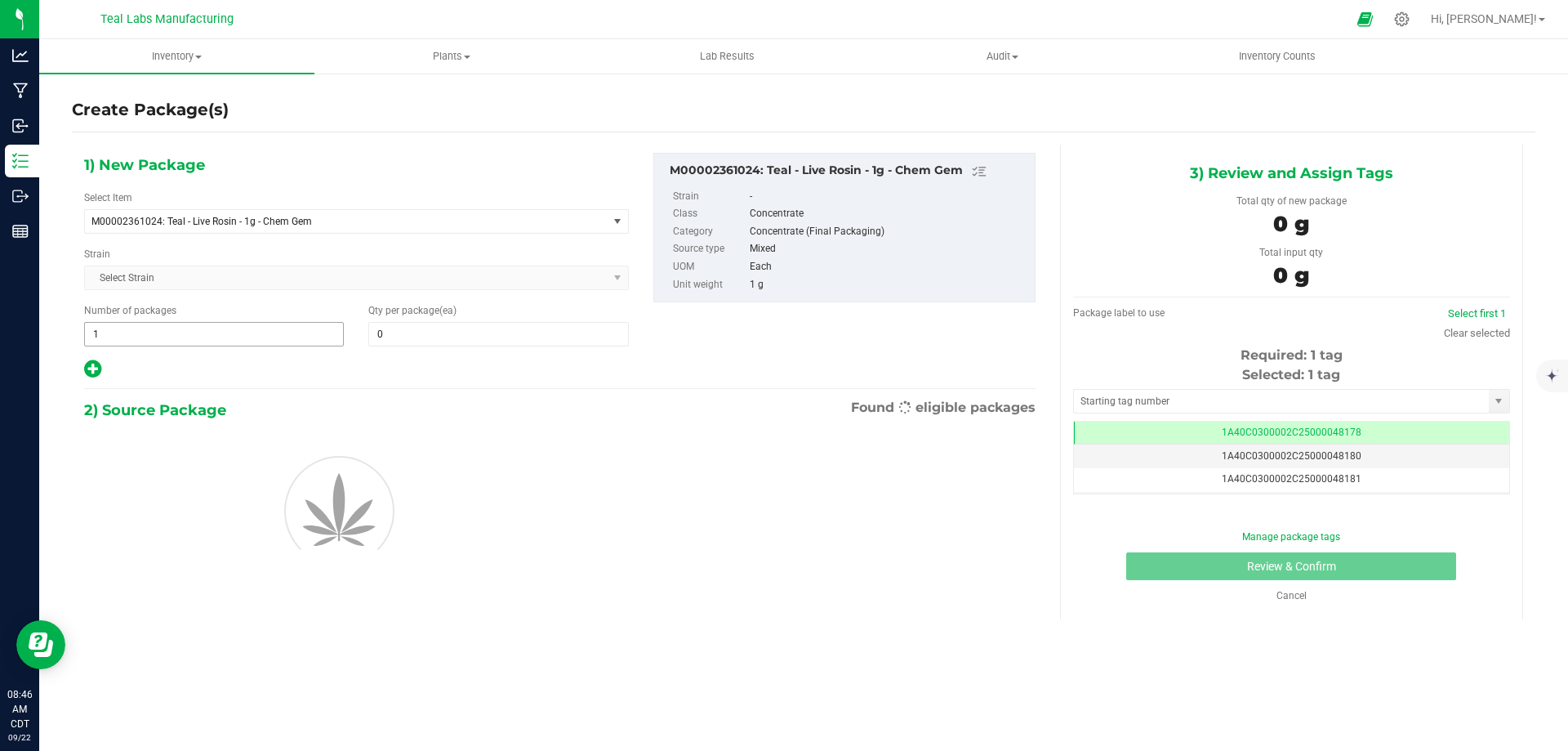
scroll to position [0, -1]
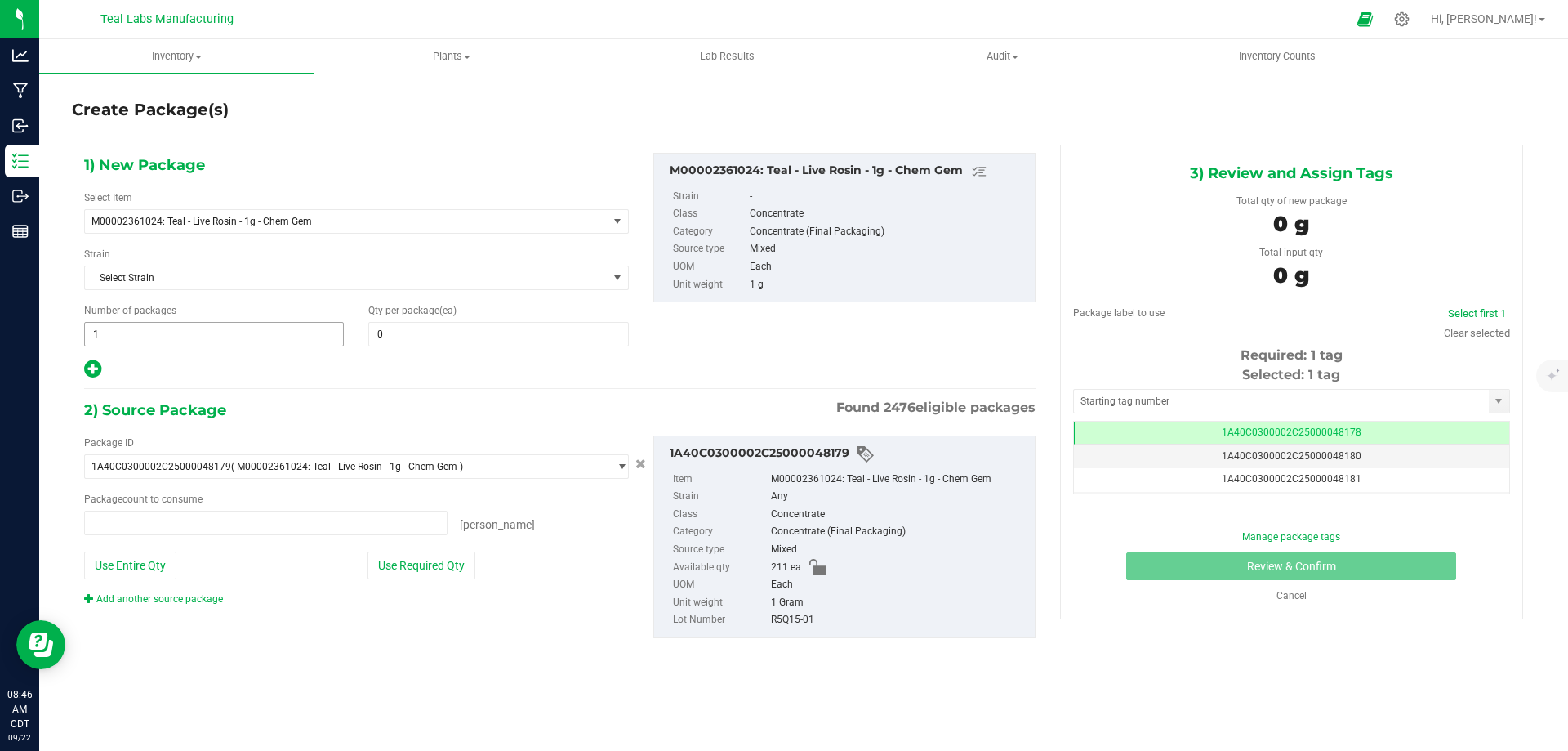
type input "0 ea"
click at [239, 338] on span "1 1" at bounding box center [213, 334] width 259 height 24
type input "17"
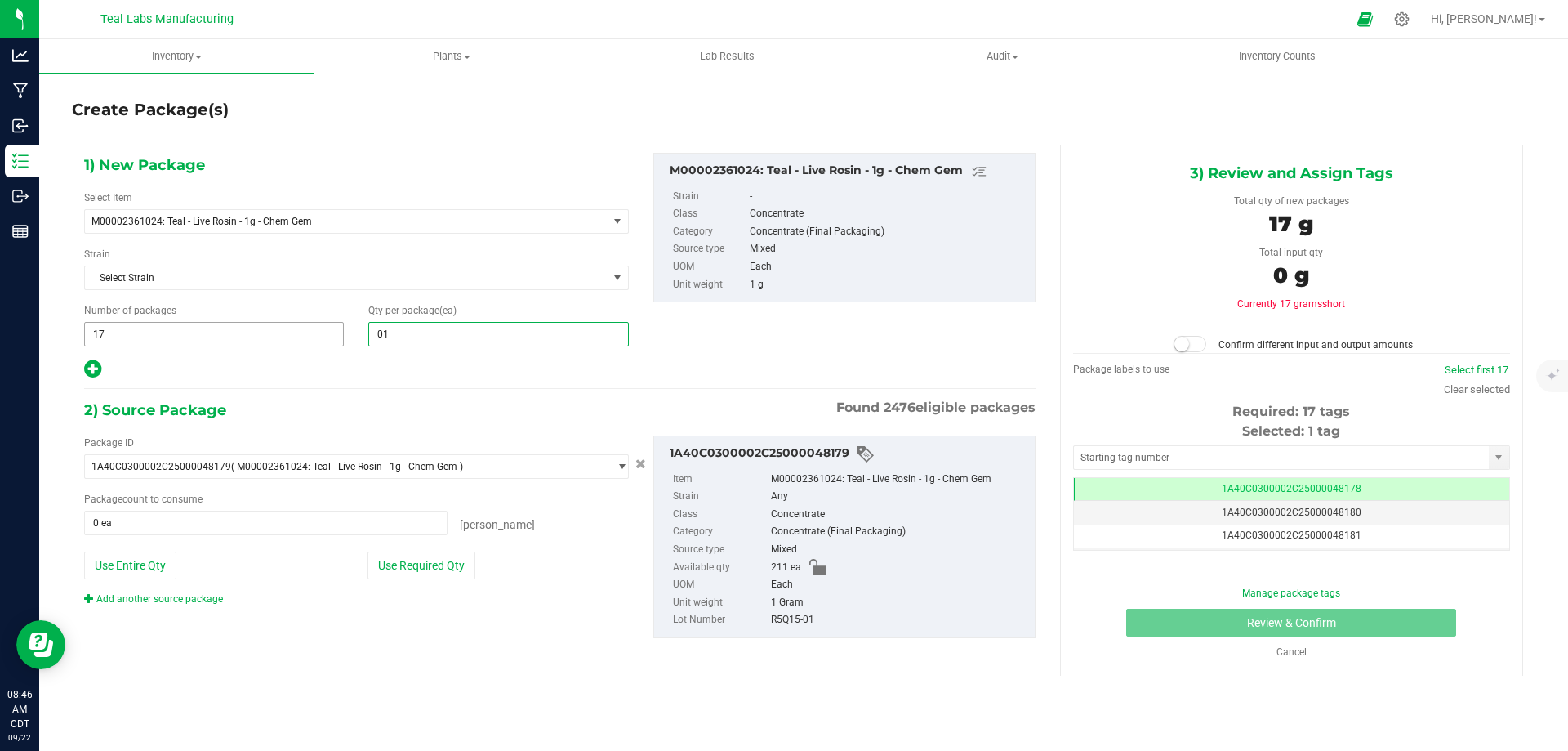
type input "0"
type input "12"
click at [409, 578] on button "Use Required Qty" at bounding box center [421, 565] width 108 height 28
type input "204 ea"
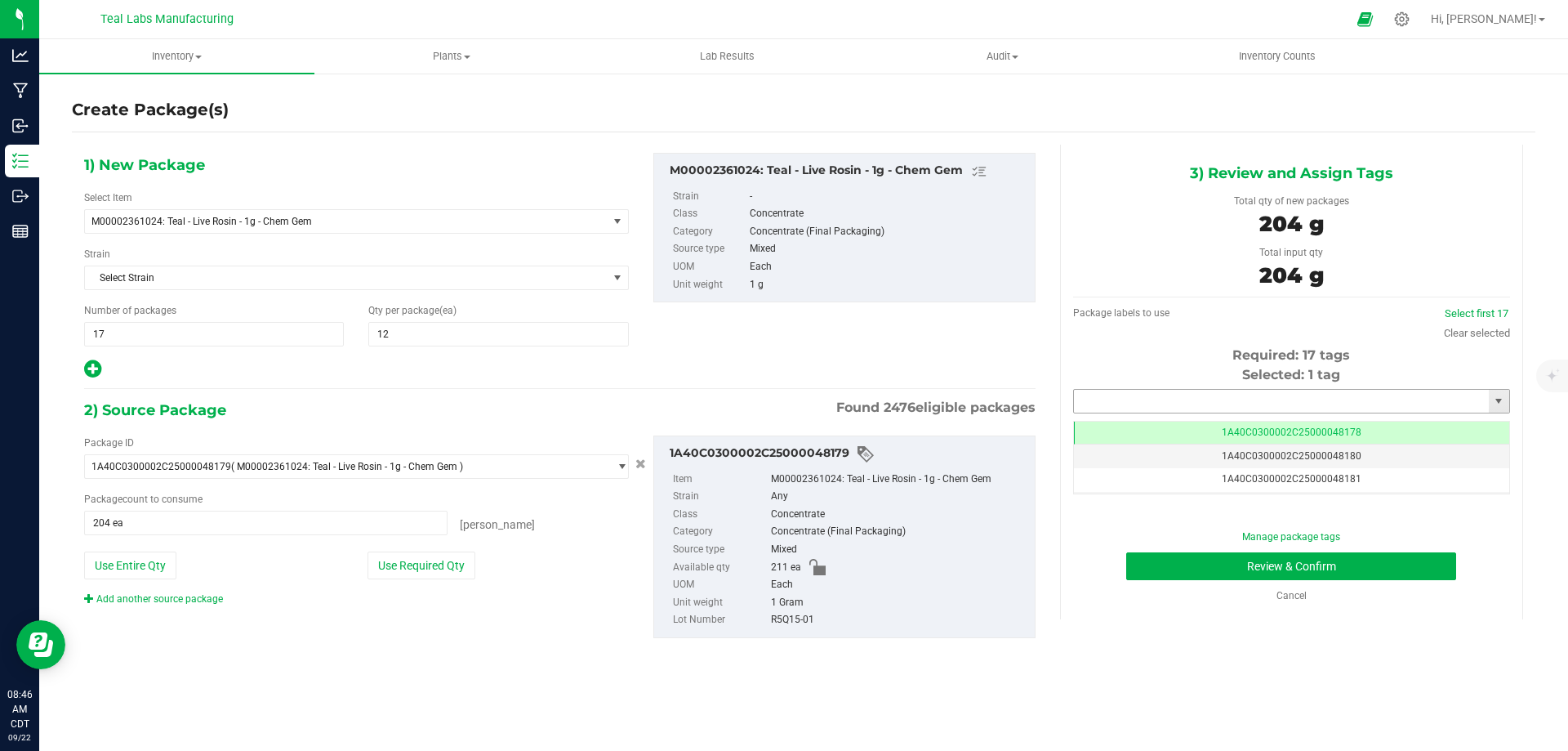
click at [1284, 399] on input "text" at bounding box center [1281, 401] width 415 height 23
click at [1209, 432] on li "1A40C0300002C25000048180" at bounding box center [1291, 429] width 436 height 24
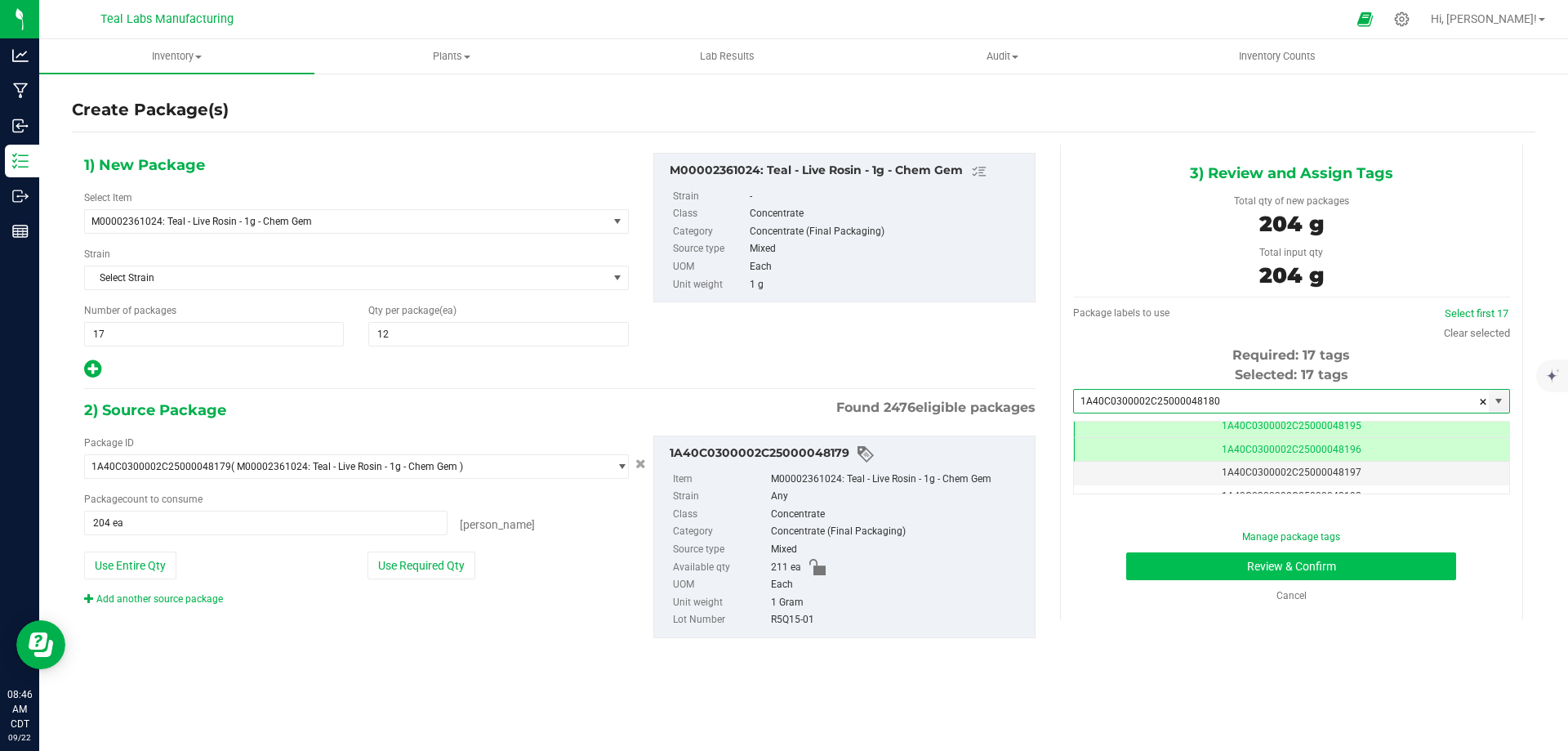
type input "1A40C0300002C25000048180"
click at [1419, 570] on button "Review & Confirm" at bounding box center [1291, 566] width 330 height 28
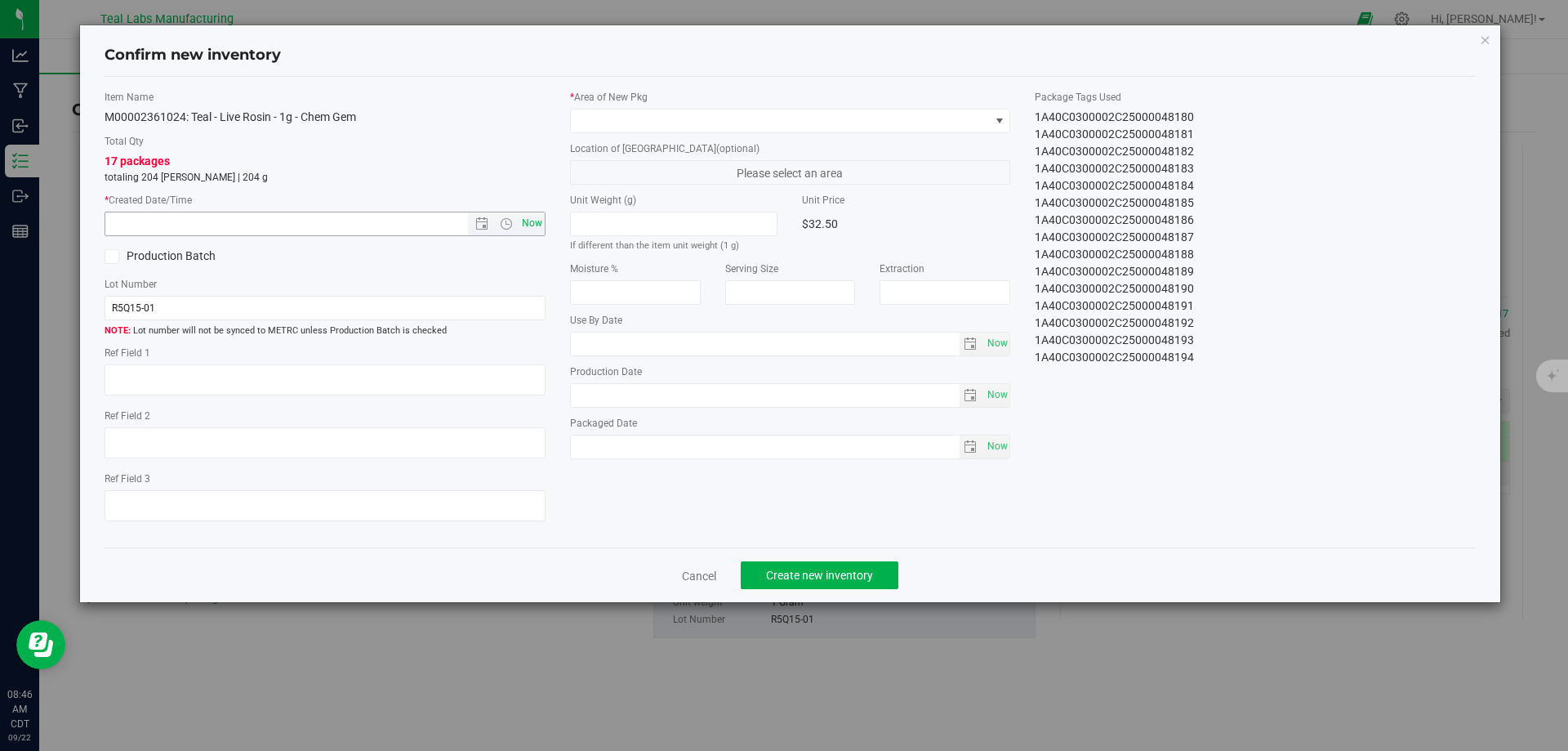
click at [528, 221] on span "Now" at bounding box center [532, 223] width 28 height 23
type input "[DATE] 8:46 AM"
click at [663, 115] on span at bounding box center [780, 121] width 419 height 23
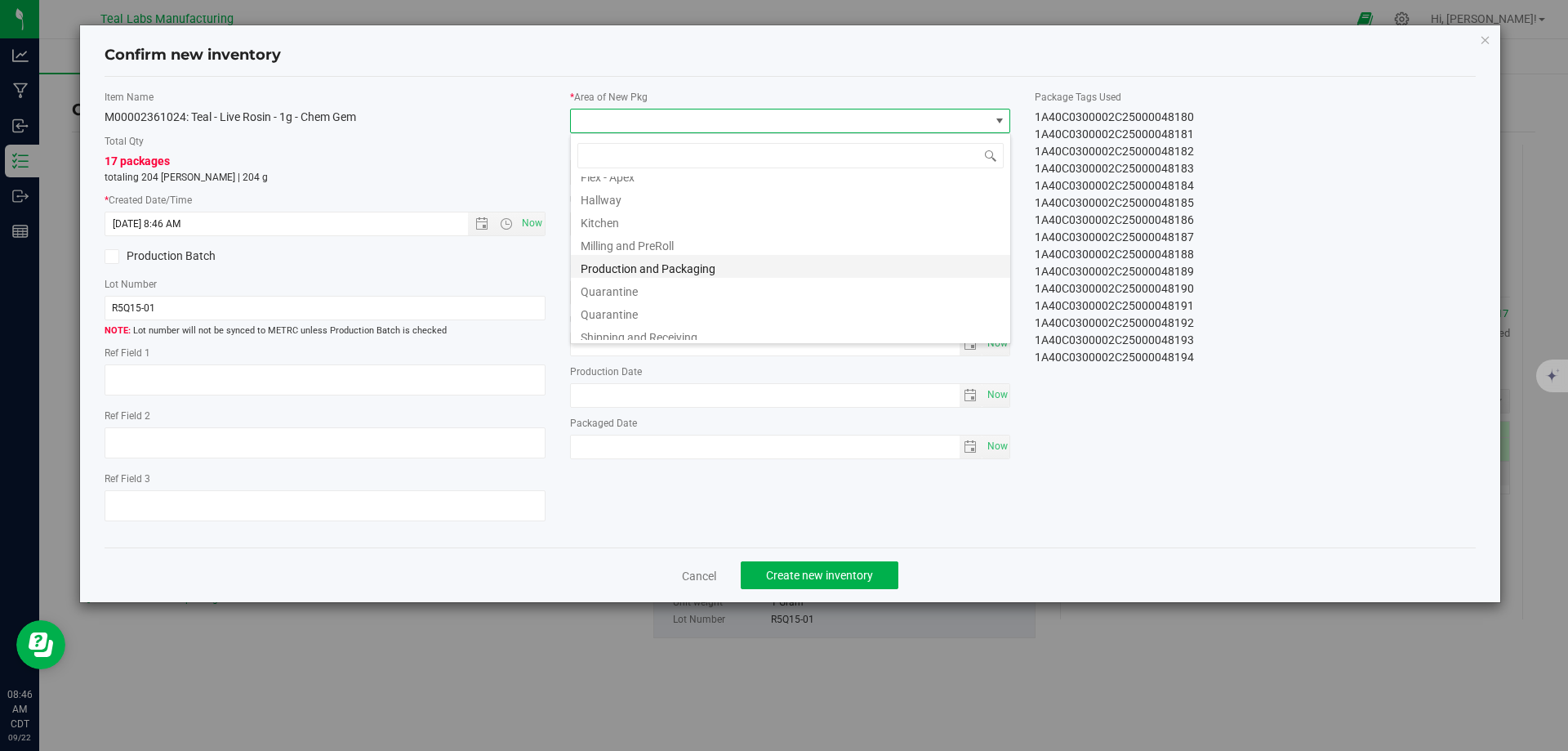
click at [701, 260] on li "Production and Packaging" at bounding box center [791, 267] width 439 height 23
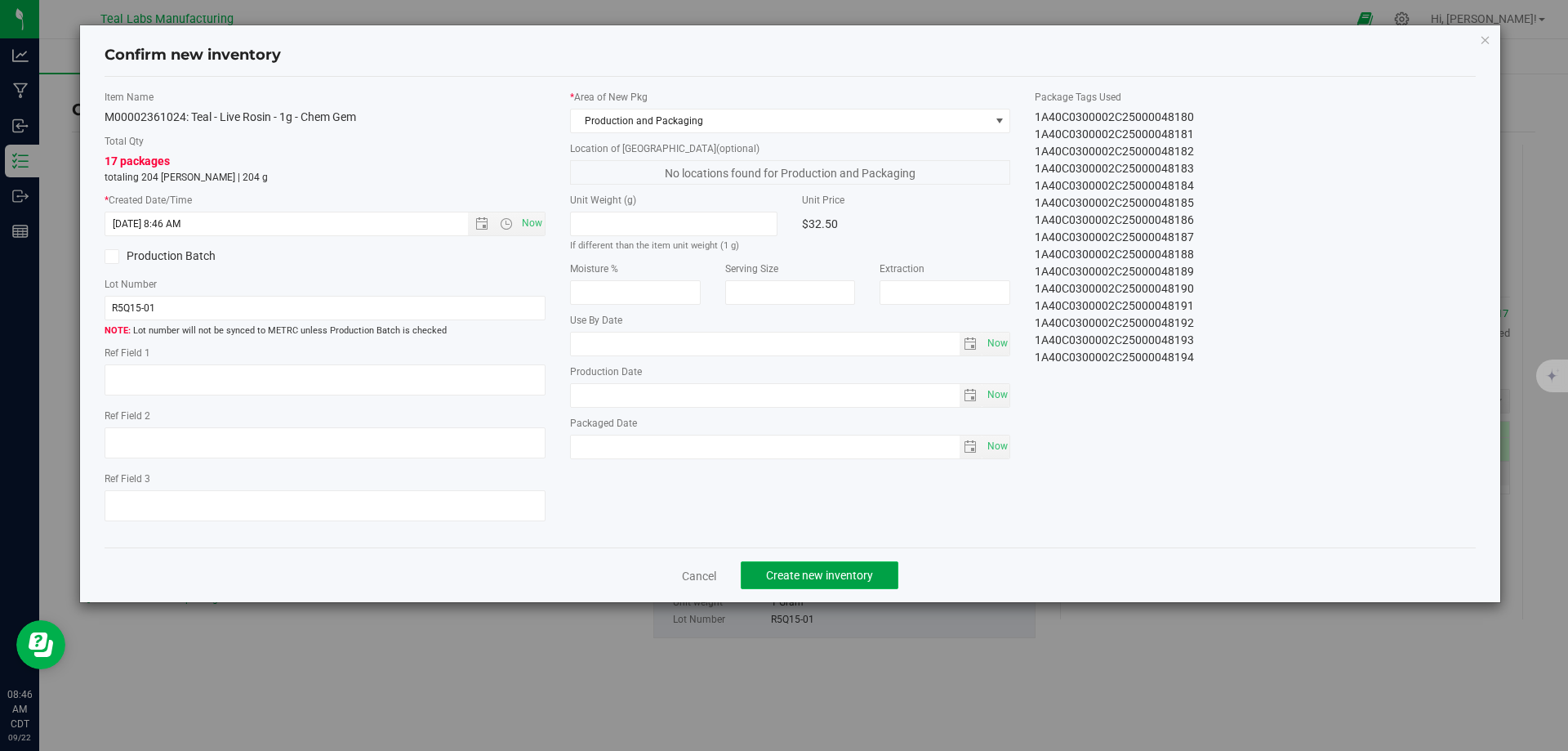
click at [793, 567] on button "Create new inventory" at bounding box center [820, 576] width 158 height 28
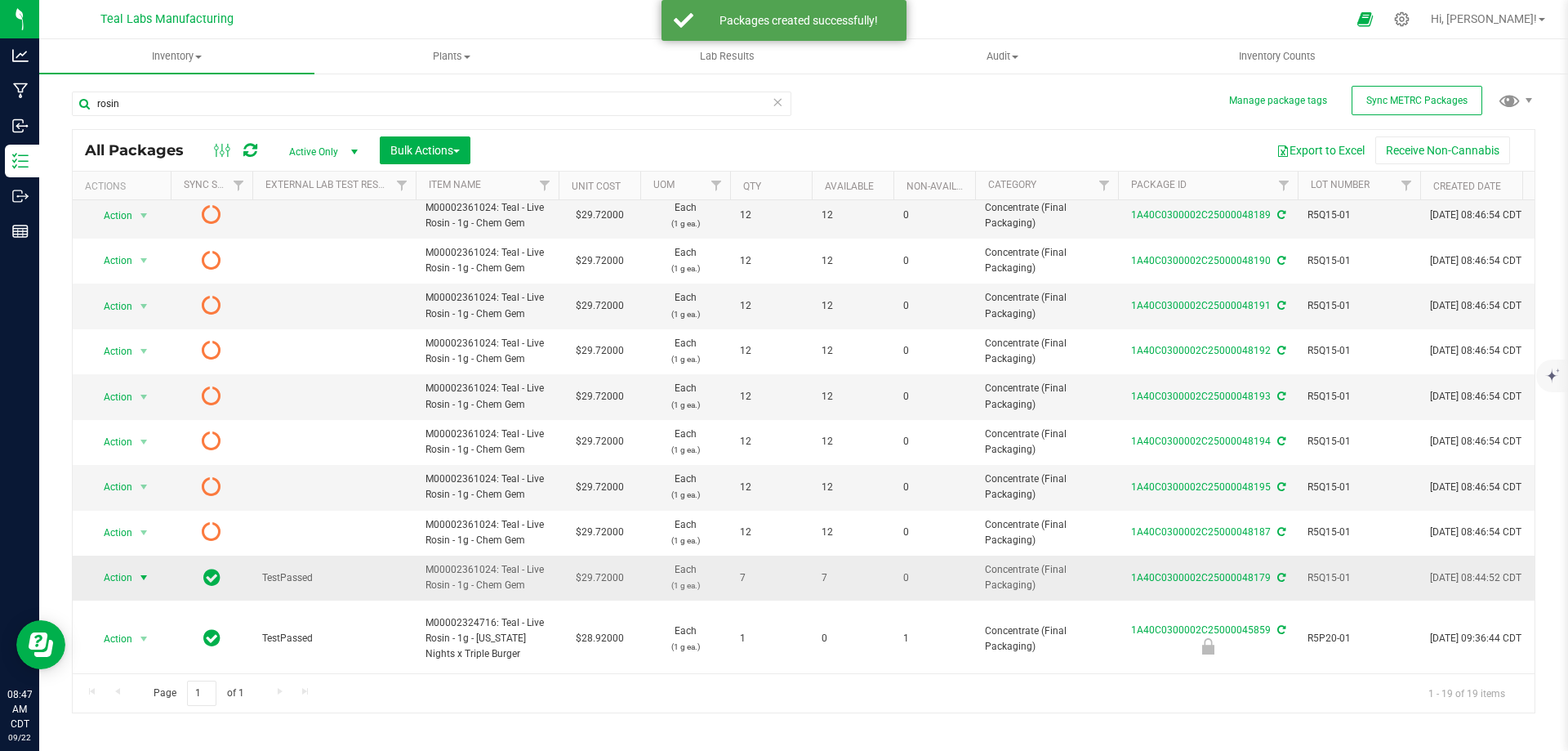
click at [111, 578] on span "Action" at bounding box center [111, 577] width 44 height 23
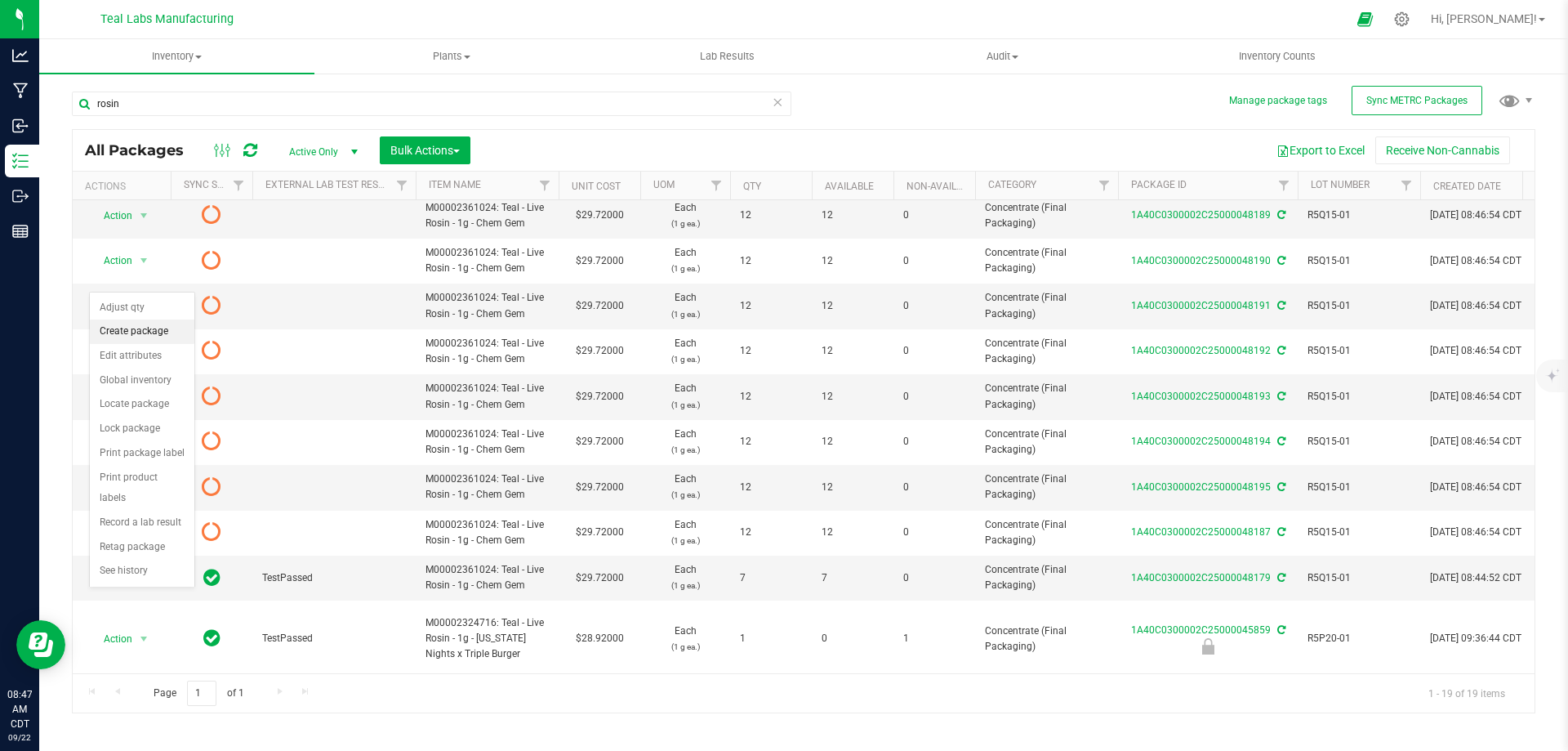
click at [125, 334] on li "Create package" at bounding box center [142, 332] width 104 height 24
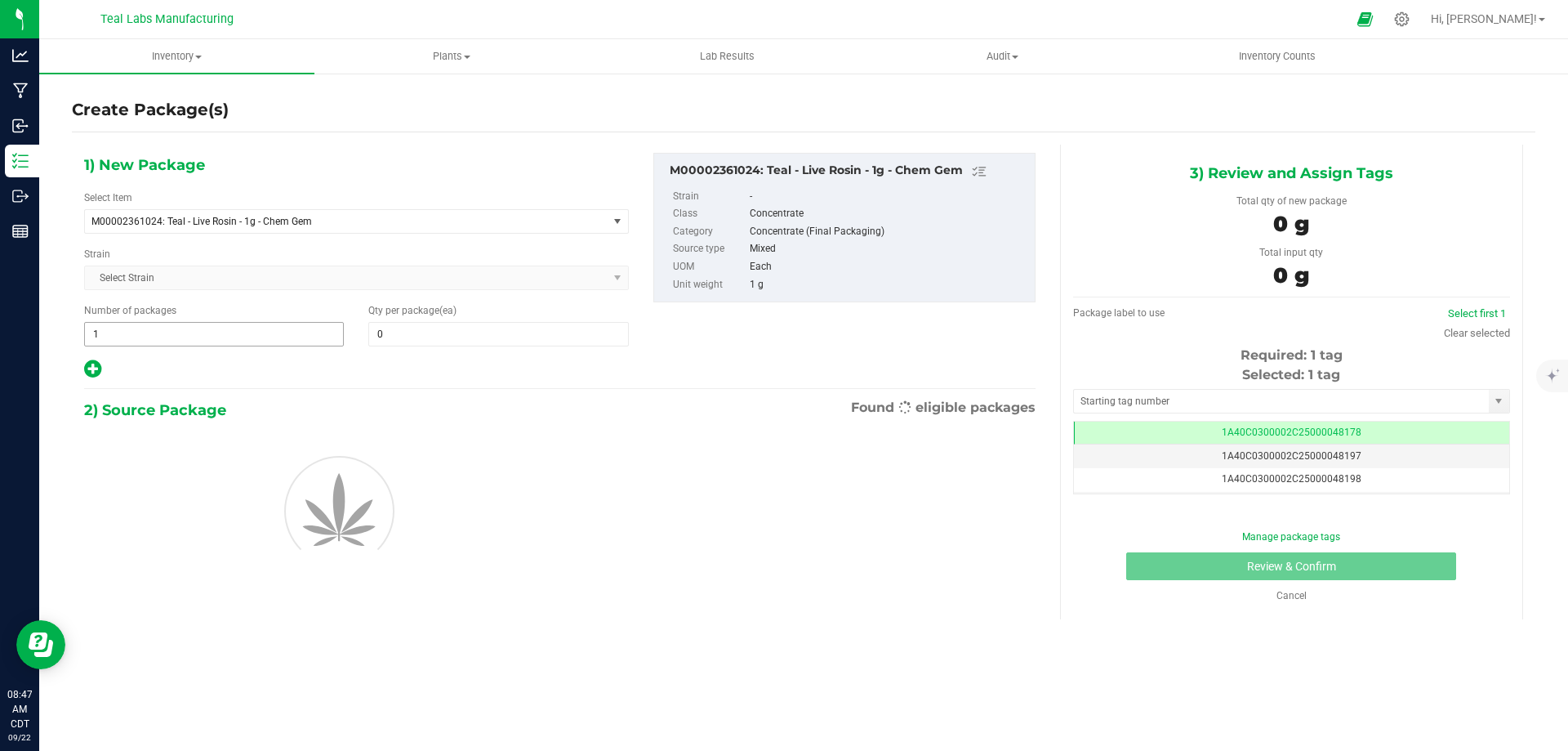
click at [211, 346] on span "1 1" at bounding box center [213, 334] width 259 height 24
click at [211, 345] on span "1 1" at bounding box center [213, 334] width 259 height 24
click at [211, 345] on input "1" at bounding box center [213, 334] width 258 height 23
type input "7"
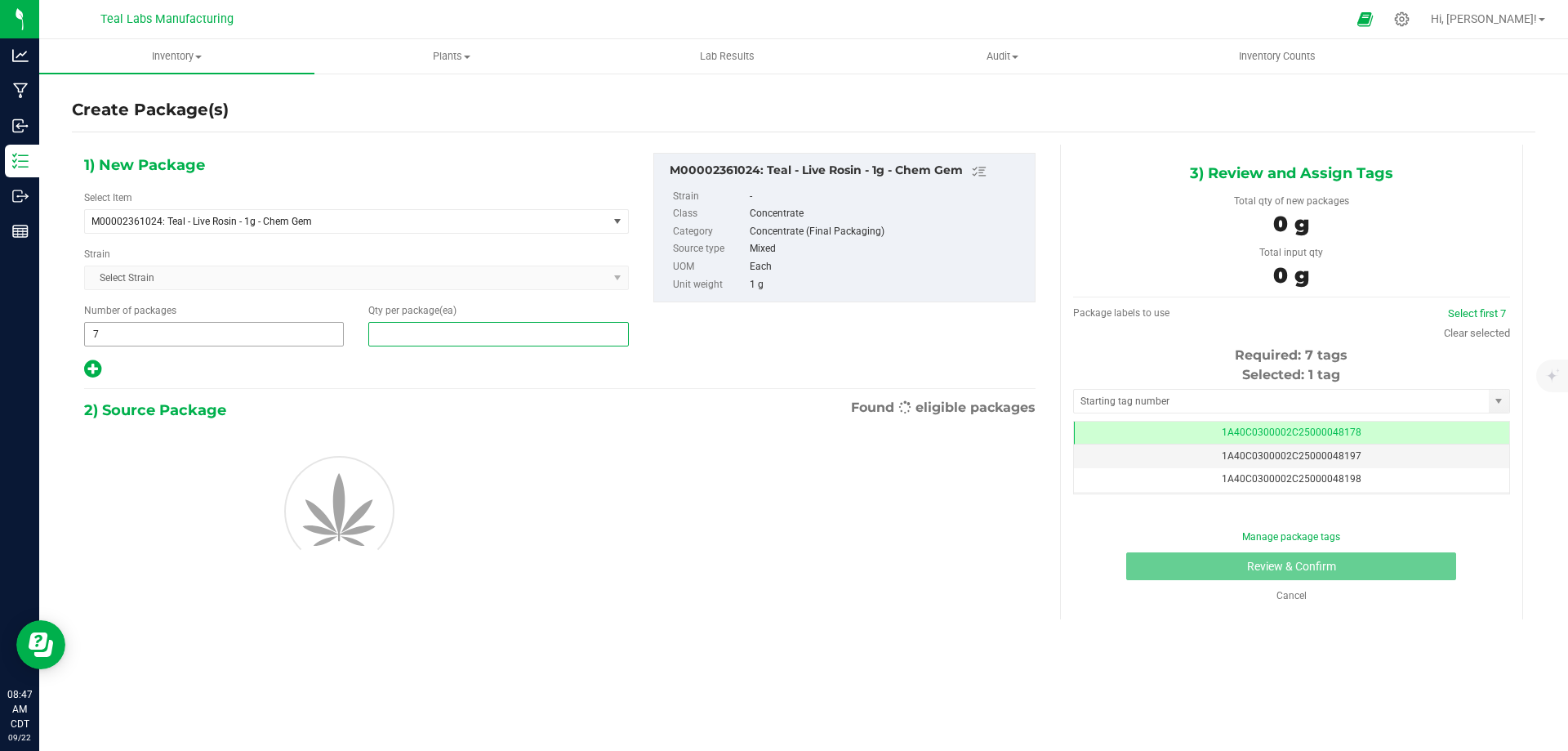
type input "1"
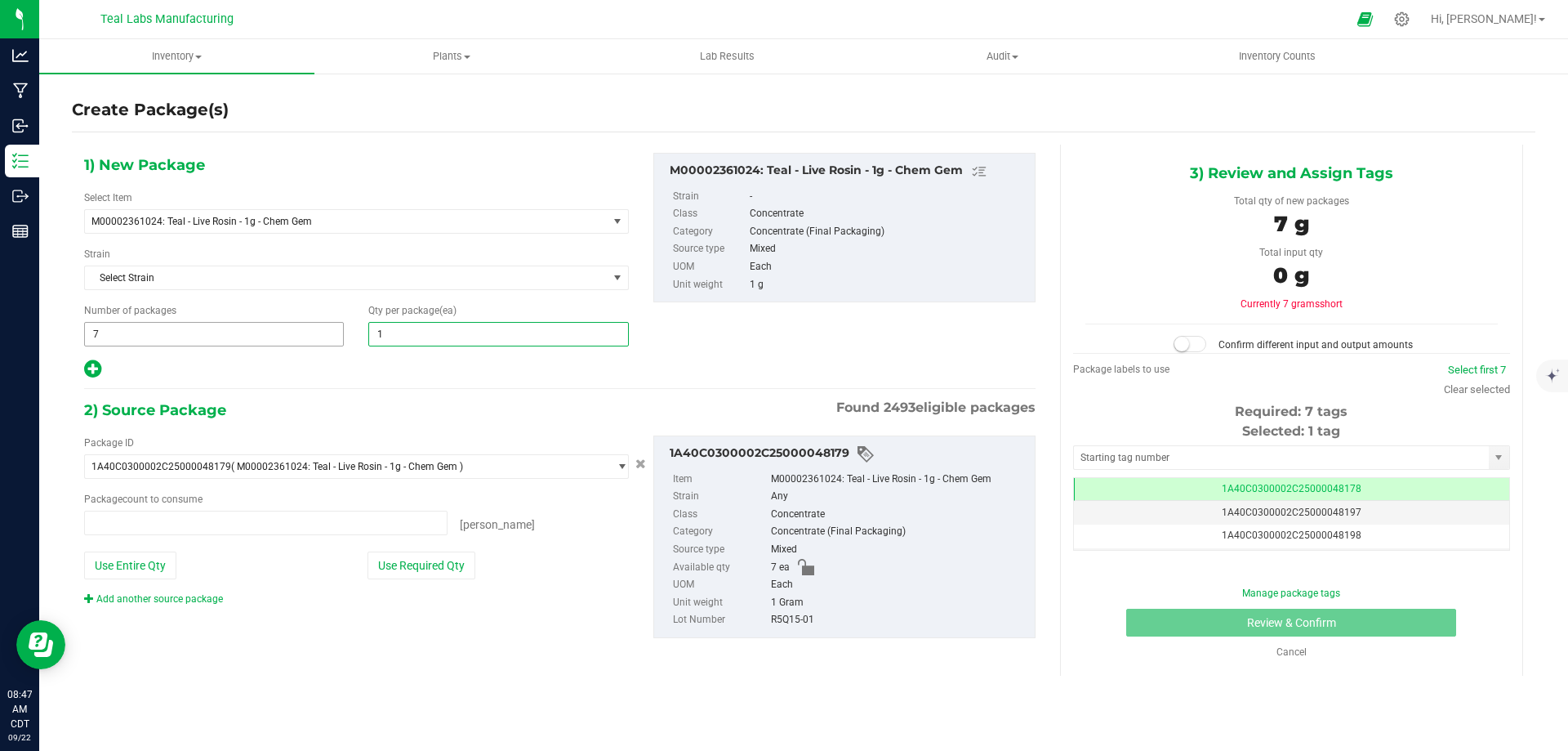
type input "0 ea"
type input "1"
click at [329, 395] on div "1) New Package Select Item M00002361024: Teal - Live Rosin - 1g - Chem Gem Bulk…" at bounding box center [560, 409] width 976 height 528
click at [436, 565] on button "Use Required Qty" at bounding box center [421, 565] width 108 height 28
type input "7 ea"
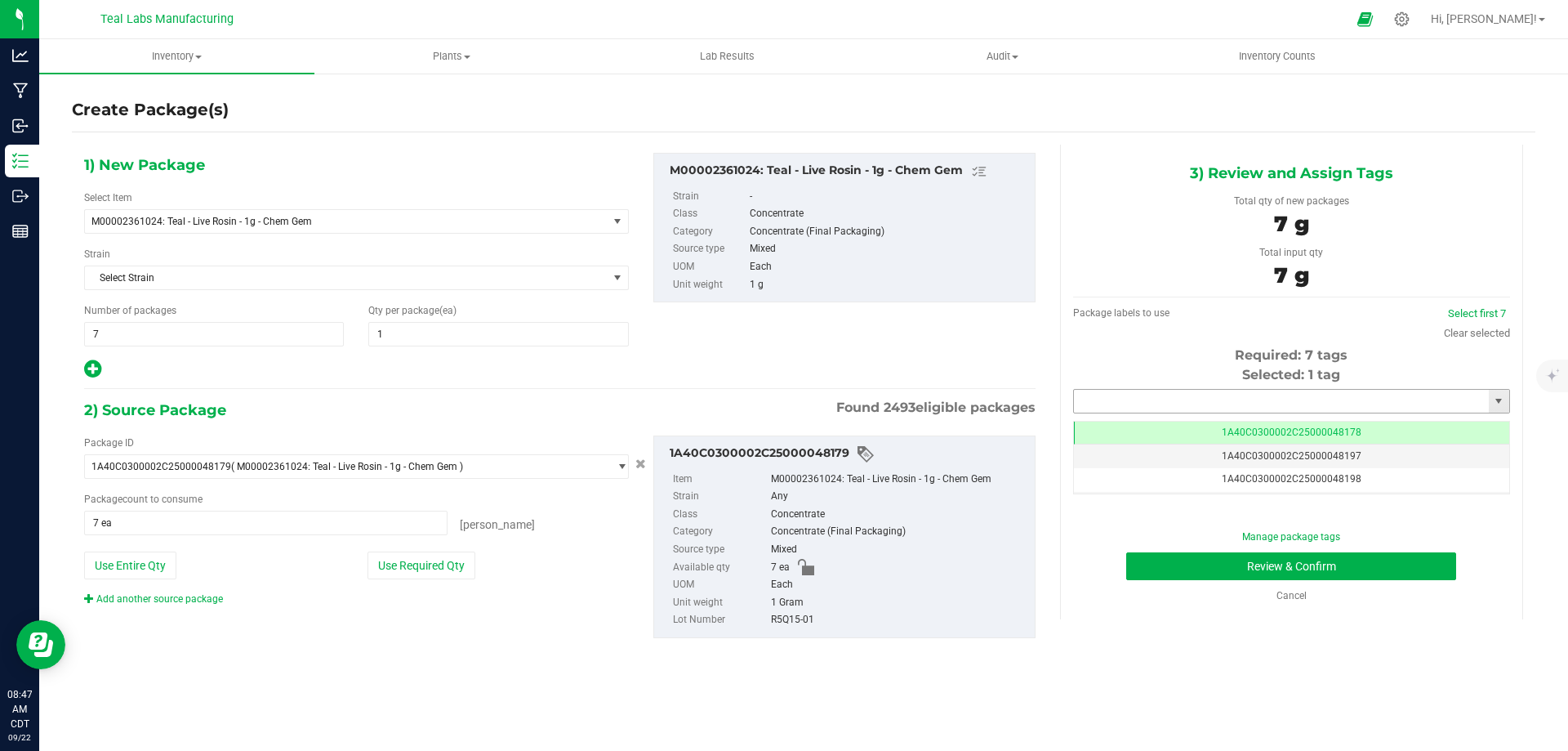
click at [1298, 397] on input "text" at bounding box center [1281, 401] width 415 height 23
click at [1266, 423] on li "1A40C0300002C25000048197" at bounding box center [1291, 429] width 436 height 24
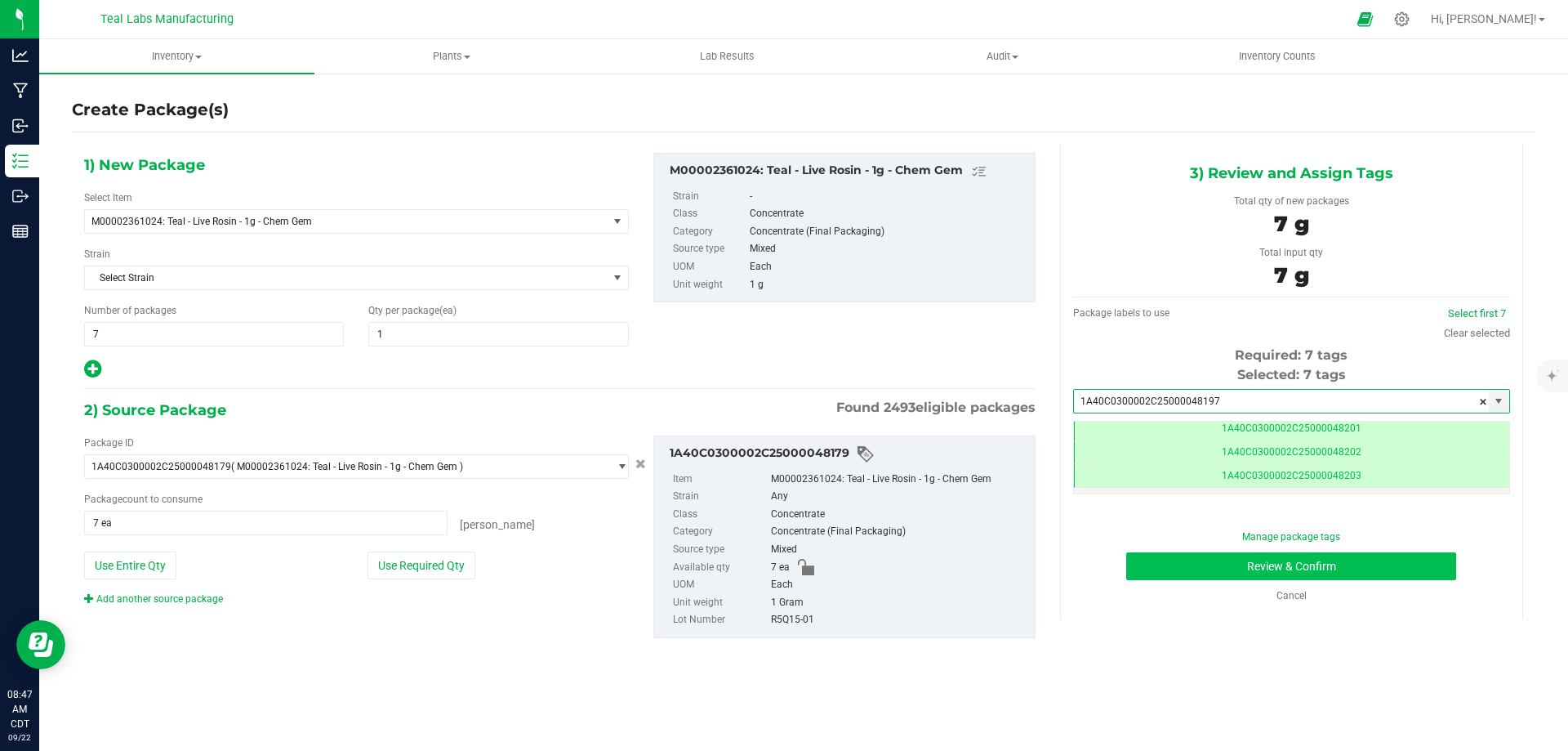
type input "1A40C0300002C25000048197"
click at [1393, 559] on button "Review & Confirm" at bounding box center [1291, 566] width 330 height 28
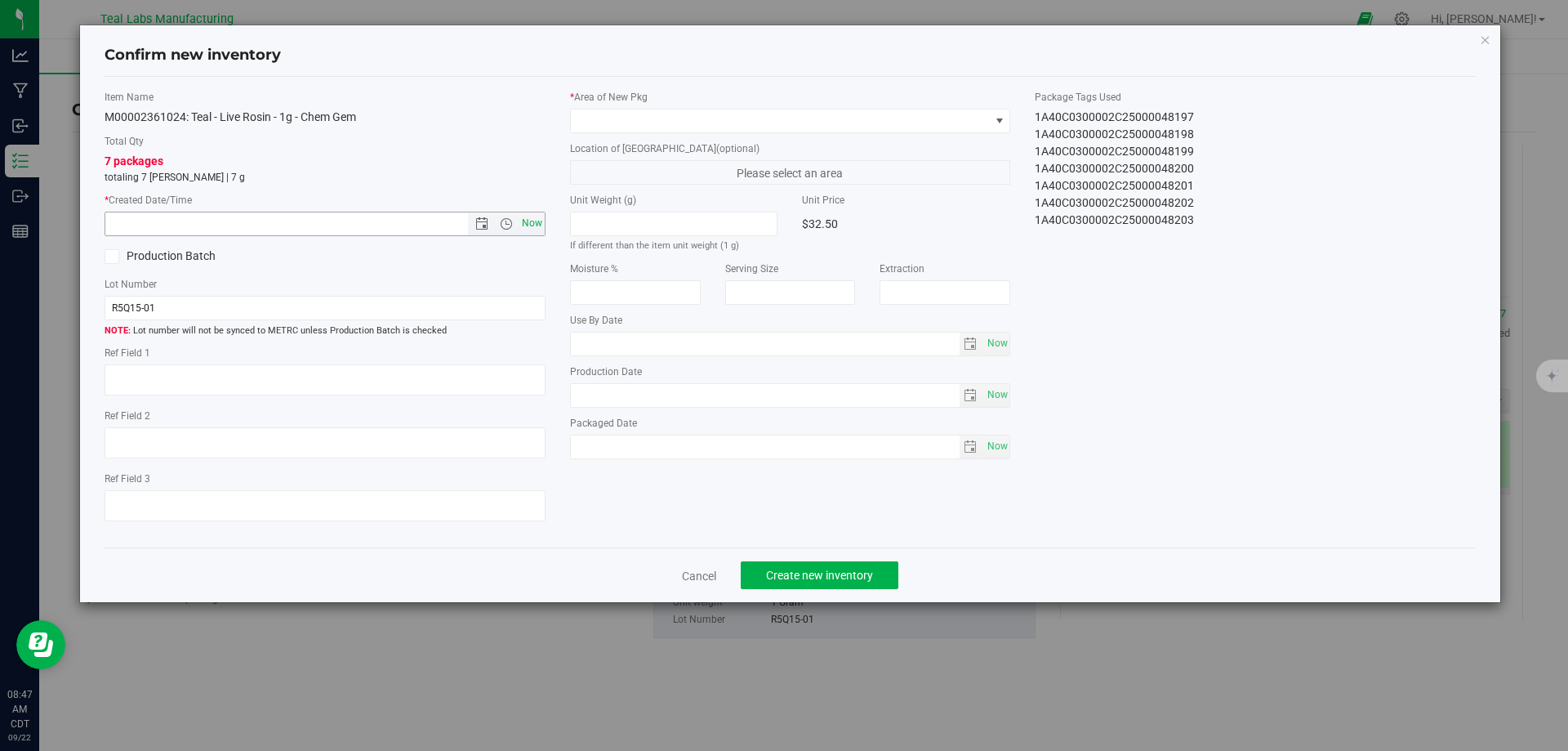
click at [528, 222] on span "Now" at bounding box center [532, 223] width 28 height 23
type input "[DATE] 8:47 AM"
click at [658, 117] on span at bounding box center [780, 121] width 419 height 23
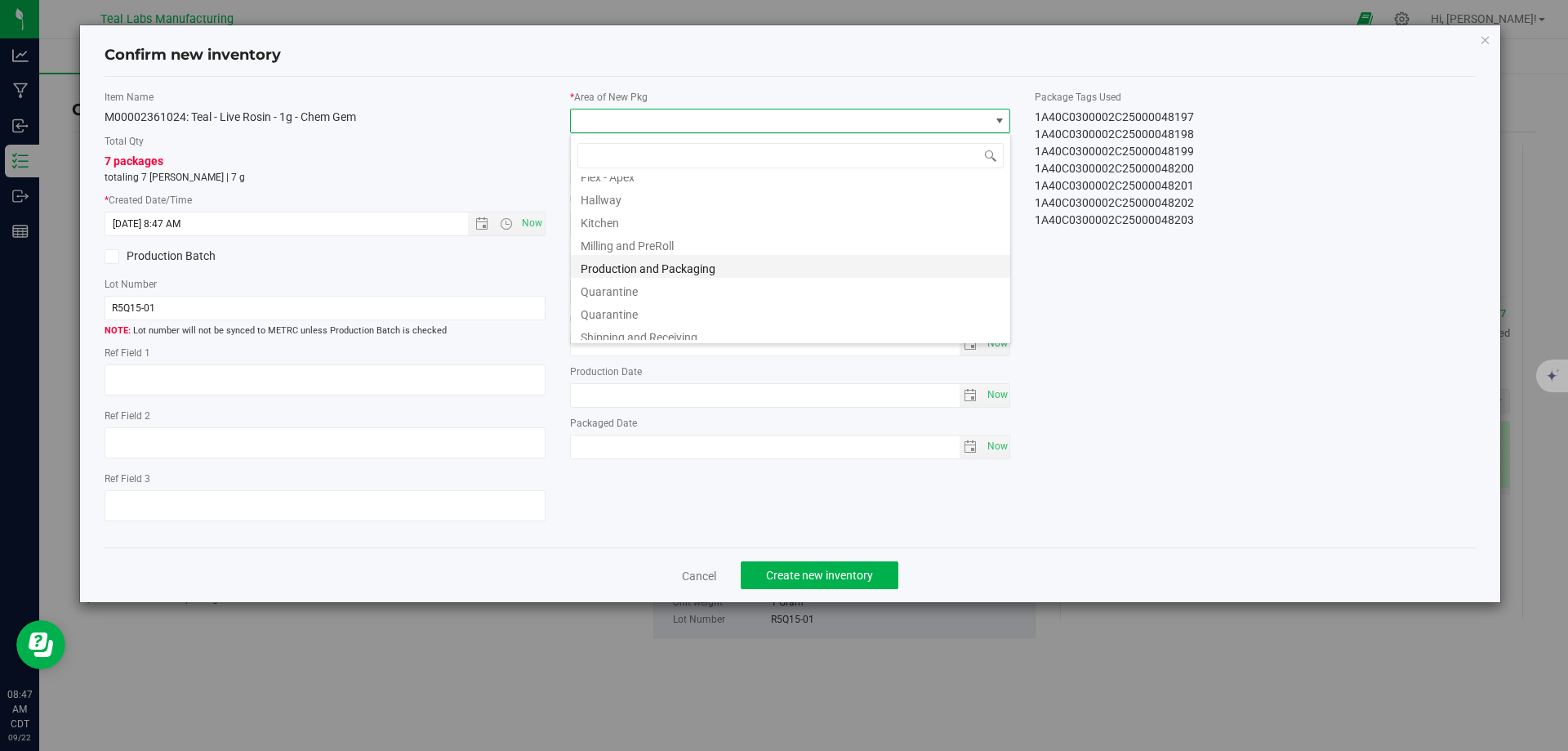
click at [708, 268] on li "Production and Packaging" at bounding box center [791, 267] width 439 height 23
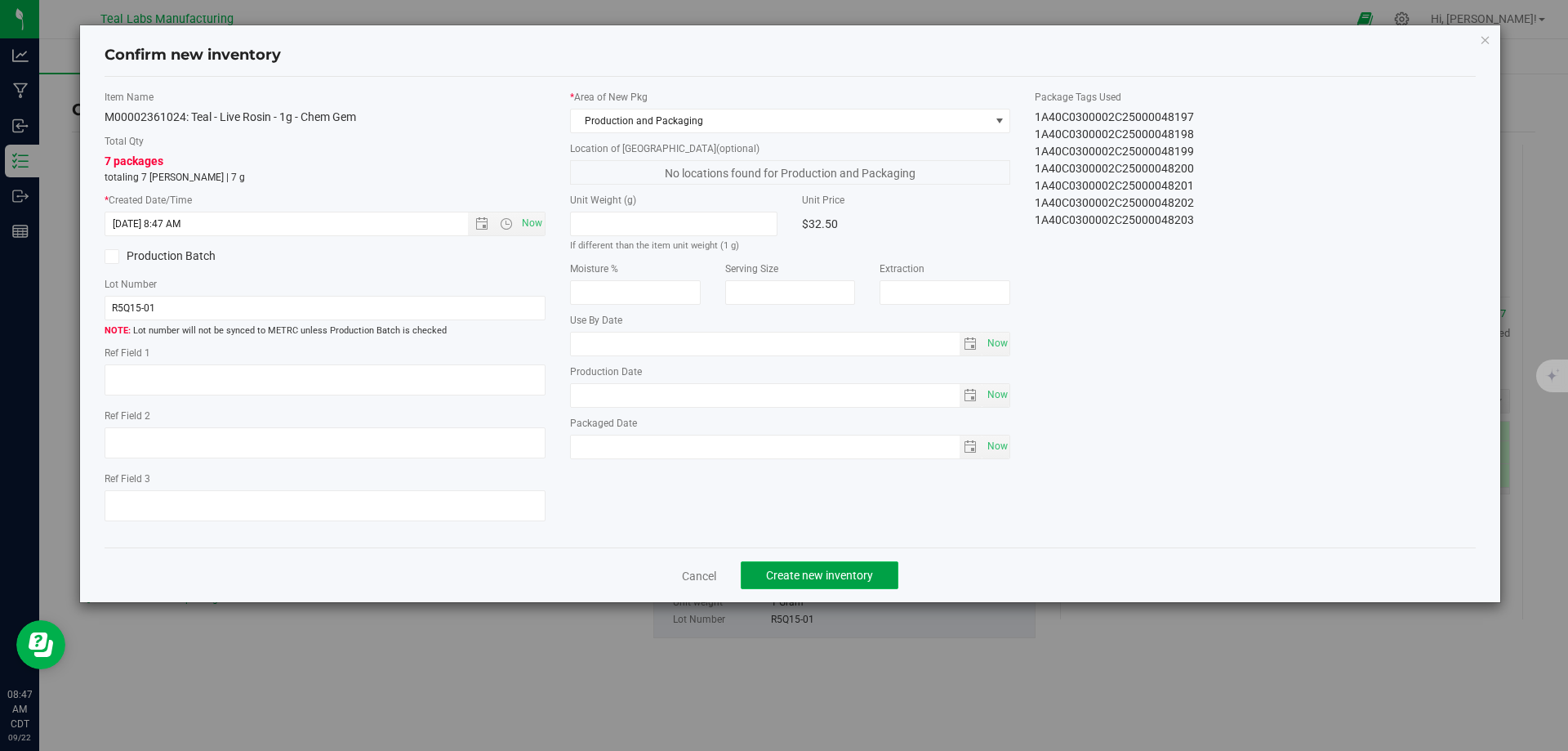
click at [812, 577] on span "Create new inventory" at bounding box center [819, 575] width 107 height 13
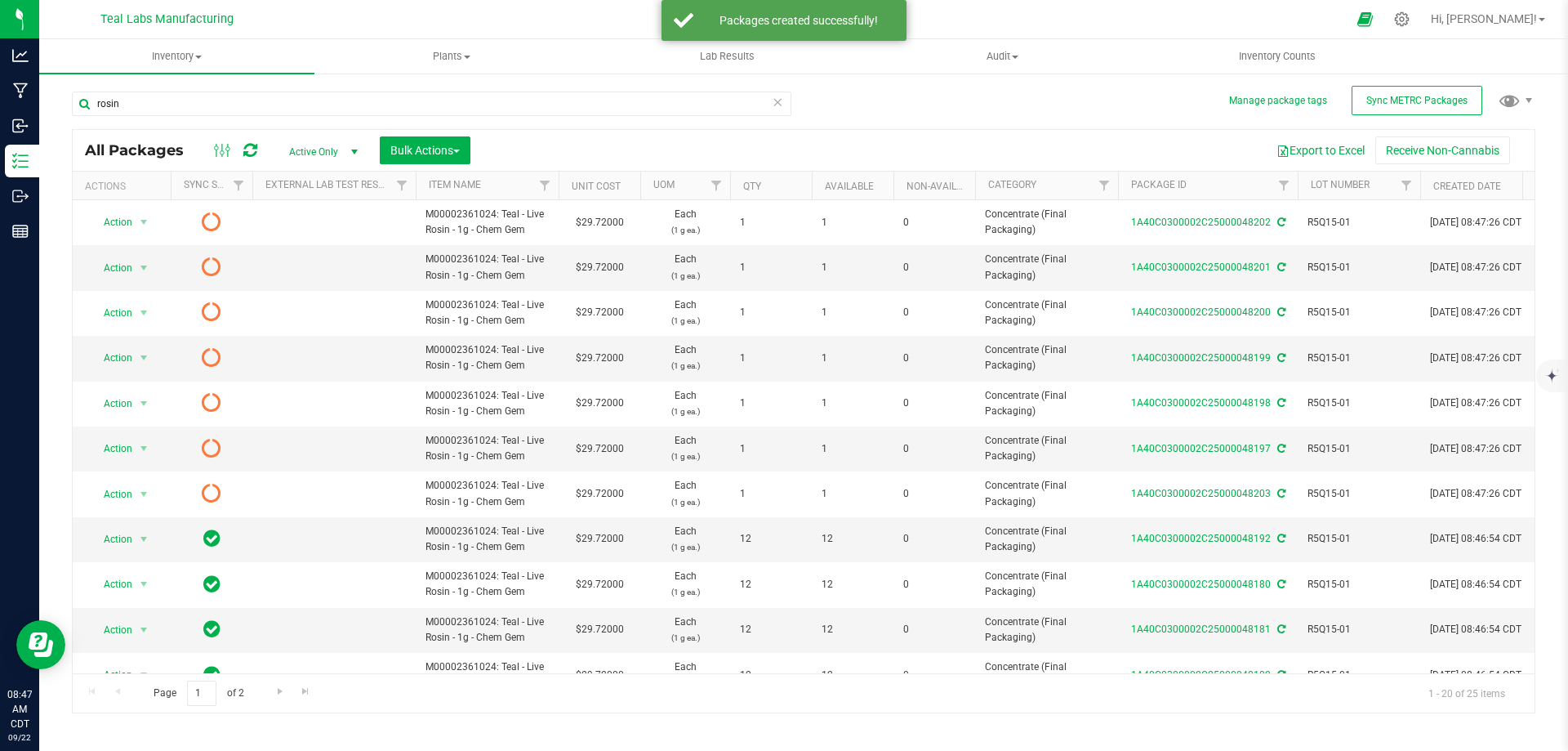
click at [430, 165] on div "All Packages Active Only Active Only Lab Samples Locked All External Internal B…" at bounding box center [804, 150] width 1461 height 41
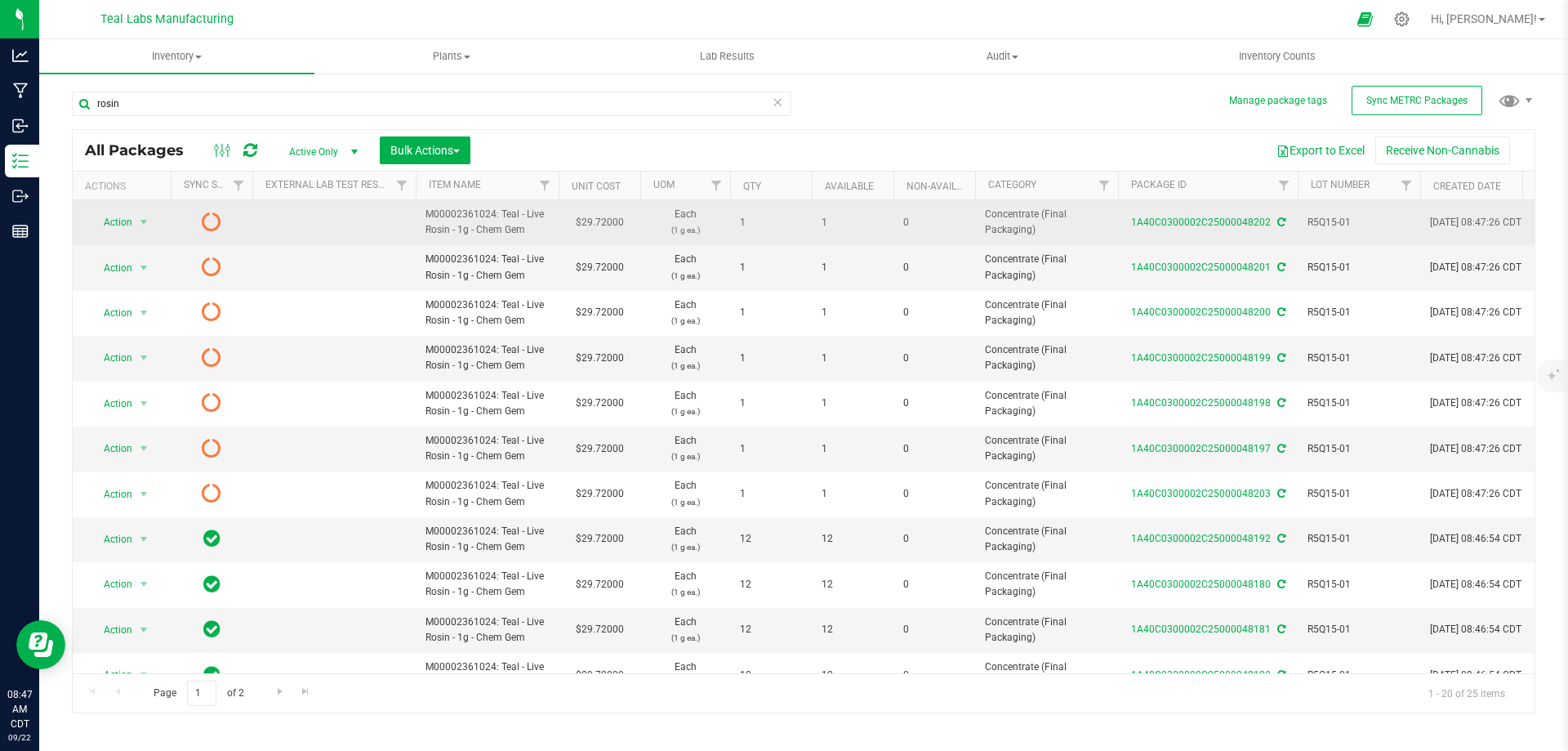
click at [1338, 225] on span "R5Q15-01" at bounding box center [1359, 222] width 103 height 16
click at [1338, 225] on input "R5Q15-01" at bounding box center [1355, 222] width 117 height 25
click at [597, 113] on input "rosin" at bounding box center [431, 103] width 719 height 24
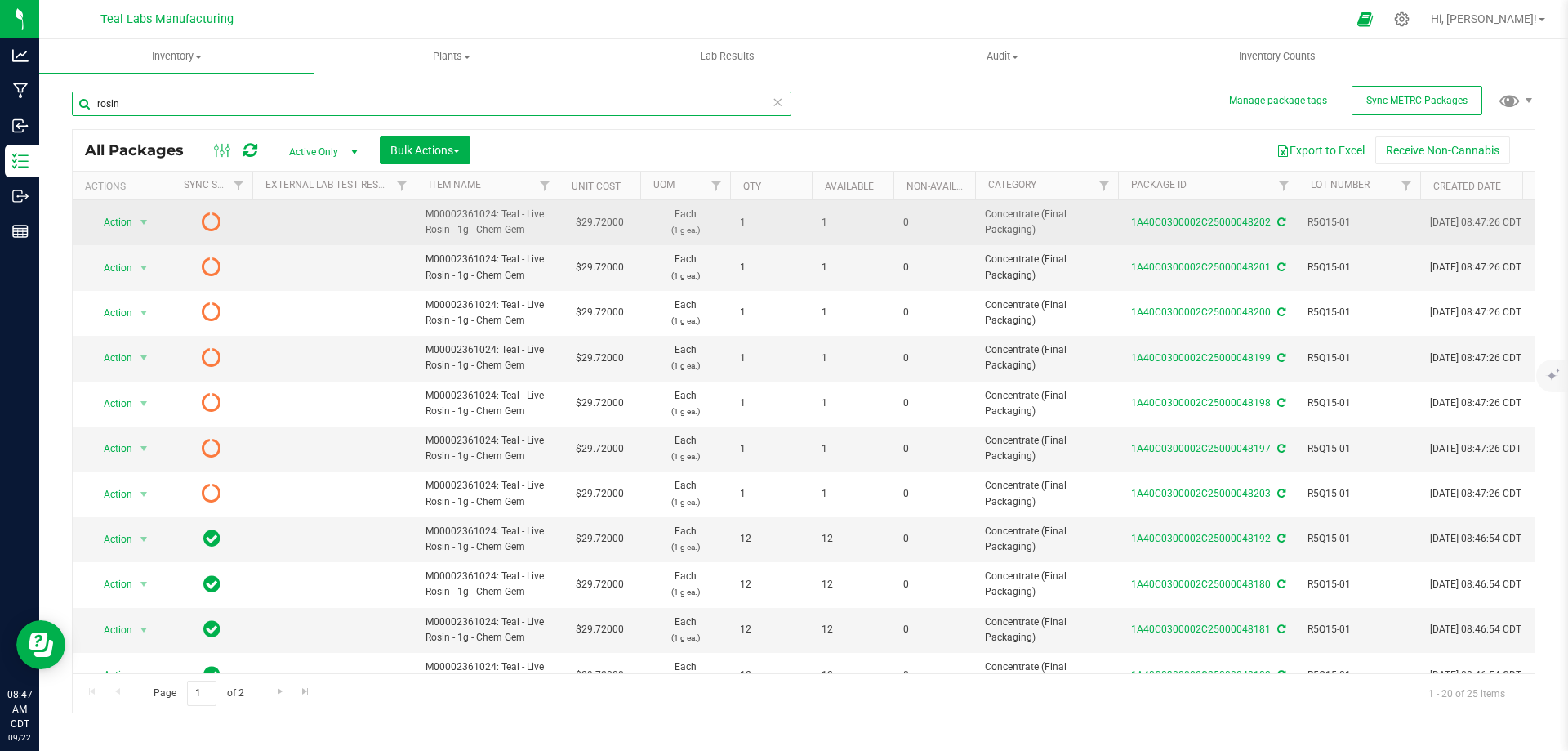
click at [597, 113] on input "rosin" at bounding box center [431, 103] width 719 height 24
paste input "R5Q15-01"
type input "R5Q15-01"
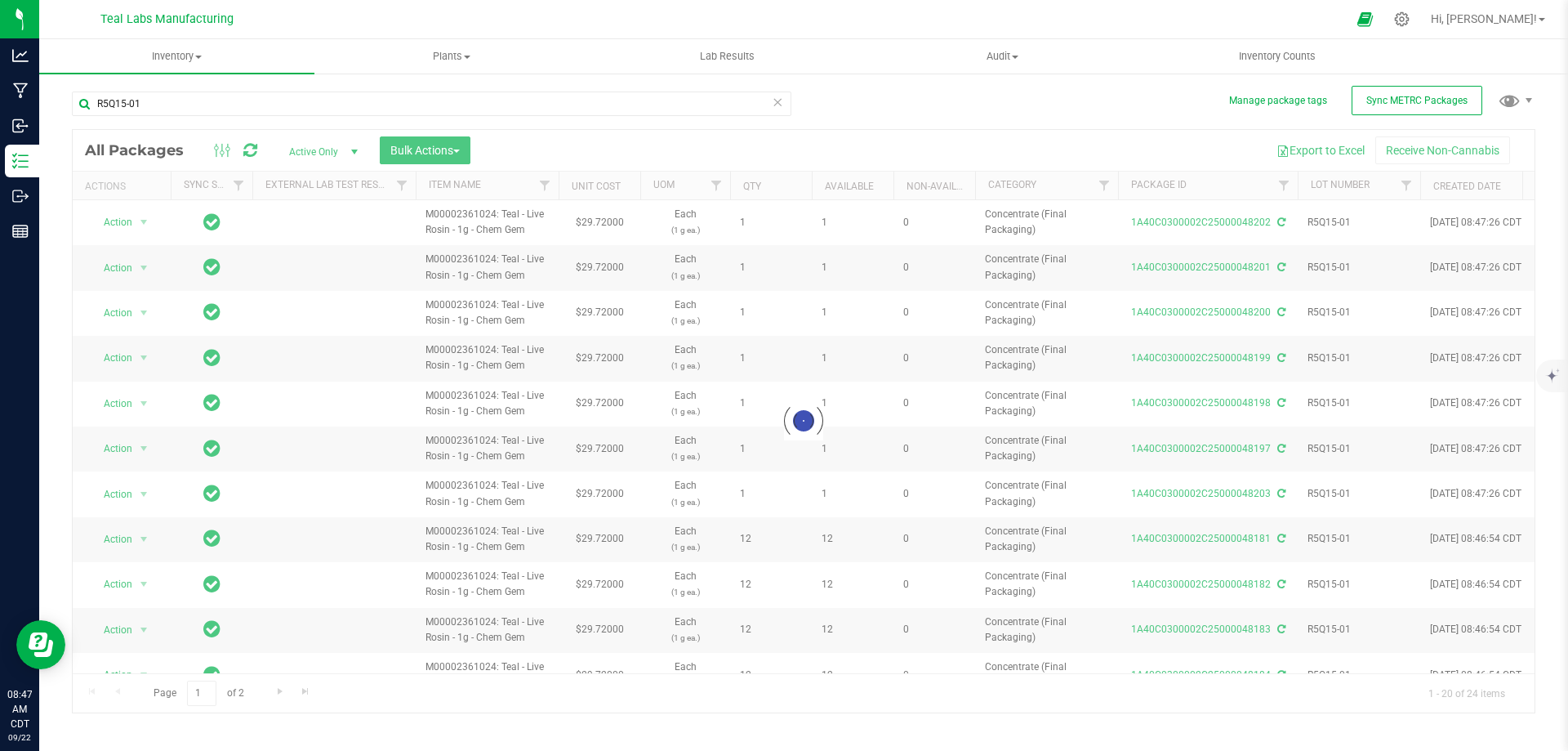
click at [467, 148] on div at bounding box center [804, 421] width 1461 height 583
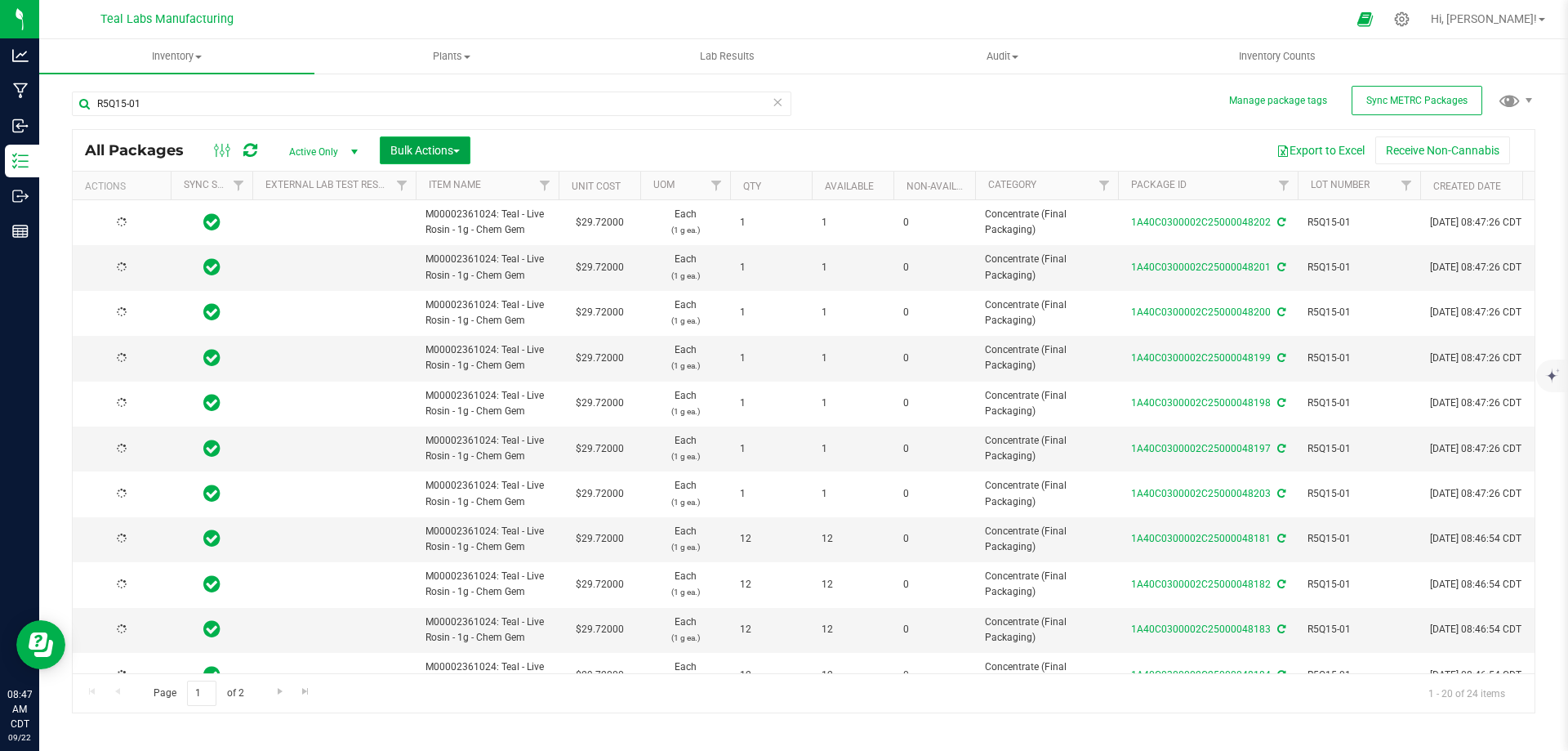
click at [460, 147] on span "Bulk Actions" at bounding box center [425, 150] width 69 height 13
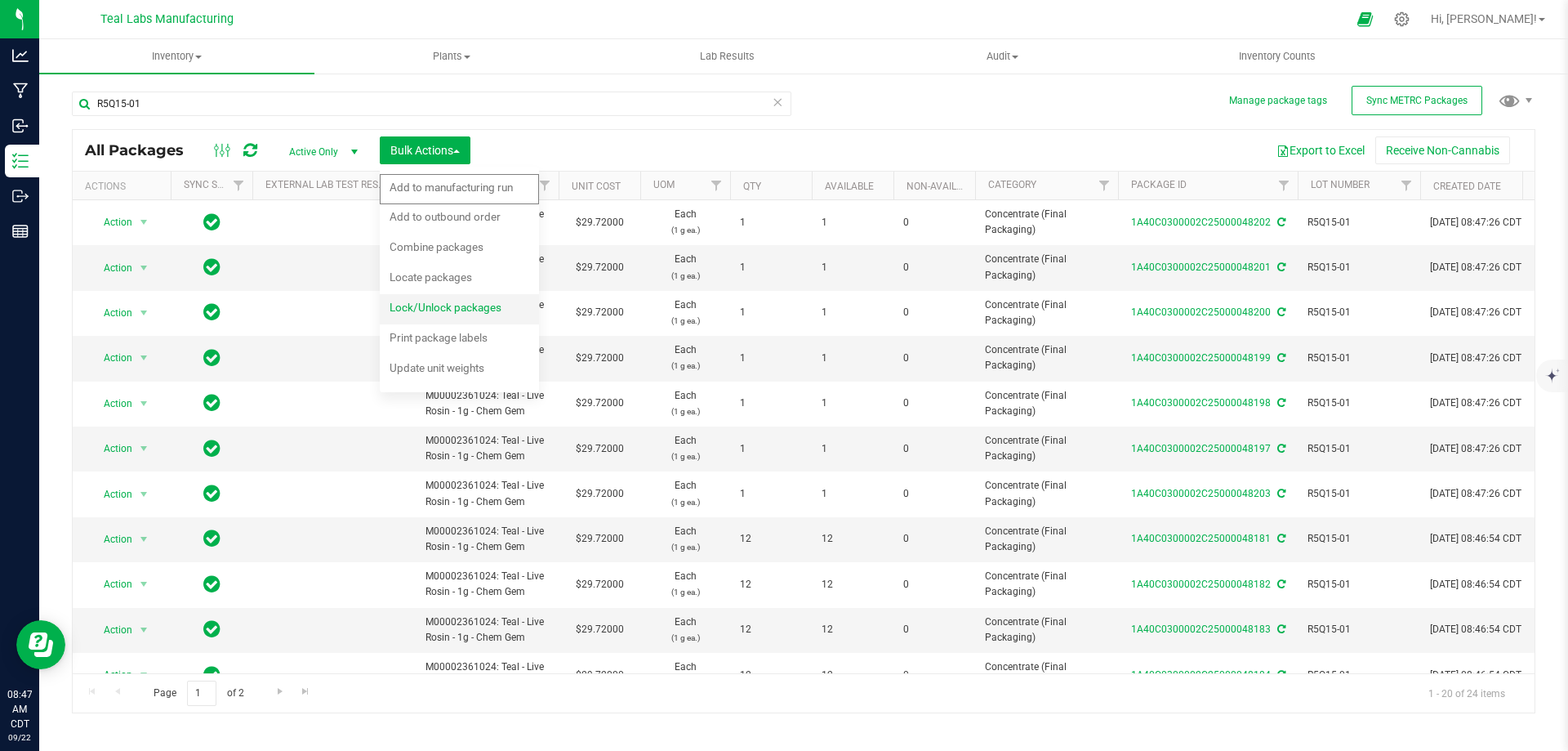
click at [428, 302] on span "Lock/Unlock packages" at bounding box center [445, 306] width 112 height 13
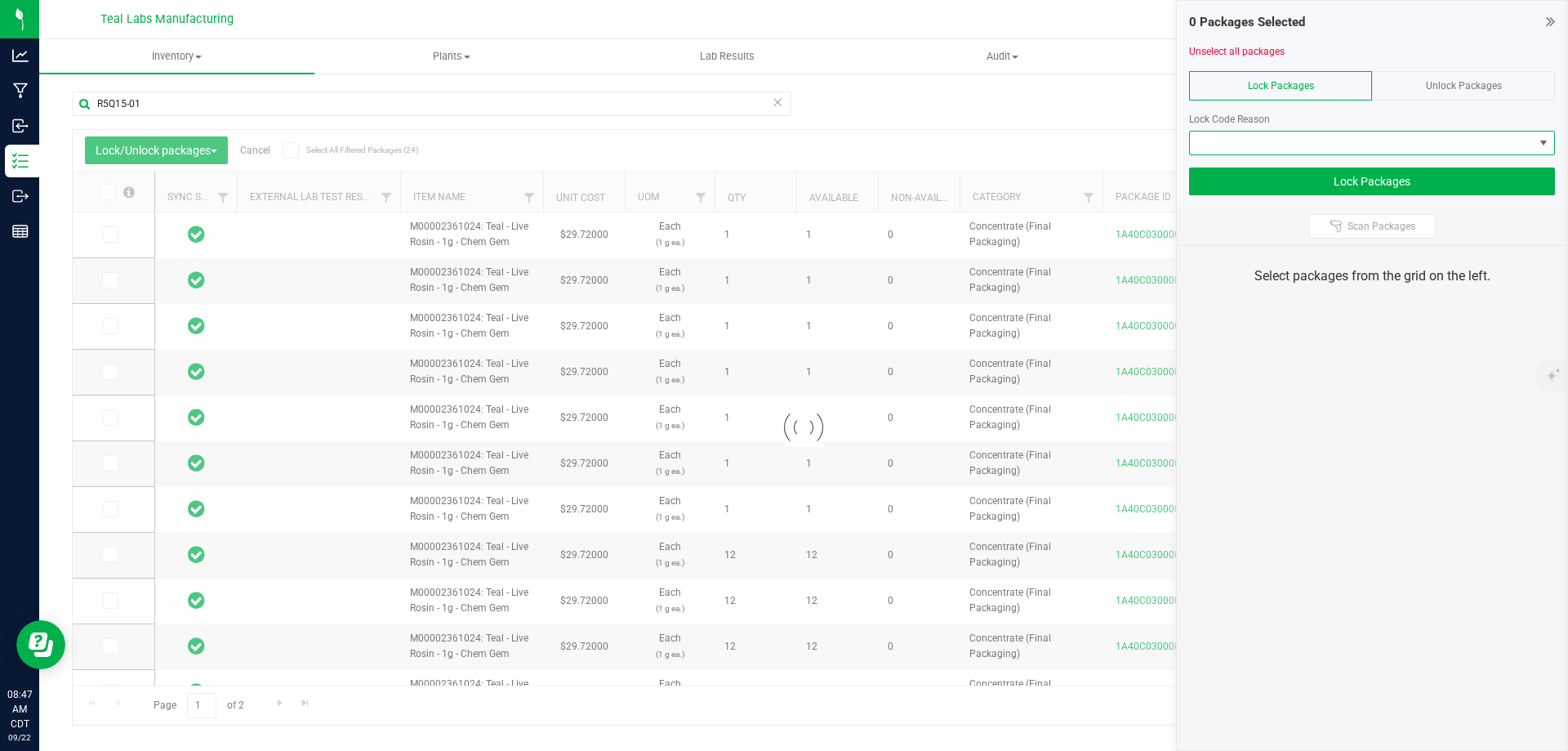
click at [1293, 136] on span at bounding box center [1361, 143] width 344 height 23
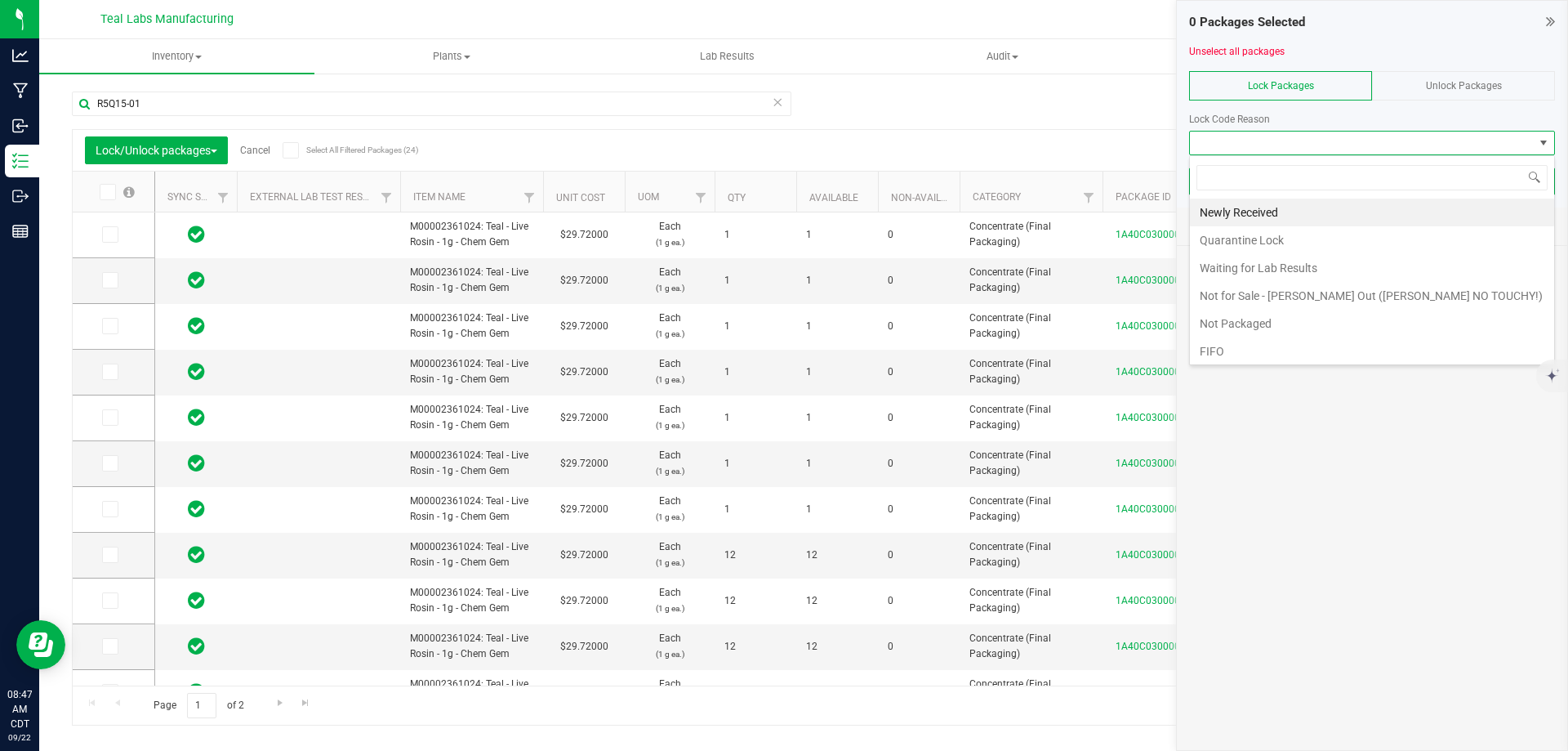
drag, startPoint x: 1234, startPoint y: 324, endPoint x: 1243, endPoint y: 309, distance: 17.5
click at [1234, 325] on li "Not Packaged" at bounding box center [1372, 324] width 364 height 28
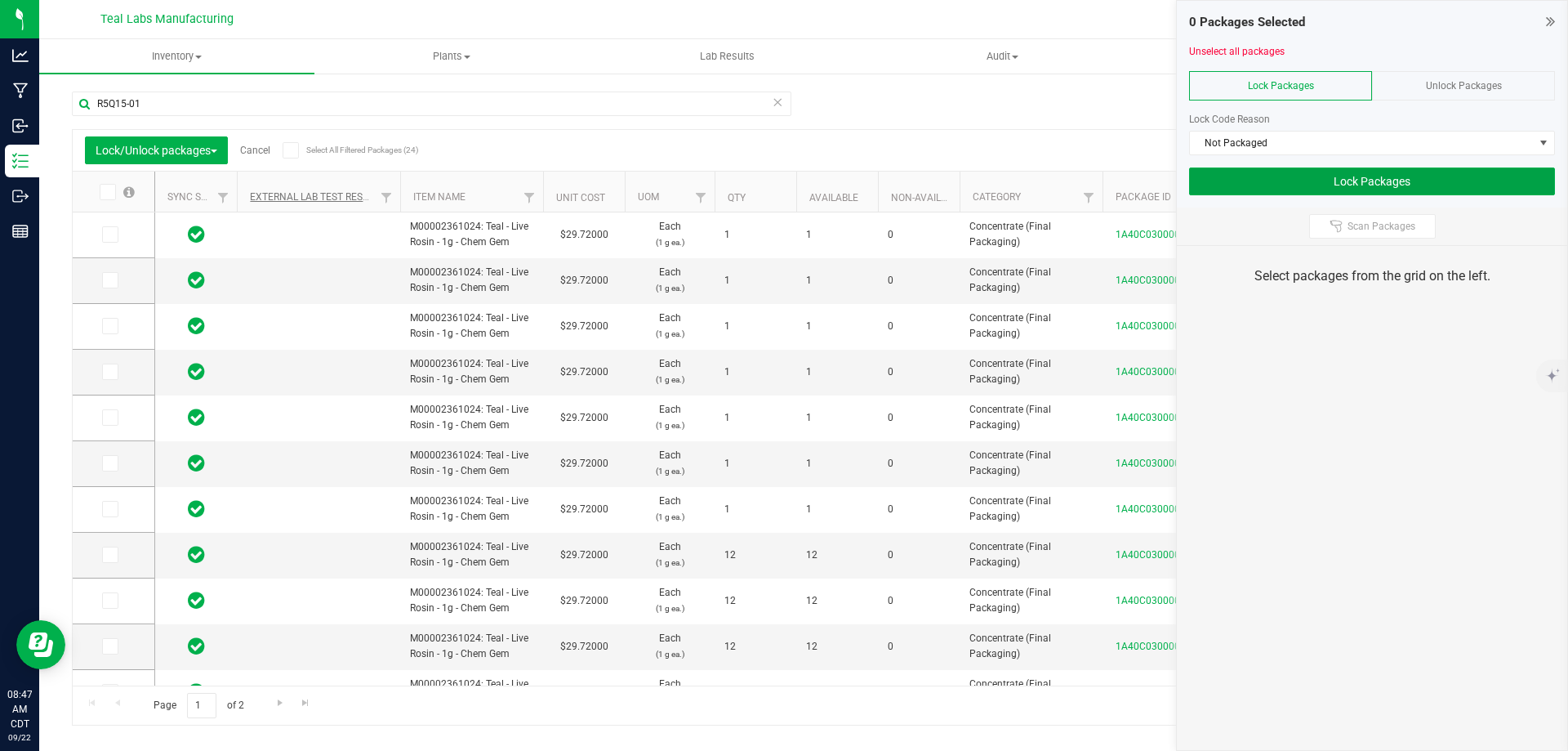
drag, startPoint x: 1340, startPoint y: 184, endPoint x: 280, endPoint y: 196, distance: 1060.1
click at [287, 196] on all-packages "Manage package tags Sync METRC Packages R5Q15-01 Lock/Unlock packages Cancel Se…" at bounding box center [804, 401] width 1463 height 649
click at [299, 145] on span at bounding box center [291, 150] width 16 height 16
click at [0, 0] on input "Select All Filtered Packages (24)" at bounding box center [0, 0] width 0 height 0
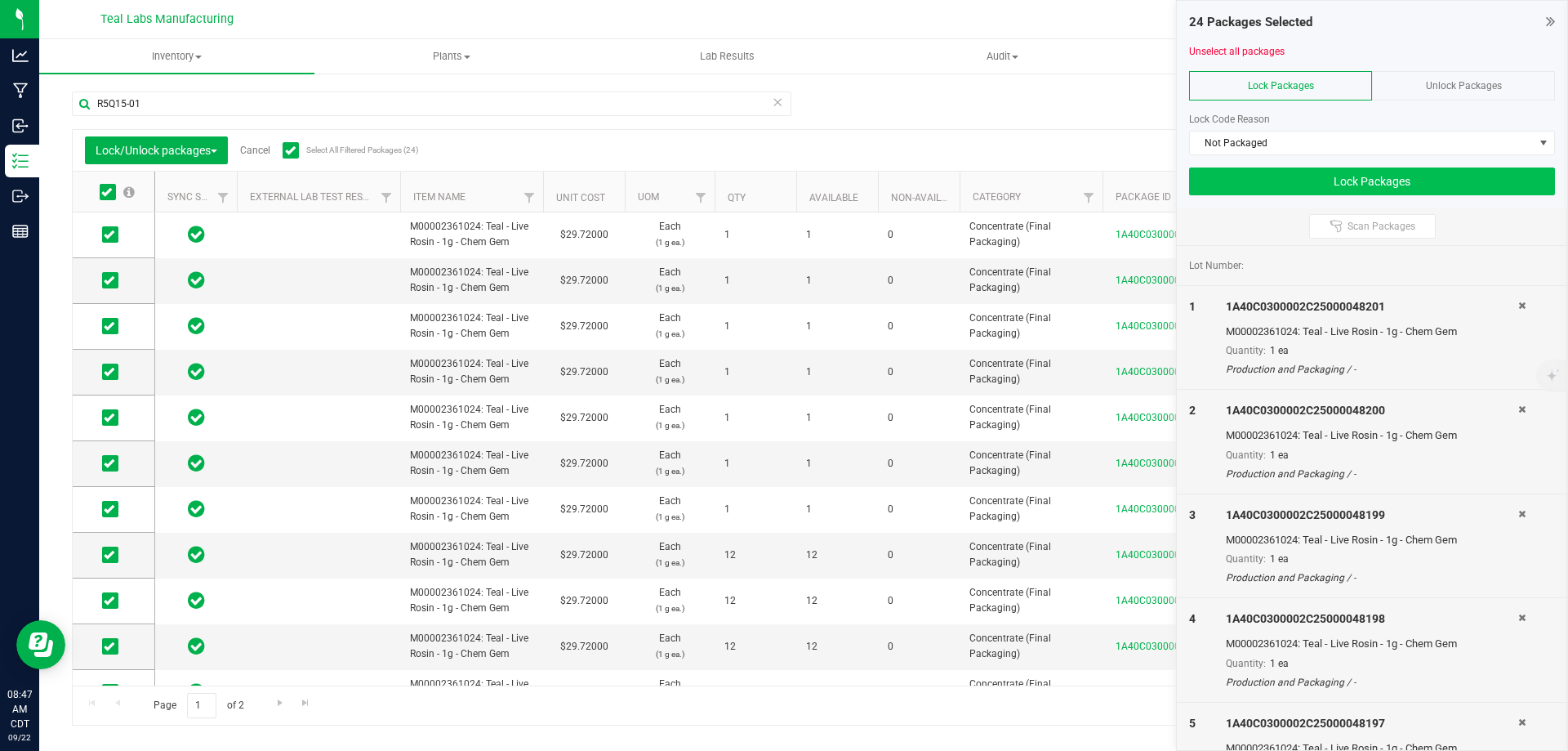
click at [1341, 167] on div "24 Packages Selected Unselect all packages Lock Packages Unlock Packages Lock C…" at bounding box center [1372, 104] width 390 height 207
click at [1345, 178] on button "Lock Packages" at bounding box center [1372, 181] width 366 height 28
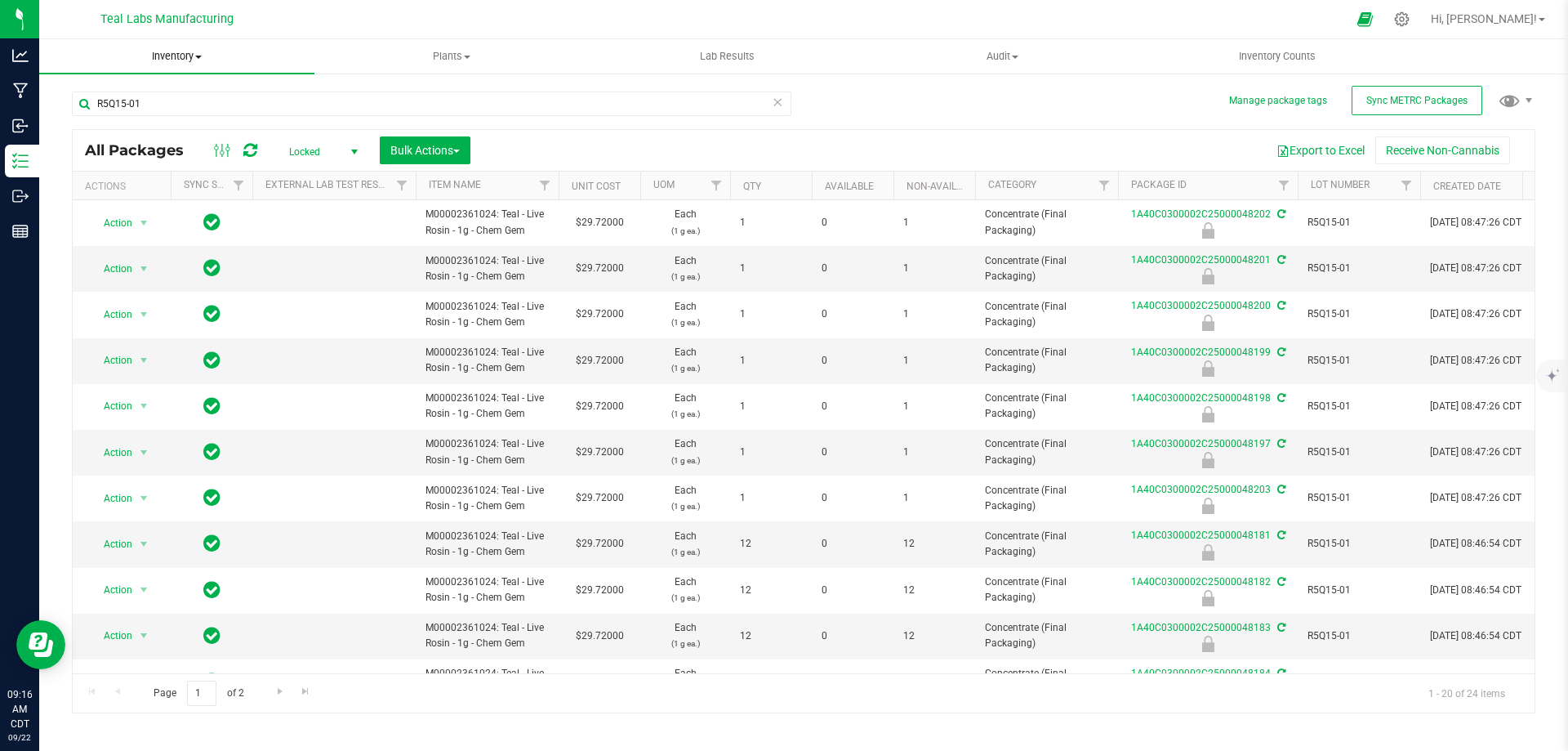
click at [193, 53] on span "Inventory" at bounding box center [176, 56] width 275 height 15
click at [104, 121] on span "All inventory" at bounding box center [94, 118] width 110 height 14
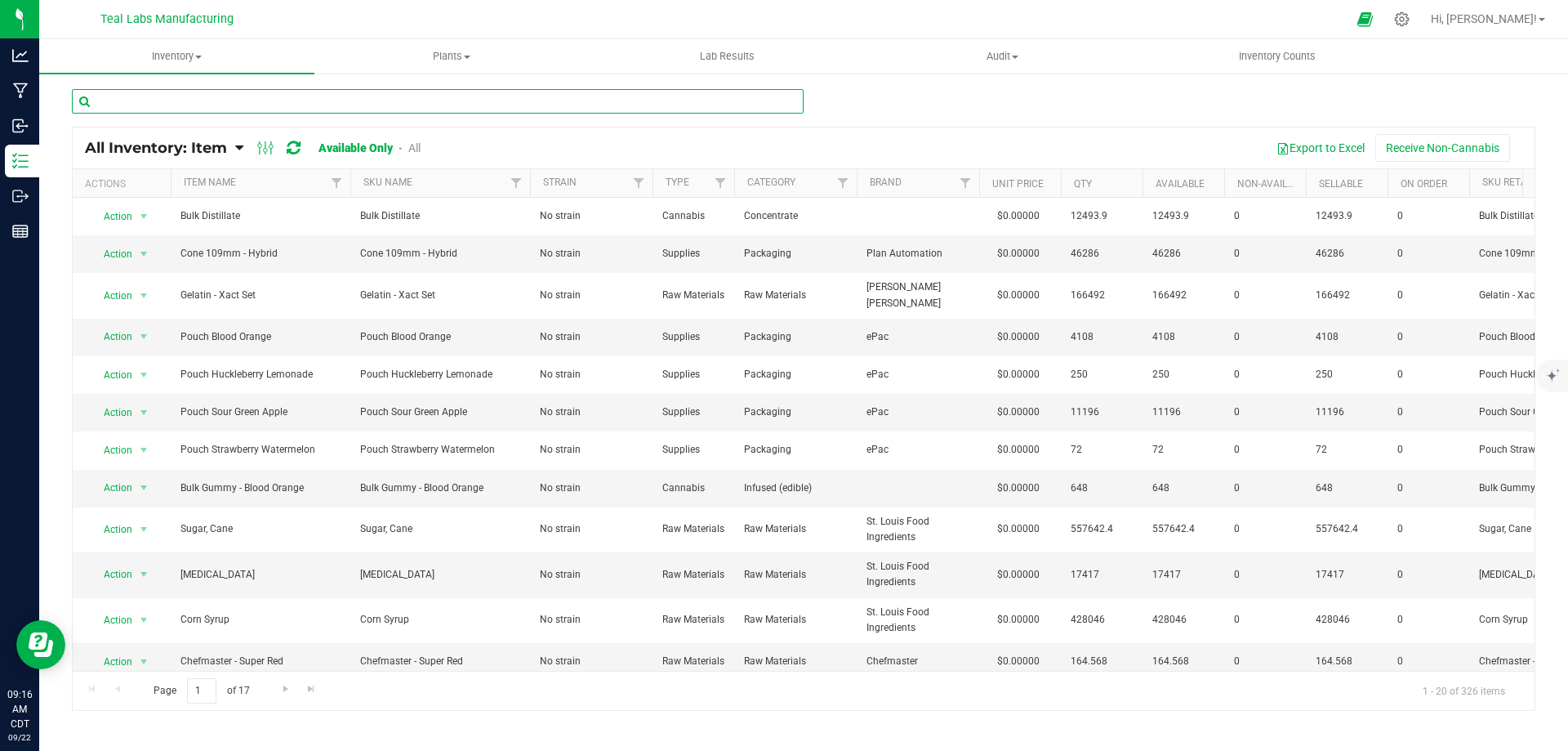
click at [339, 92] on input "text" at bounding box center [437, 102] width 732 height 24
paste input "Lab Label - 0.5g Preroll (20 lug) (3x1.5)"
type input "Lab Label - 0.5g Preroll (20 lug) (3x1.5)"
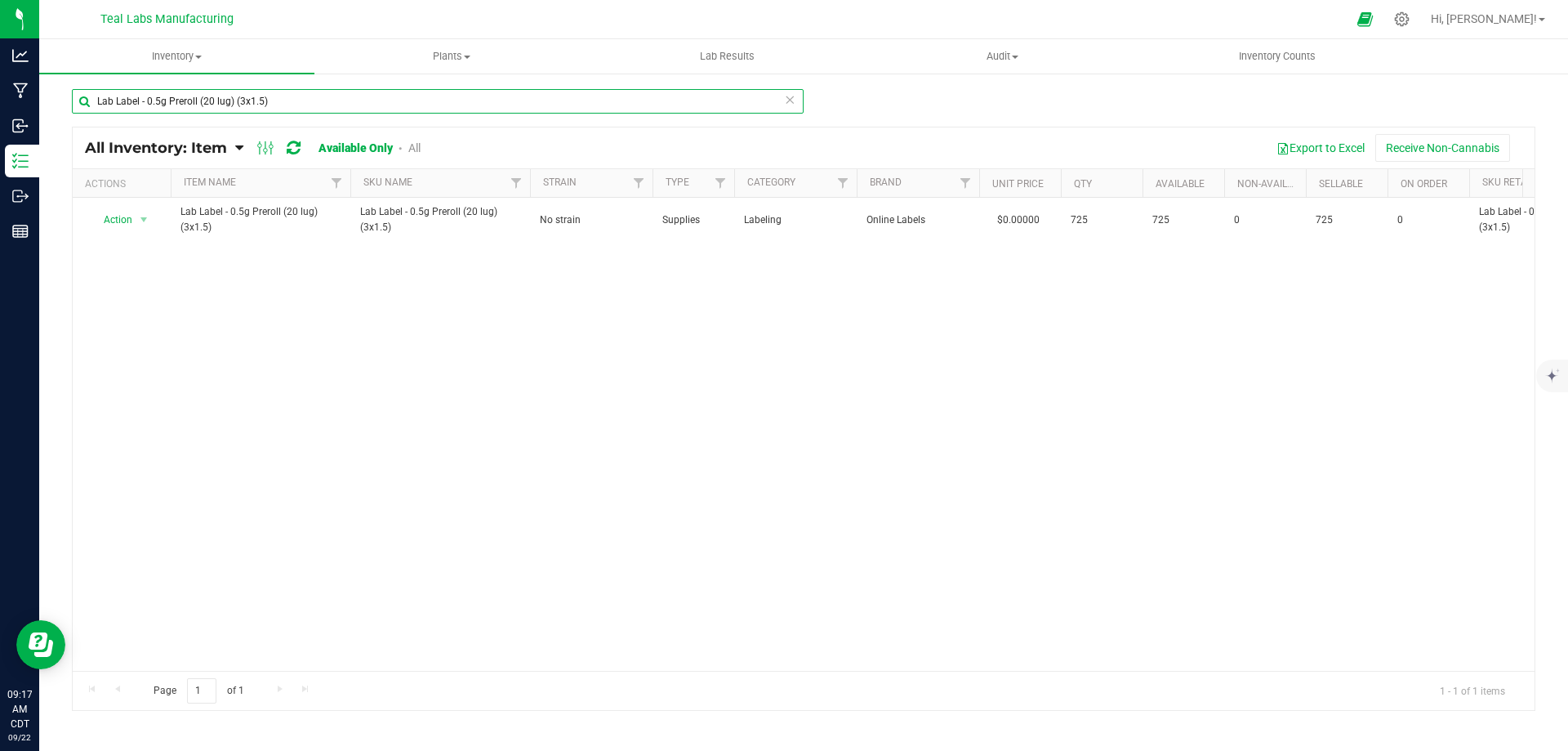
click at [339, 92] on input "Lab Label - 0.5g Preroll (20 lug) (3x1.5)" at bounding box center [437, 102] width 732 height 24
